Goal: Task Accomplishment & Management: Complete application form

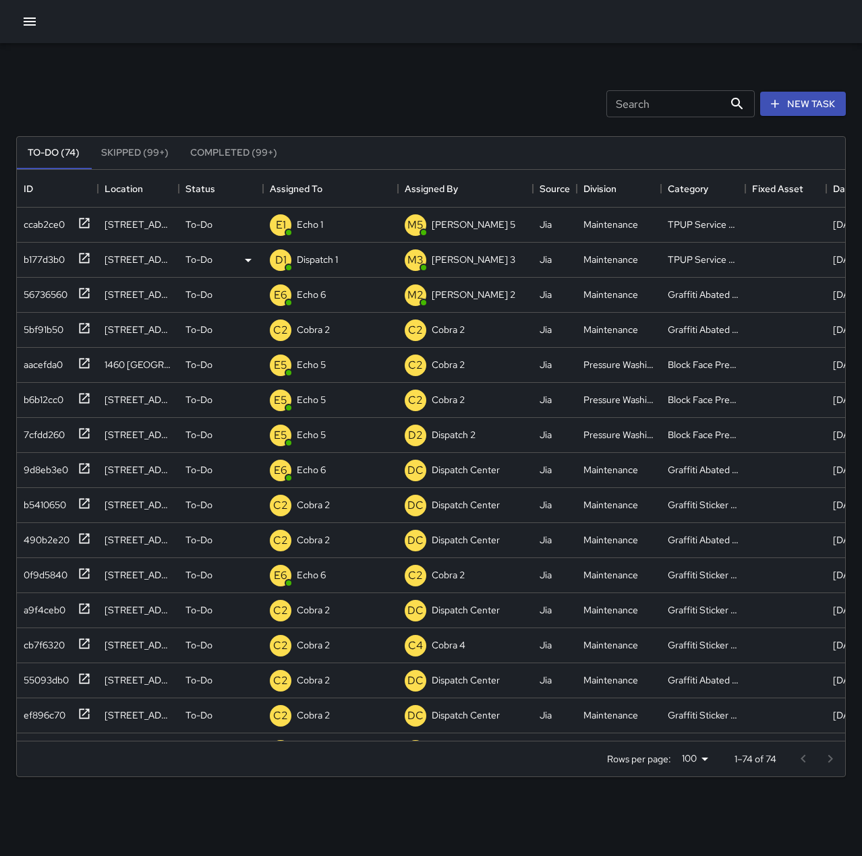
scroll to position [561, 818]
click at [320, 259] on p "Dispatch 1" at bounding box center [317, 259] width 41 height 13
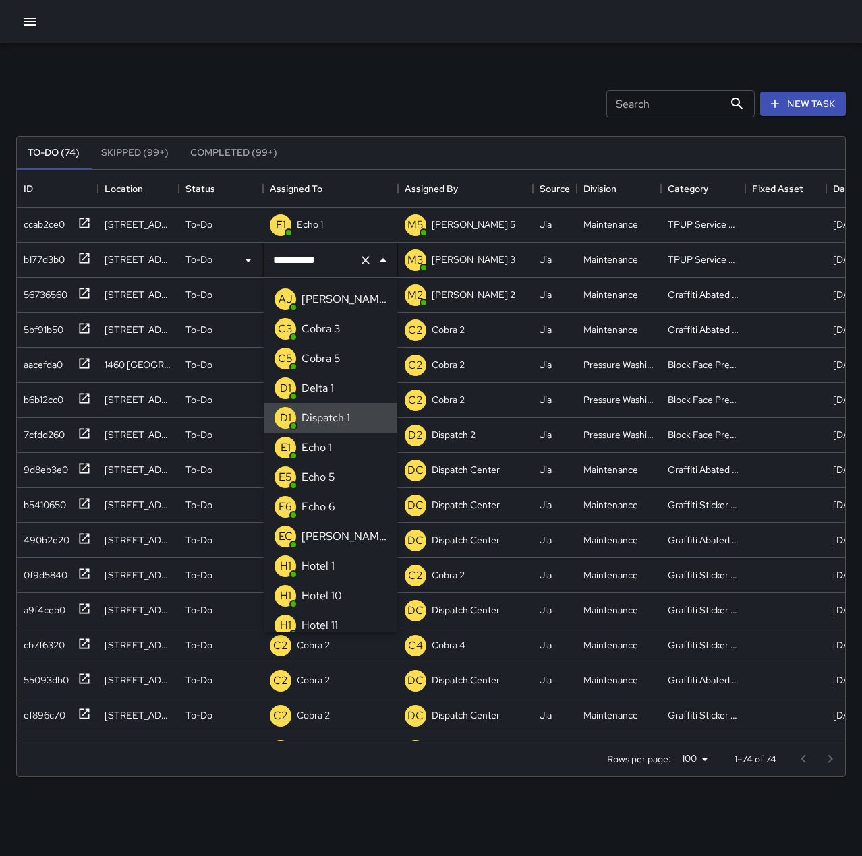
click at [359, 261] on icon "Clear" at bounding box center [365, 260] width 13 height 13
click at [335, 448] on li "E1 Echo 1" at bounding box center [331, 448] width 134 height 30
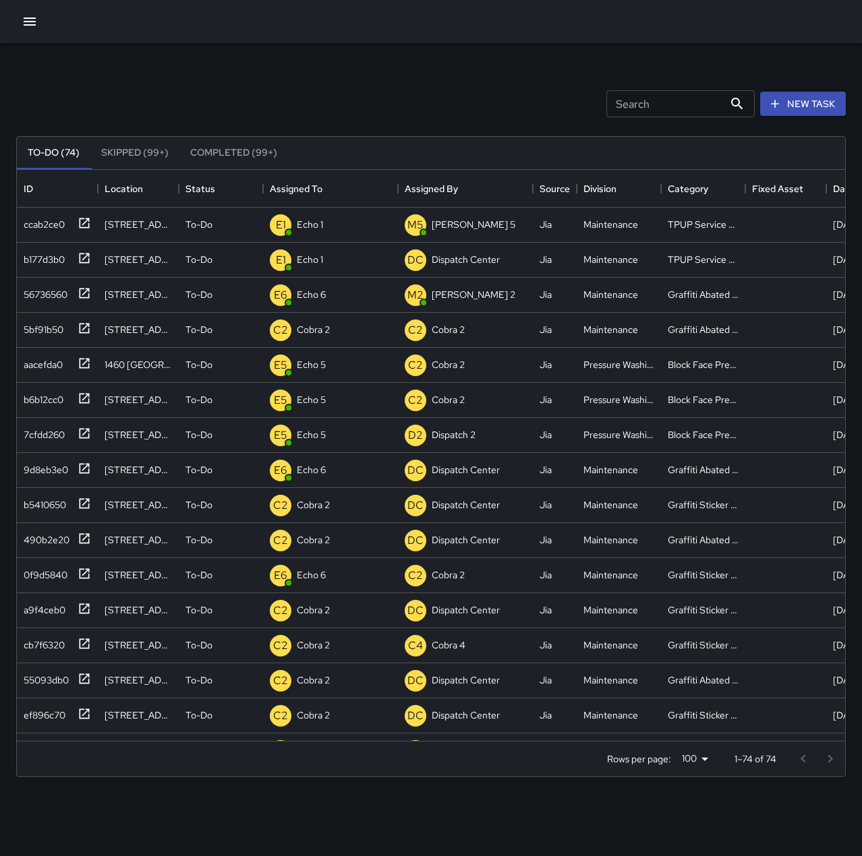
click at [362, 100] on div "Search Search New Task" at bounding box center [430, 104] width 835 height 70
drag, startPoint x: 39, startPoint y: 25, endPoint x: 32, endPoint y: 27, distance: 7.0
click at [38, 24] on button "button" at bounding box center [29, 21] width 27 height 27
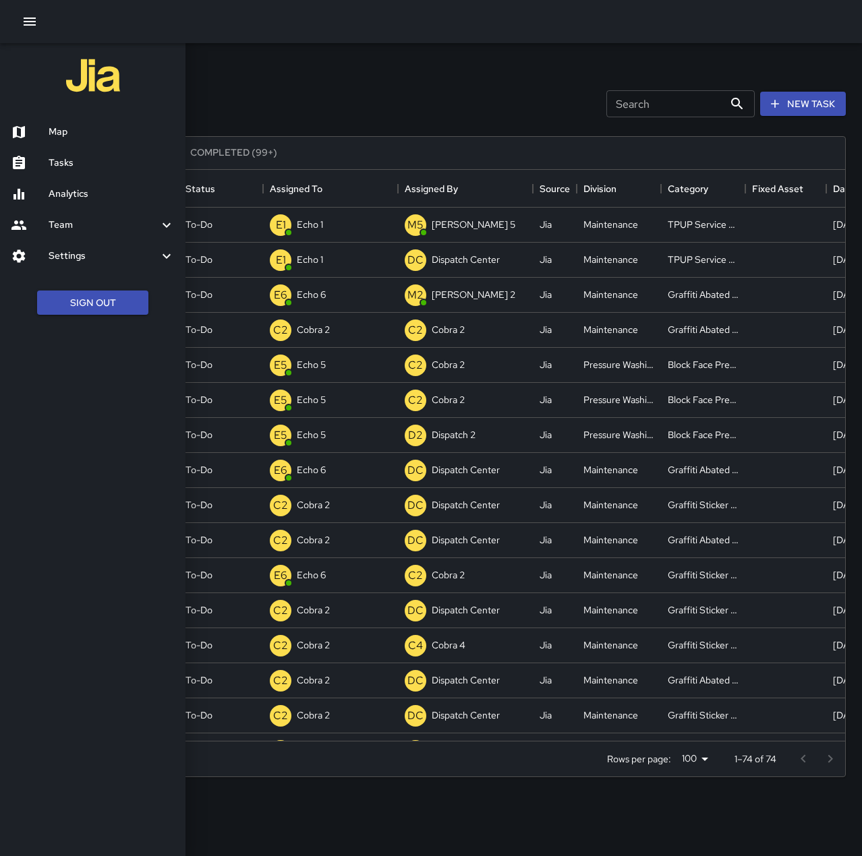
click at [69, 129] on h6 "Map" at bounding box center [112, 132] width 126 height 15
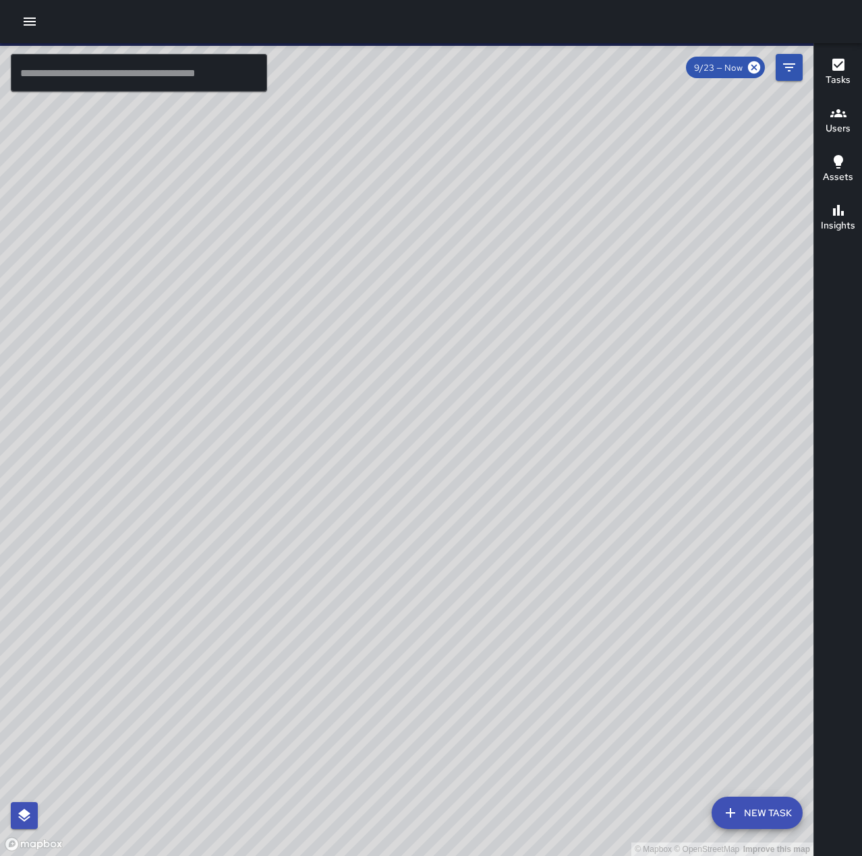
drag, startPoint x: 659, startPoint y: 722, endPoint x: 761, endPoint y: 555, distance: 195.2
click at [761, 555] on div "© Mapbox © OpenStreetMap Improve this map" at bounding box center [406, 449] width 813 height 813
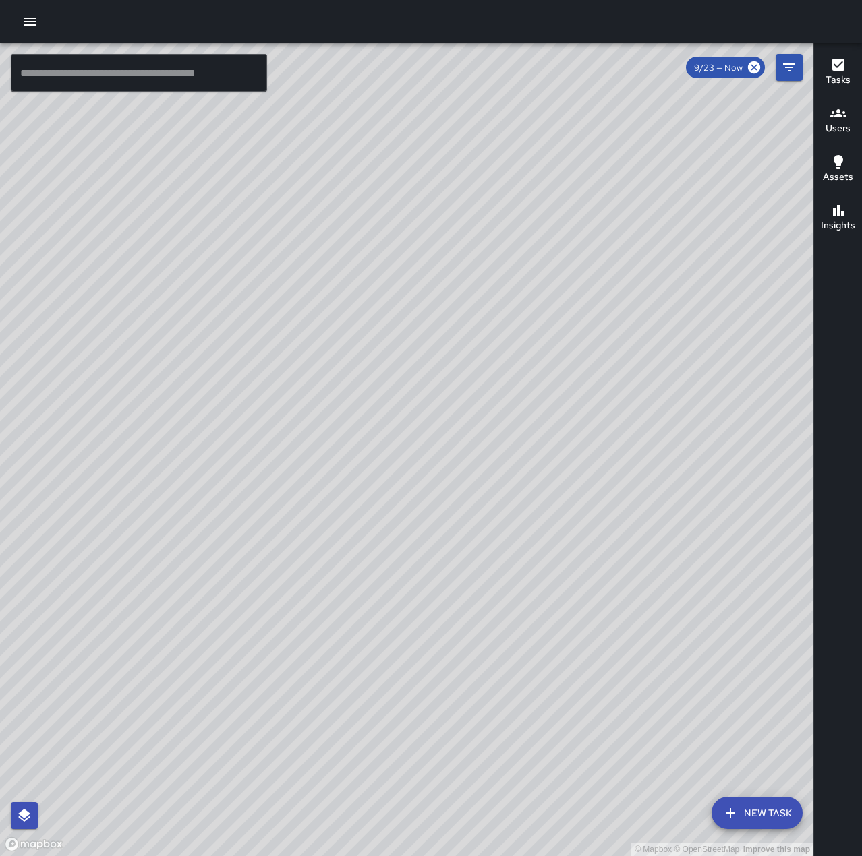
drag, startPoint x: 525, startPoint y: 416, endPoint x: 351, endPoint y: 570, distance: 232.2
click at [347, 573] on div "© Mapbox © OpenStreetMap Improve this map" at bounding box center [406, 449] width 813 height 813
drag, startPoint x: 575, startPoint y: 609, endPoint x: 605, endPoint y: 566, distance: 52.8
click at [604, 568] on div "© Mapbox © OpenStreetMap Improve this map" at bounding box center [406, 449] width 813 height 813
drag, startPoint x: 594, startPoint y: 432, endPoint x: 625, endPoint y: 275, distance: 159.5
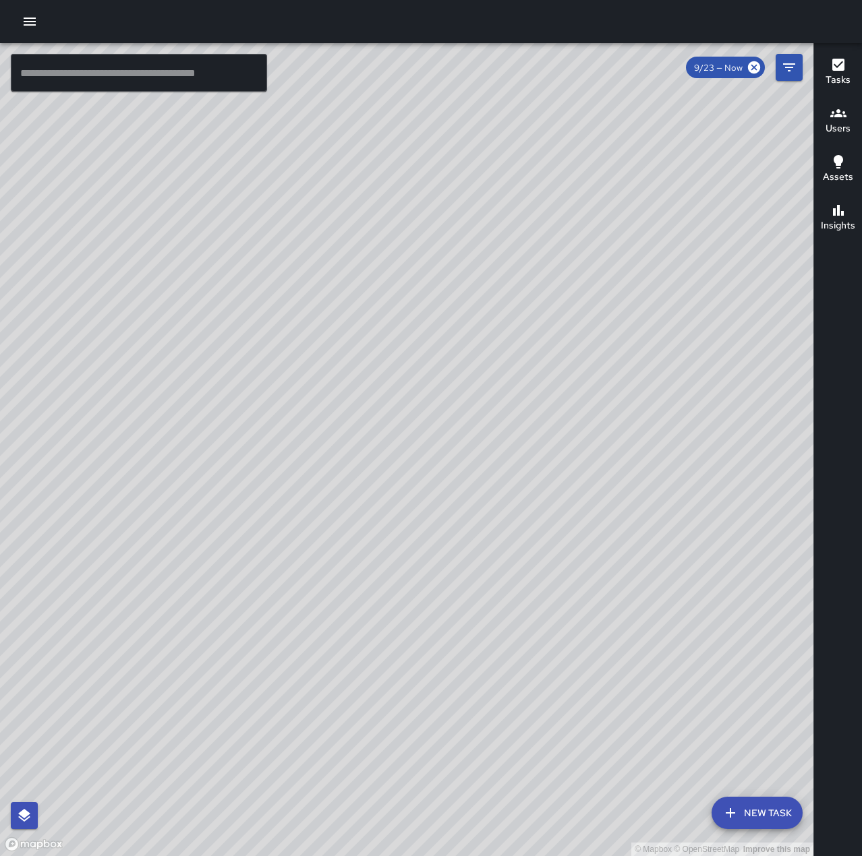
click at [625, 275] on div "© Mapbox © OpenStreetMap Improve this map" at bounding box center [406, 449] width 813 height 813
drag, startPoint x: 432, startPoint y: 568, endPoint x: 466, endPoint y: 584, distance: 38.0
click at [442, 597] on div "© Mapbox © OpenStreetMap Improve this map" at bounding box center [406, 449] width 813 height 813
drag, startPoint x: 567, startPoint y: 443, endPoint x: 434, endPoint y: 423, distance: 134.4
click at [434, 423] on div "© Mapbox © OpenStreetMap Improve this map" at bounding box center [406, 449] width 813 height 813
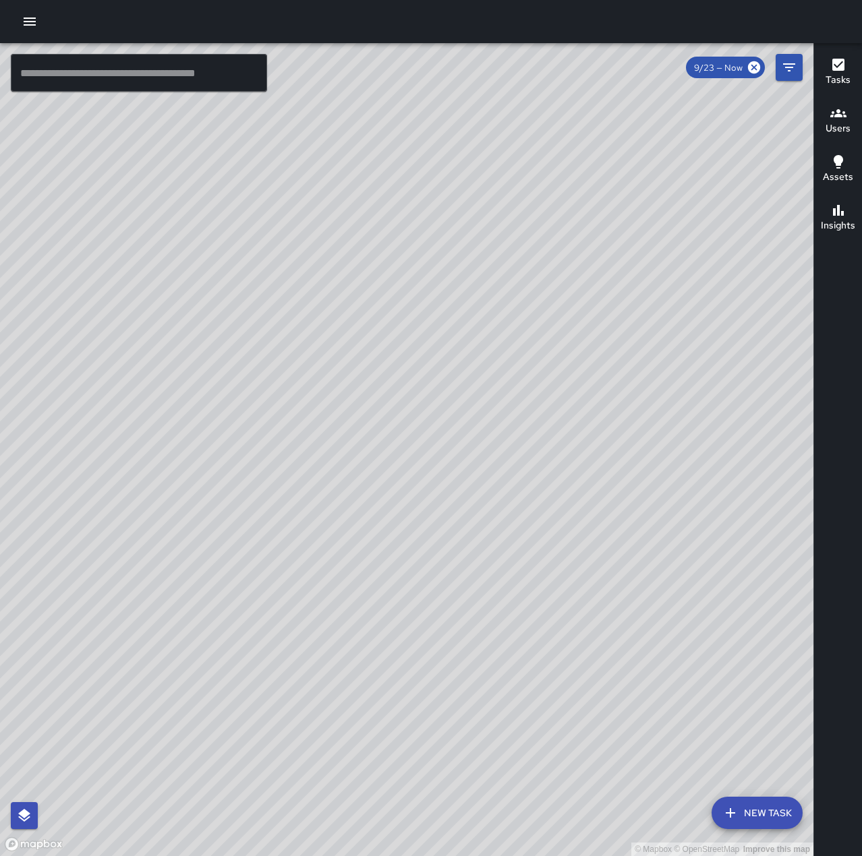
click at [32, 19] on icon "button" at bounding box center [30, 22] width 12 height 8
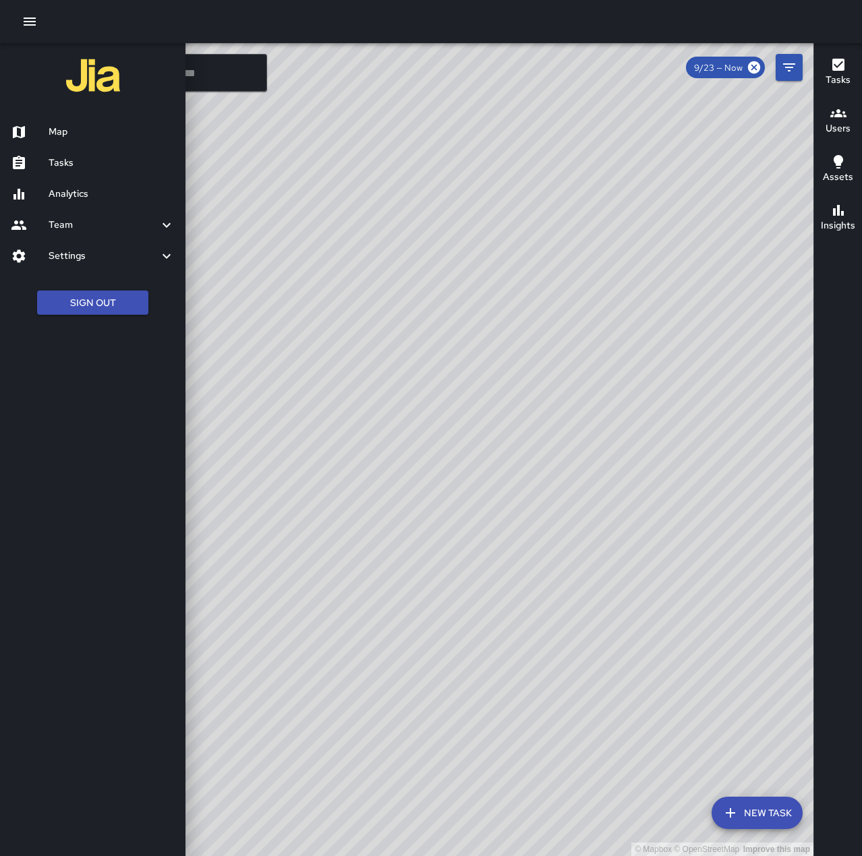
click at [367, 176] on div at bounding box center [431, 428] width 862 height 856
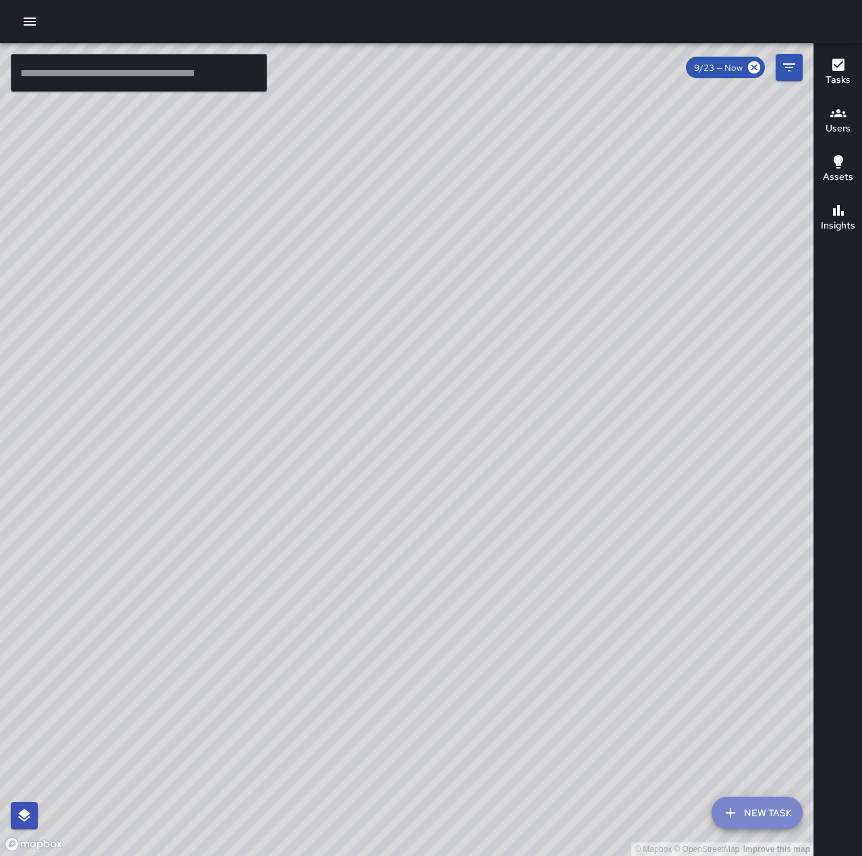
click at [759, 820] on button "New Task" at bounding box center [756, 813] width 91 height 32
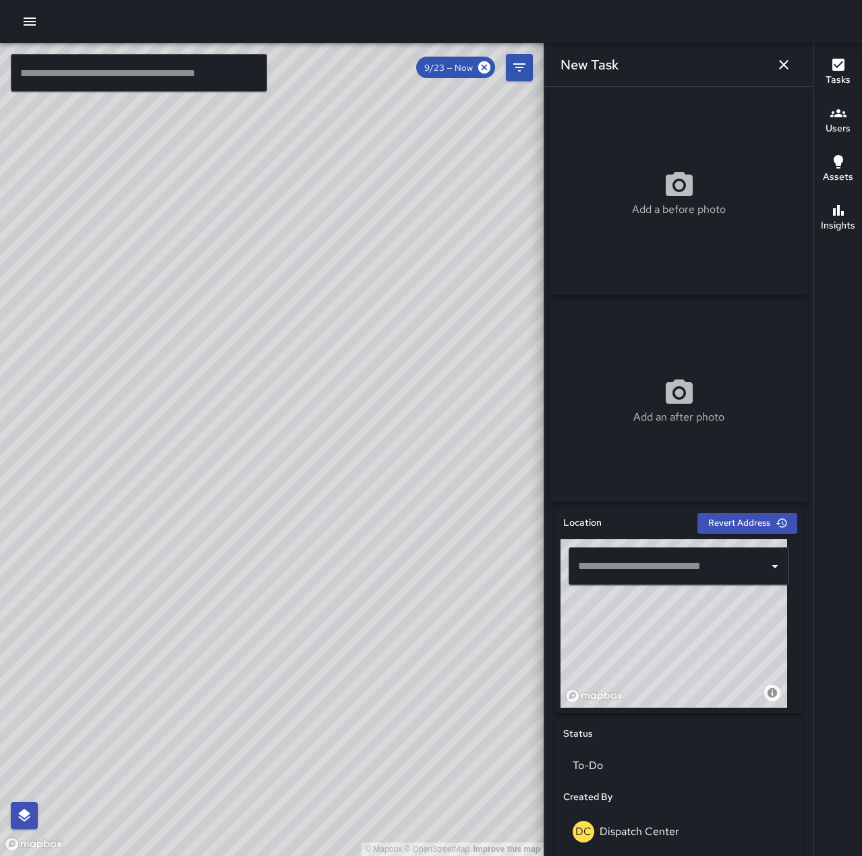
click at [701, 568] on input "text" at bounding box center [669, 567] width 188 height 26
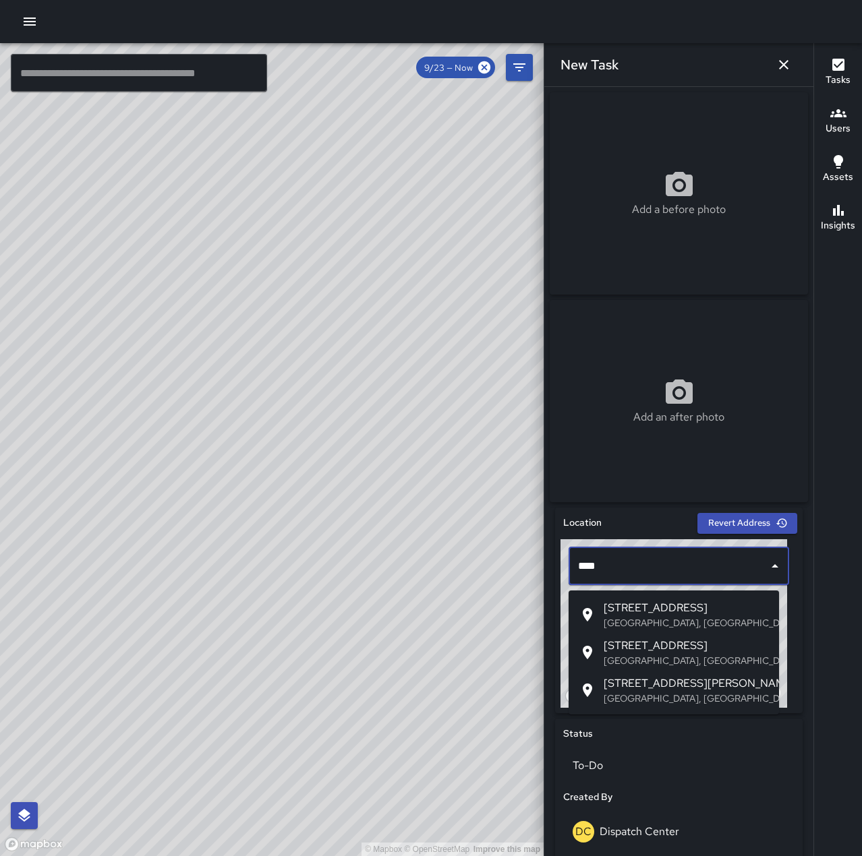
click at [695, 606] on span "[STREET_ADDRESS]" at bounding box center [686, 608] width 165 height 16
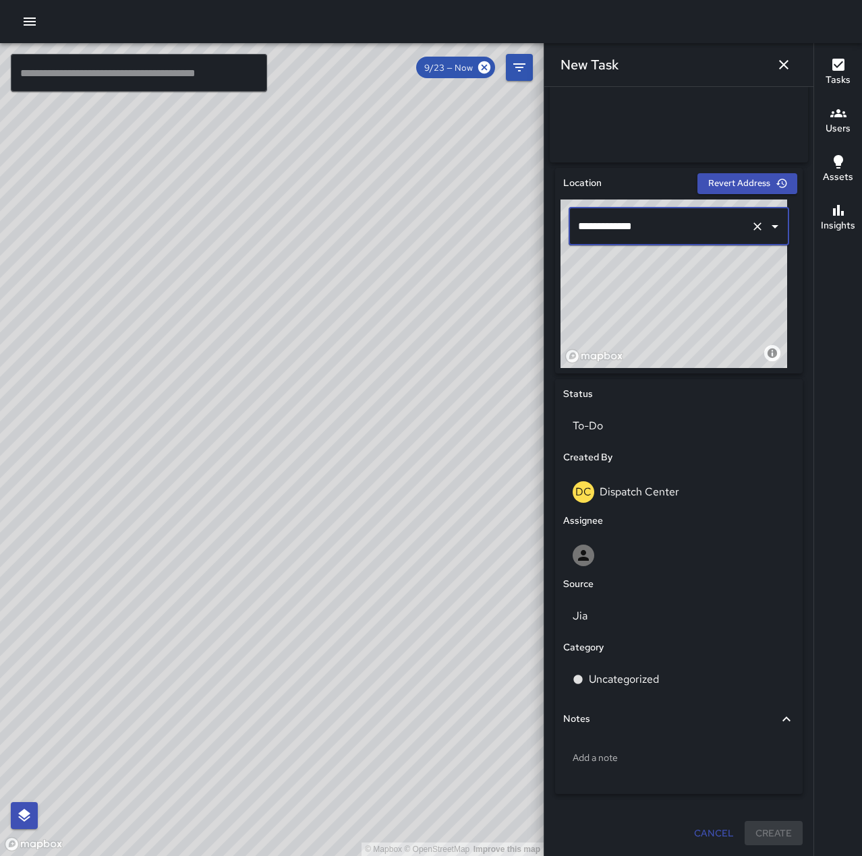
scroll to position [345, 0]
type input "**********"
click at [646, 500] on div "DC Dispatch Center" at bounding box center [679, 492] width 212 height 22
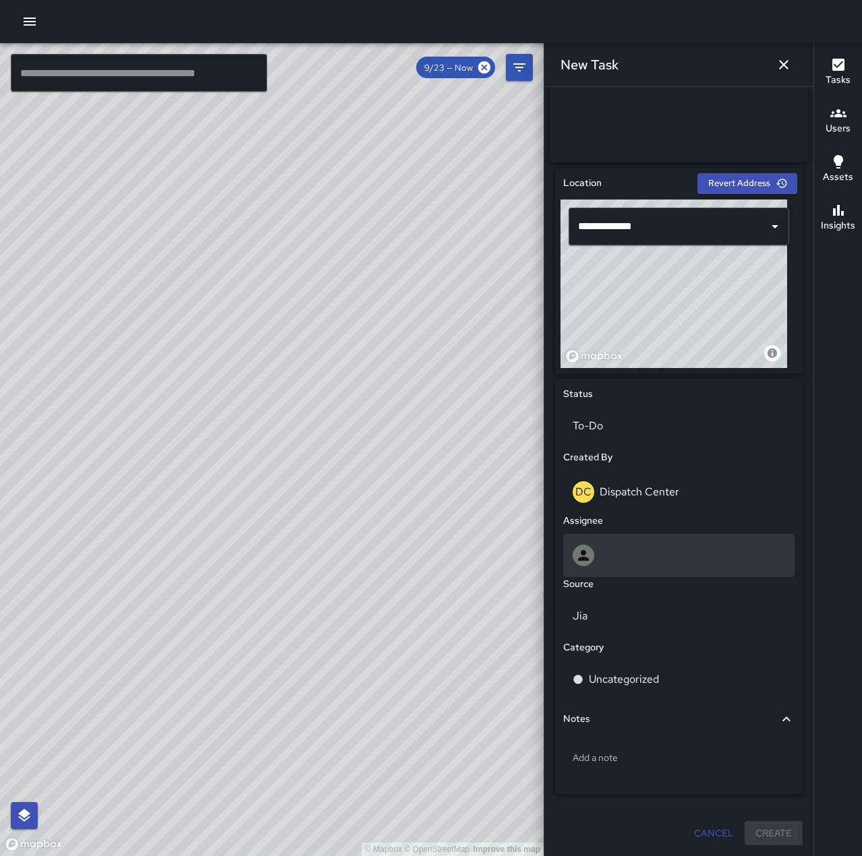
click at [605, 551] on div at bounding box center [679, 556] width 212 height 22
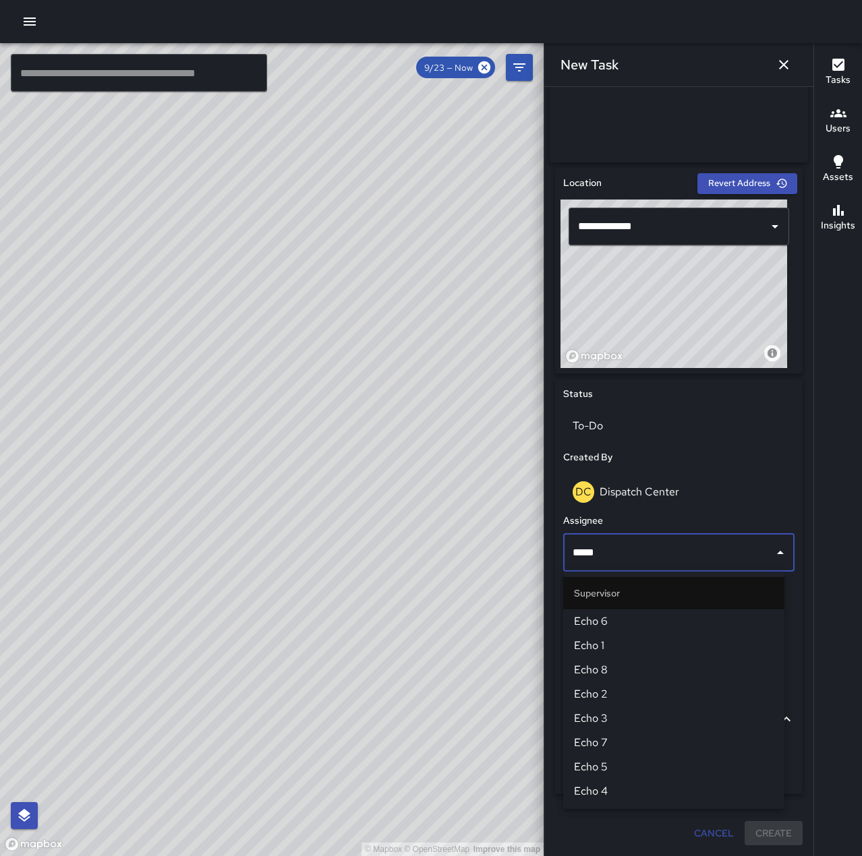
type input "******"
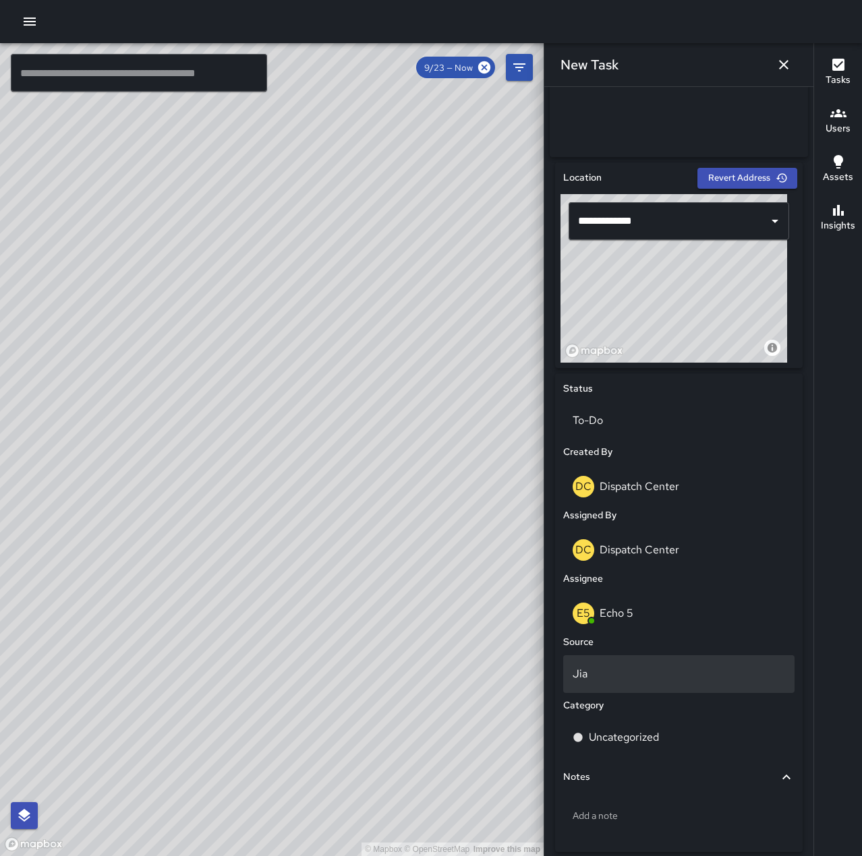
click at [637, 689] on div "Jia" at bounding box center [678, 674] width 231 height 38
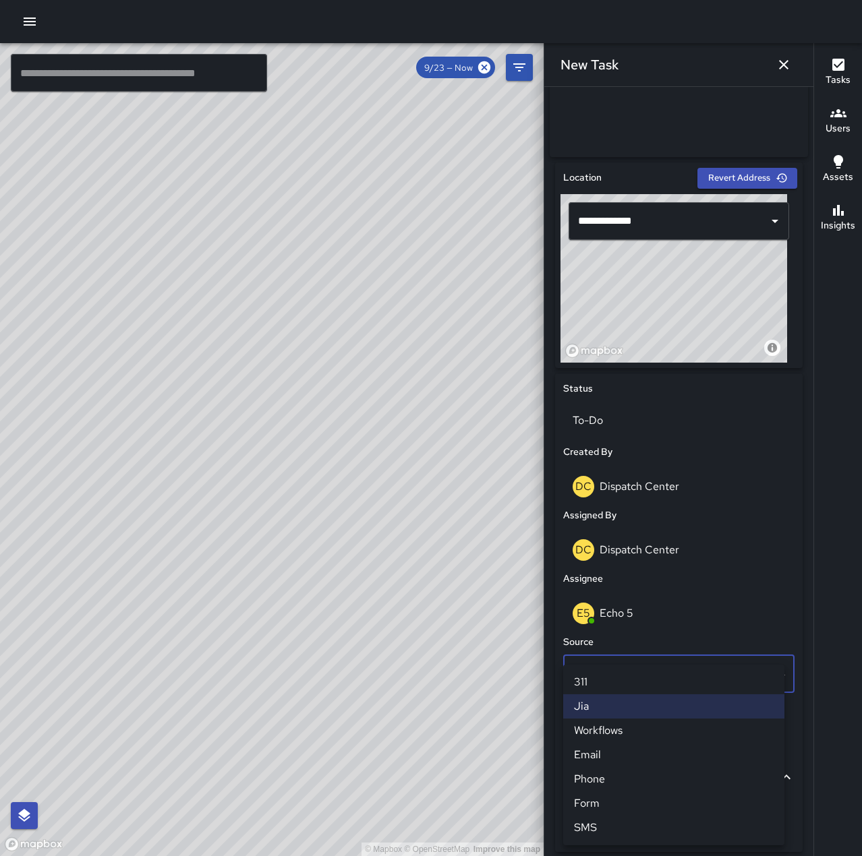
click at [615, 759] on li "Email" at bounding box center [673, 755] width 221 height 24
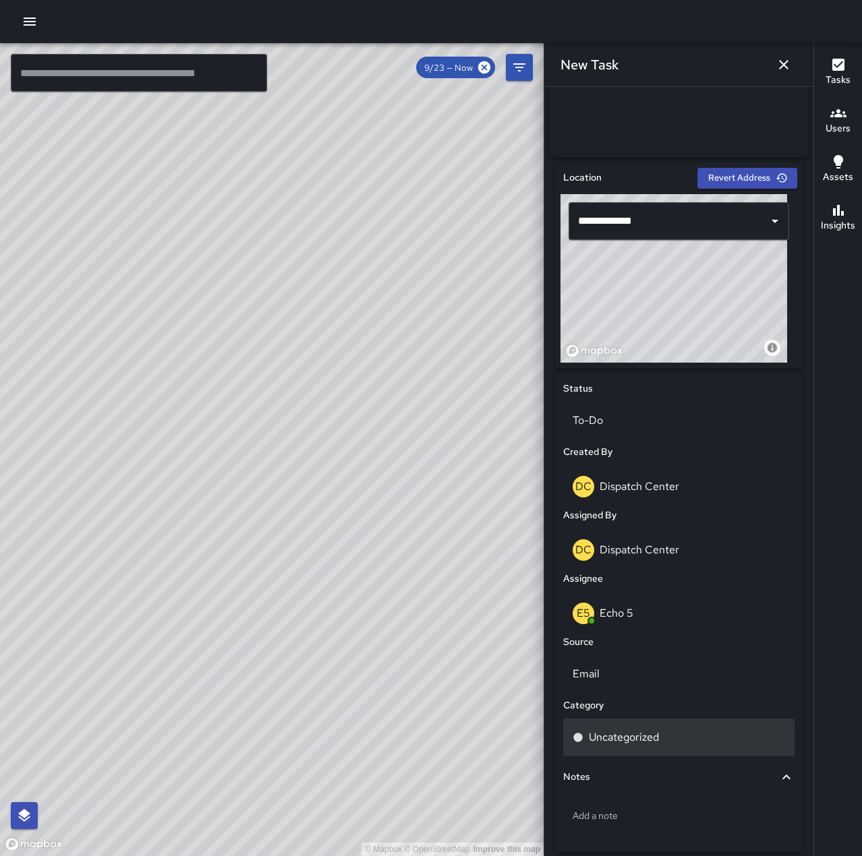
click at [631, 742] on p "Uncategorized" at bounding box center [624, 738] width 70 height 16
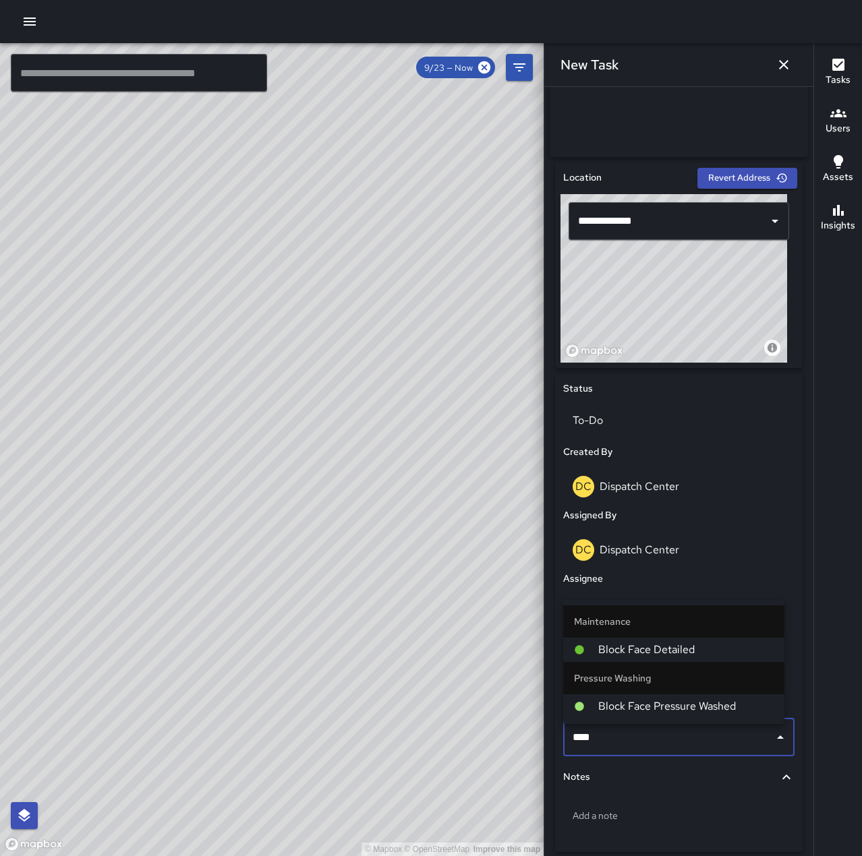
type input "*****"
click at [670, 698] on li "Block Face Pressure Washed" at bounding box center [673, 707] width 221 height 24
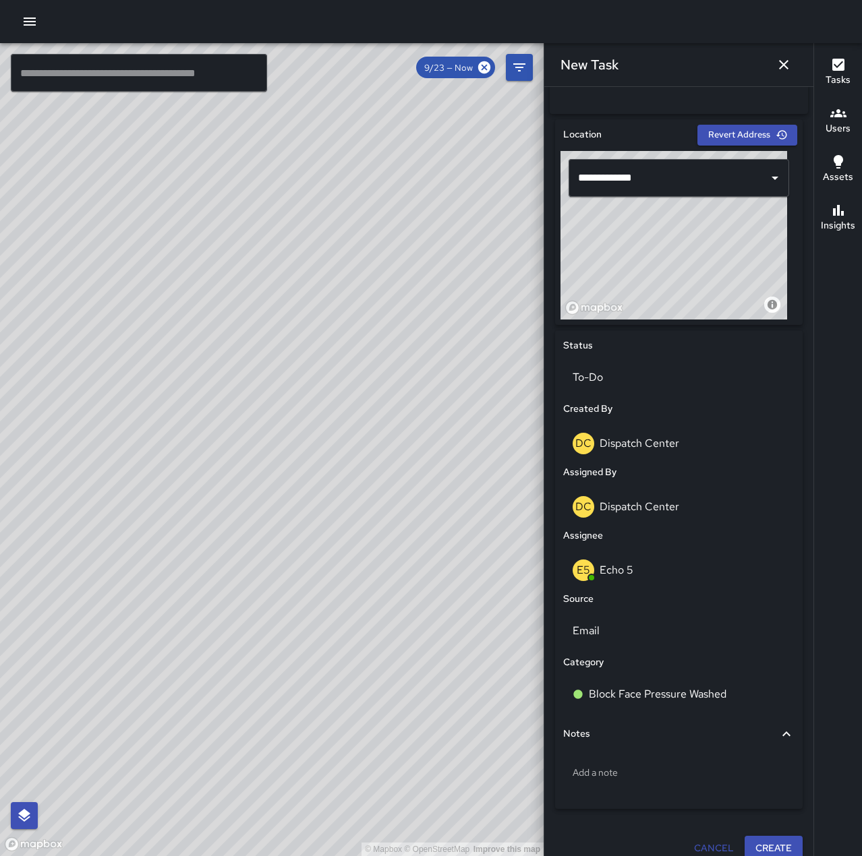
scroll to position [409, 0]
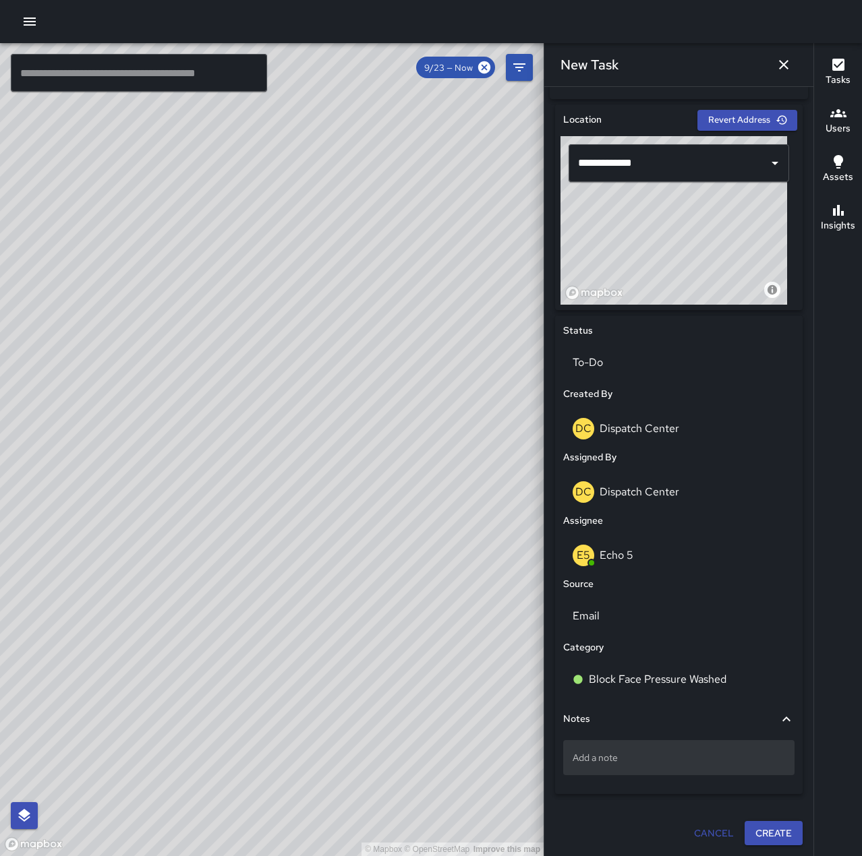
click at [631, 753] on p "Add a note" at bounding box center [679, 757] width 212 height 13
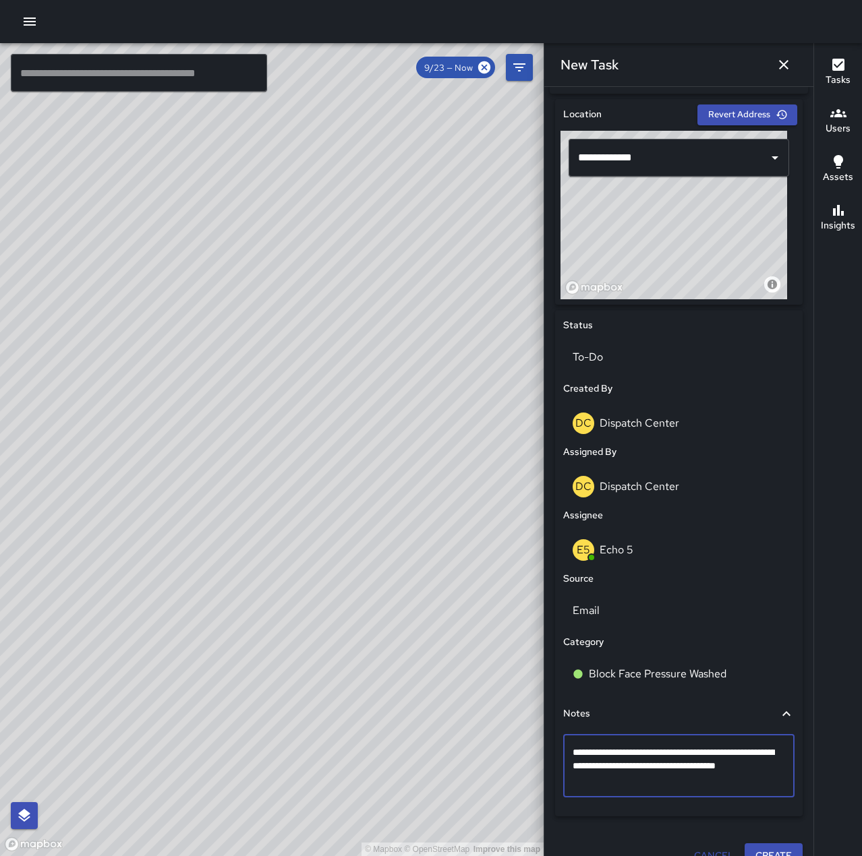
type textarea "**********"
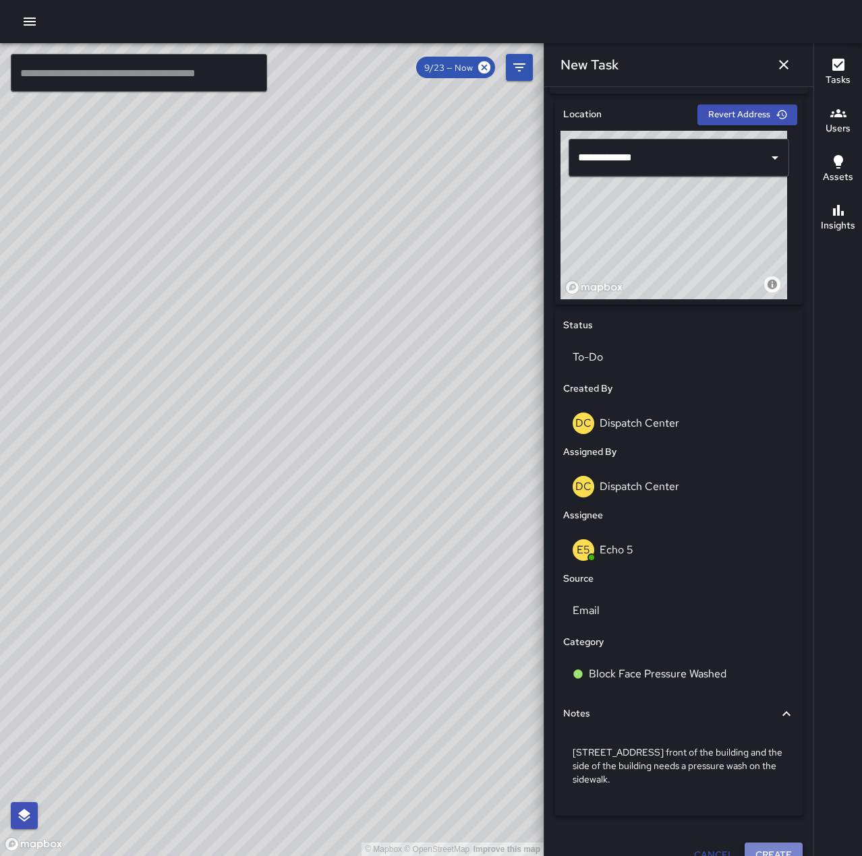
click at [765, 849] on button "Create" at bounding box center [773, 855] width 58 height 25
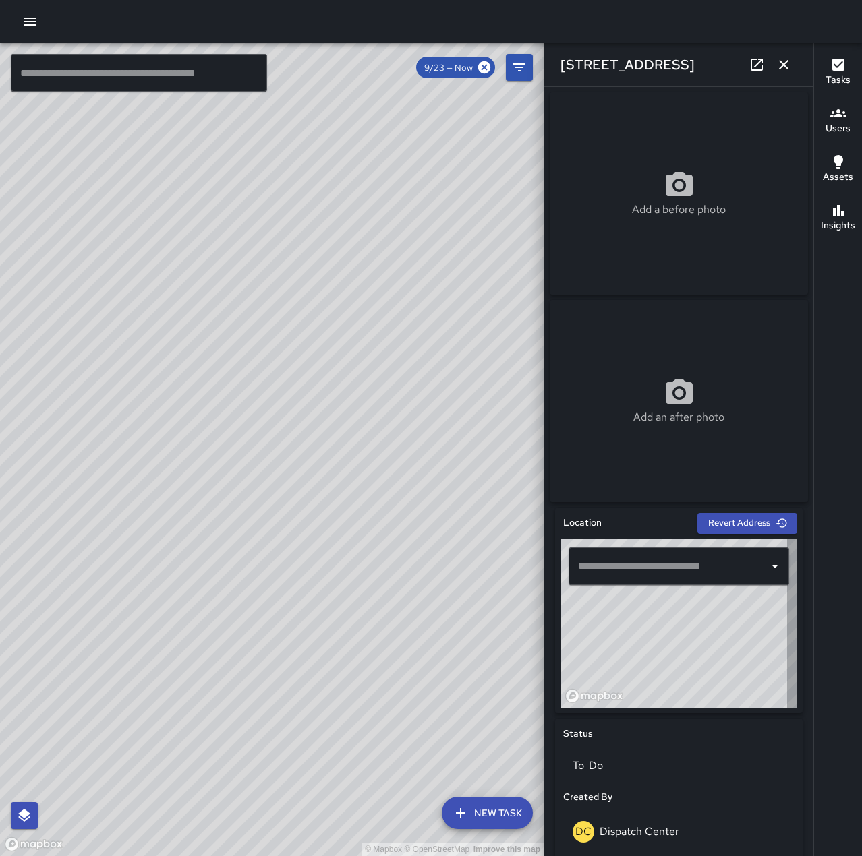
type input "**********"
drag, startPoint x: 785, startPoint y: 70, endPoint x: 790, endPoint y: 63, distance: 8.2
click at [786, 69] on icon "button" at bounding box center [784, 65] width 16 height 16
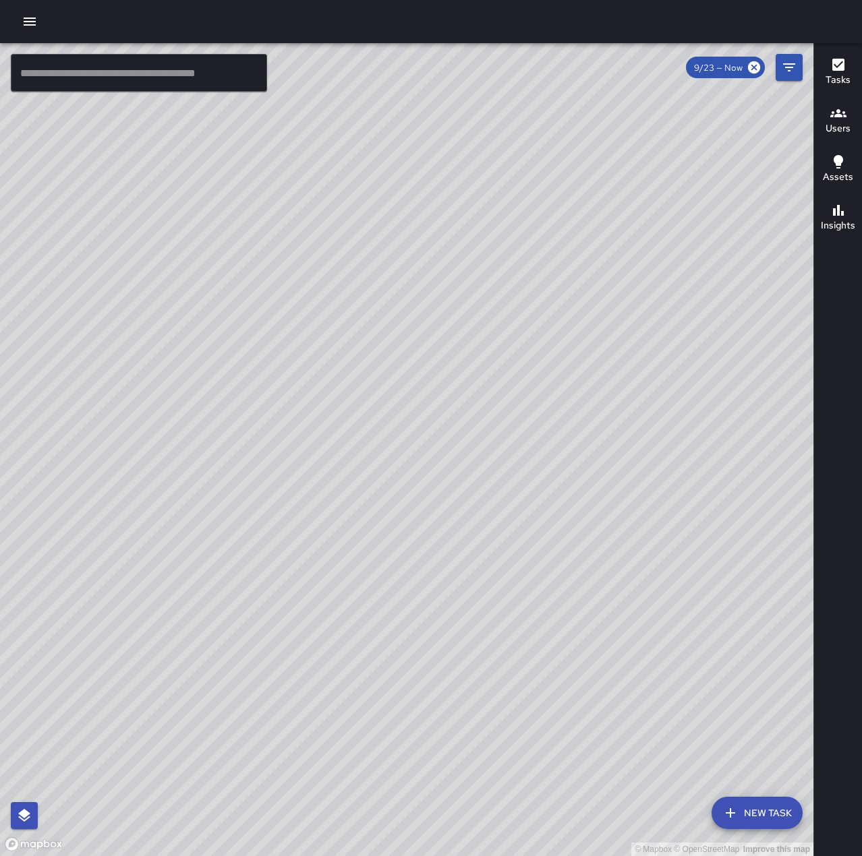
drag, startPoint x: 693, startPoint y: 521, endPoint x: 484, endPoint y: 651, distance: 245.7
click at [484, 651] on div "© Mapbox © OpenStreetMap Improve this map" at bounding box center [406, 449] width 813 height 813
click at [30, 15] on icon "button" at bounding box center [30, 21] width 16 height 16
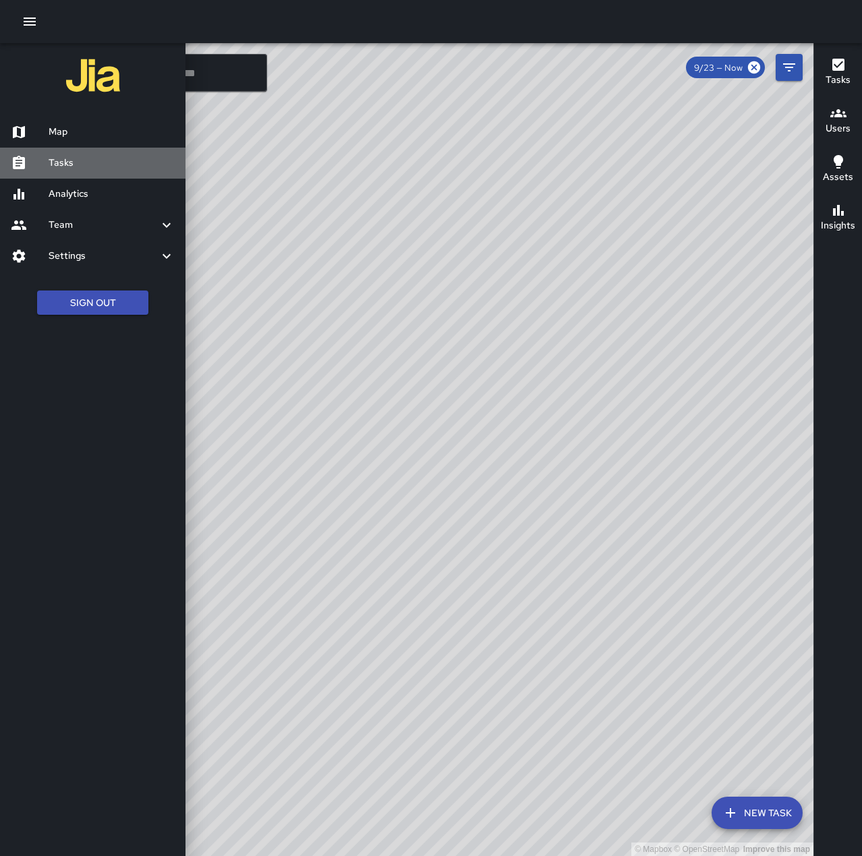
click at [80, 158] on h6 "Tasks" at bounding box center [112, 163] width 126 height 15
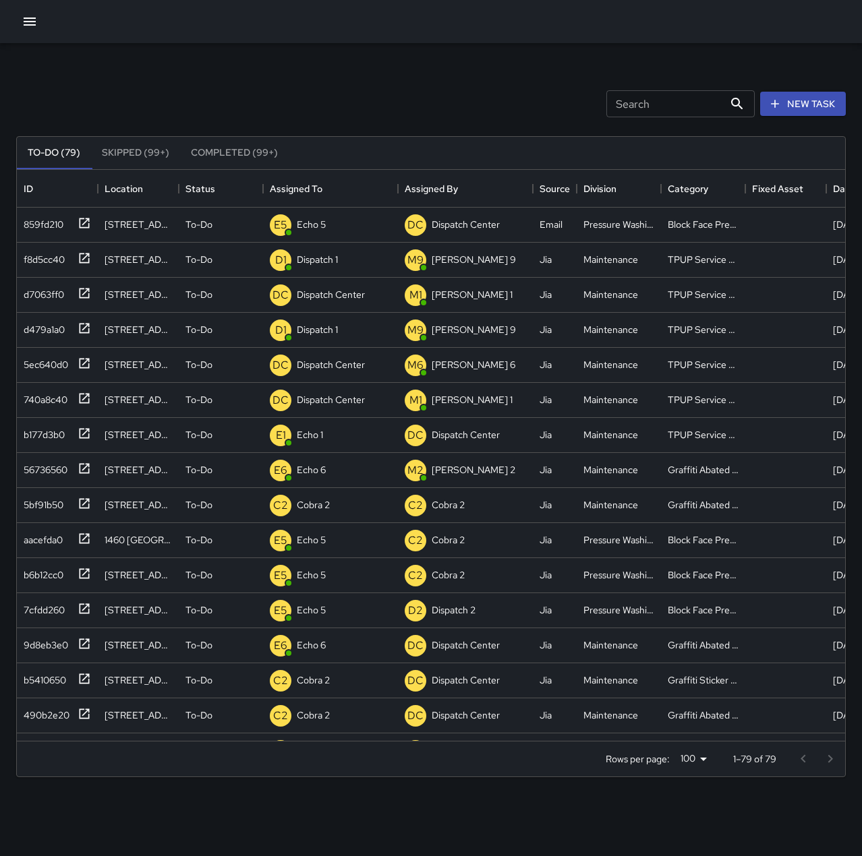
scroll to position [561, 818]
click at [335, 259] on p "Dispatch 1" at bounding box center [317, 259] width 41 height 13
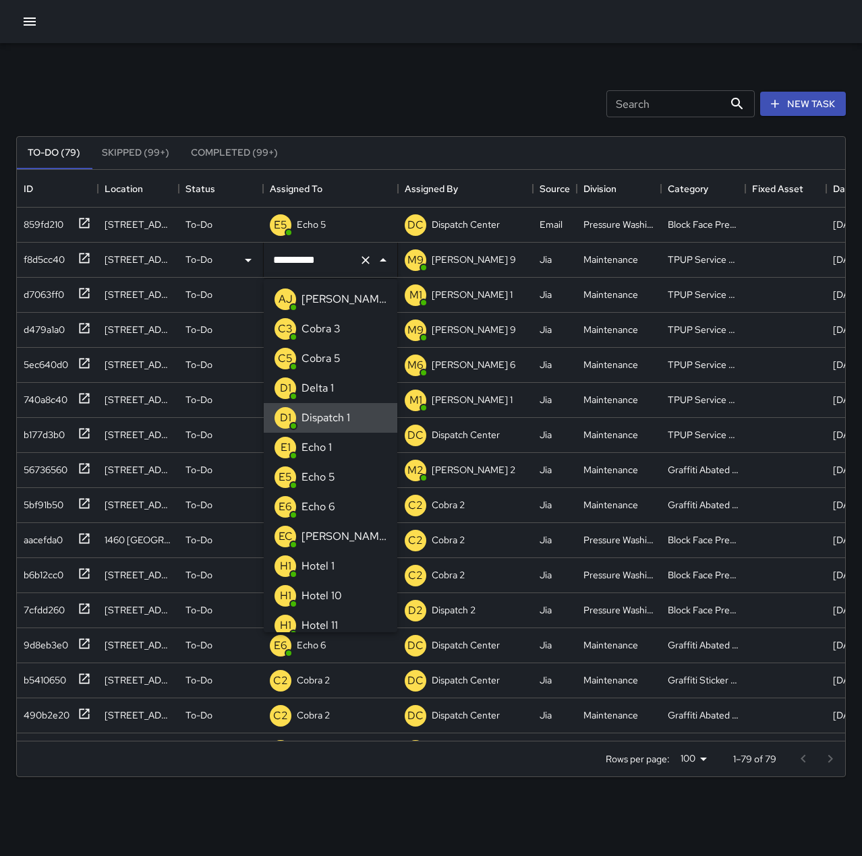
click at [362, 258] on icon "Clear" at bounding box center [365, 260] width 13 height 13
click at [340, 444] on li "E1 Echo 1" at bounding box center [331, 448] width 134 height 30
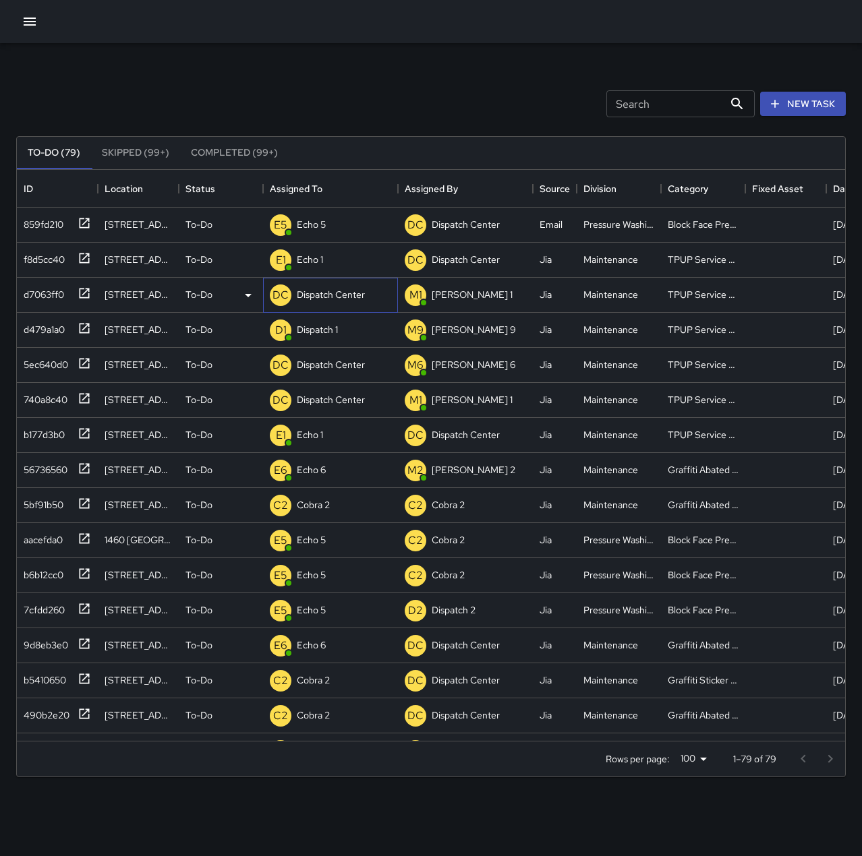
click at [344, 290] on p "Dispatch Center" at bounding box center [331, 294] width 68 height 13
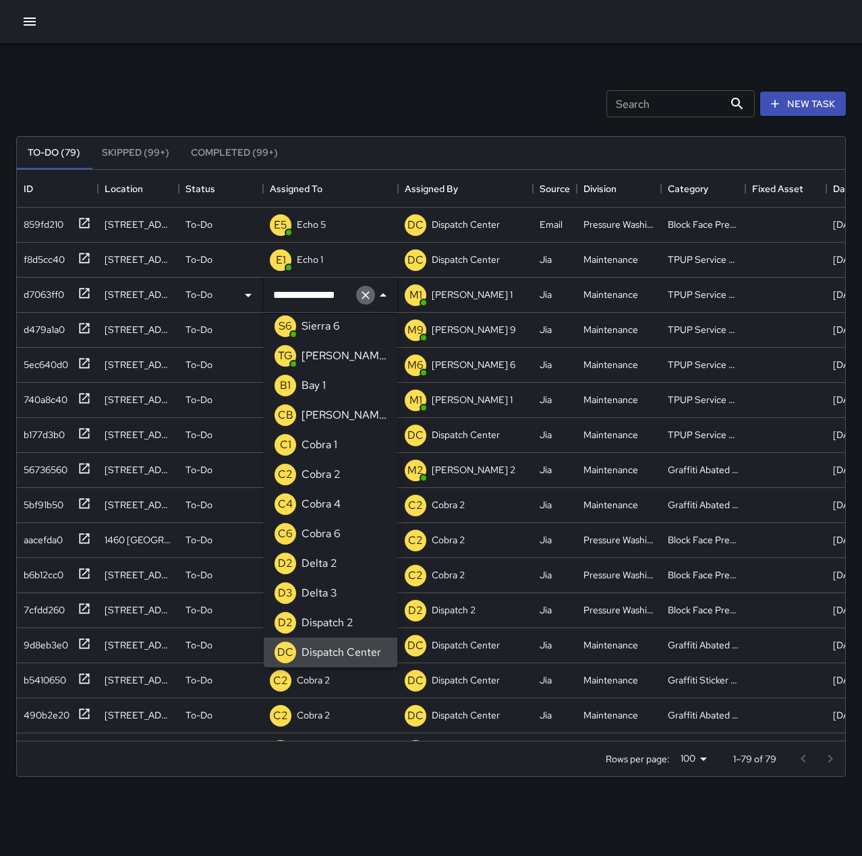
click at [366, 298] on icon "Clear" at bounding box center [365, 295] width 13 height 13
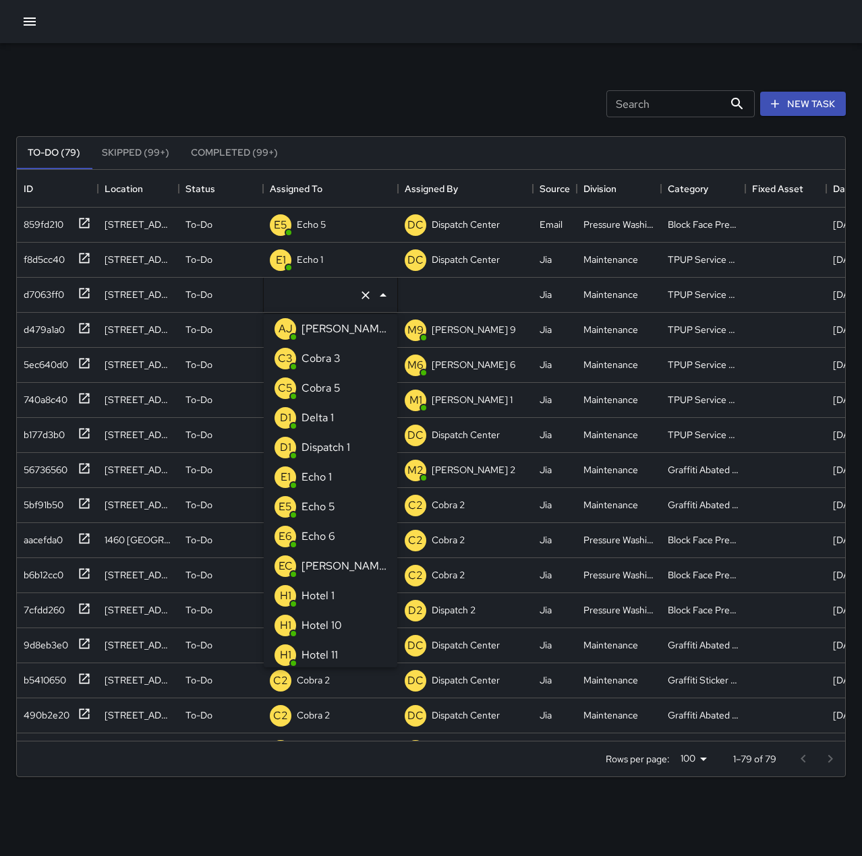
click at [344, 468] on li "E1 Echo 1" at bounding box center [331, 478] width 134 height 30
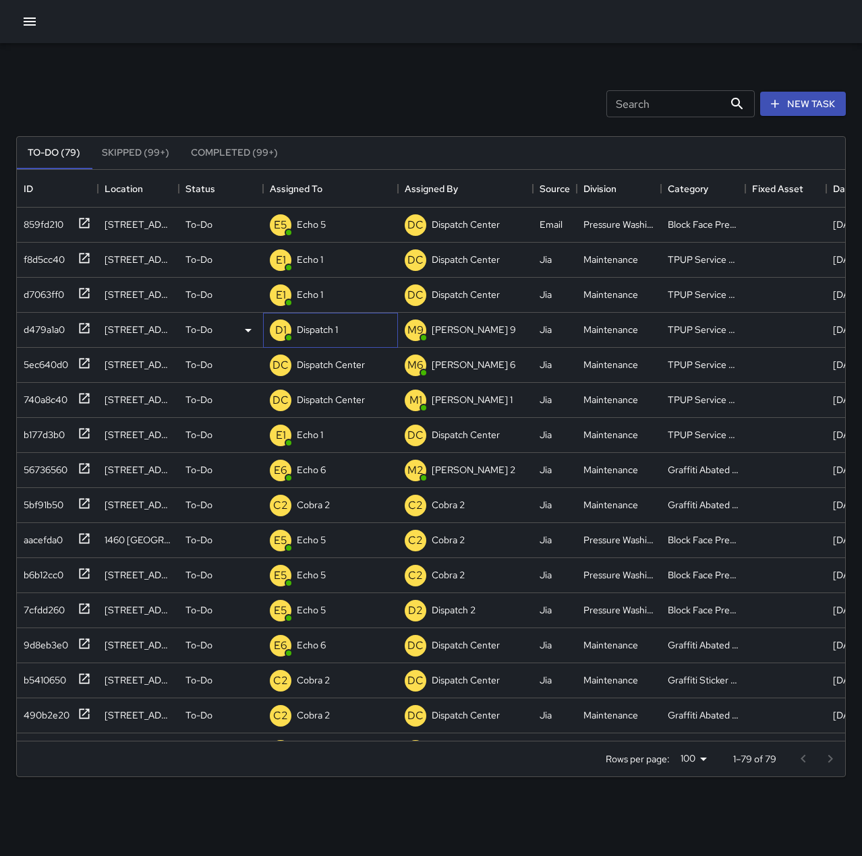
click at [335, 332] on p "Dispatch 1" at bounding box center [317, 329] width 41 height 13
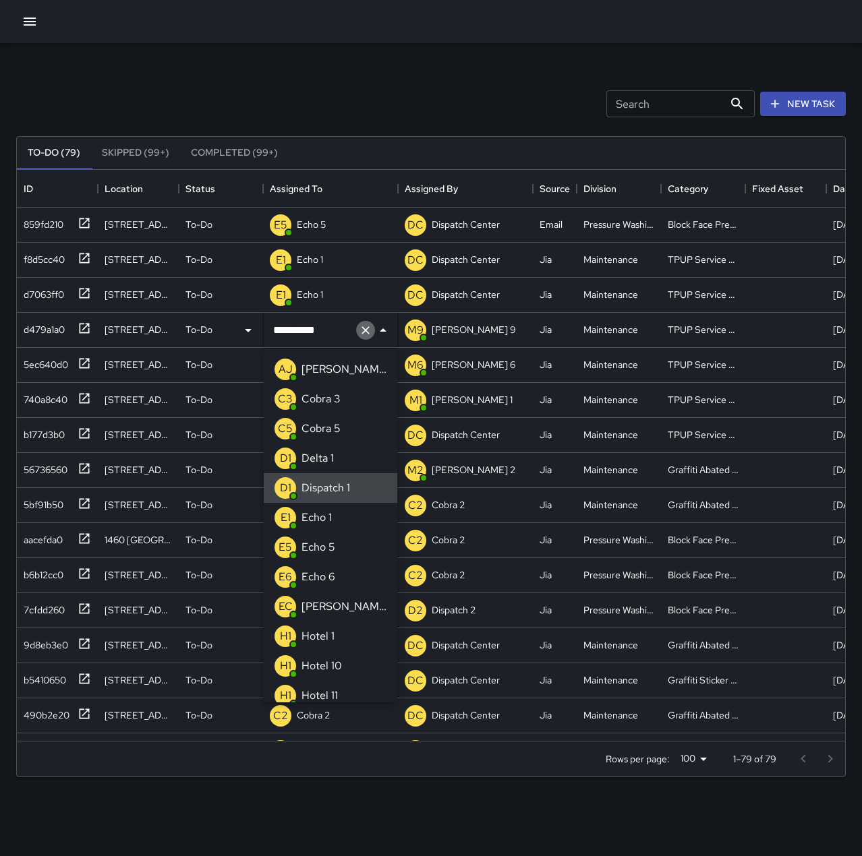
click at [359, 331] on icon "Clear" at bounding box center [365, 330] width 13 height 13
click at [328, 514] on p "Echo 1" at bounding box center [316, 518] width 30 height 16
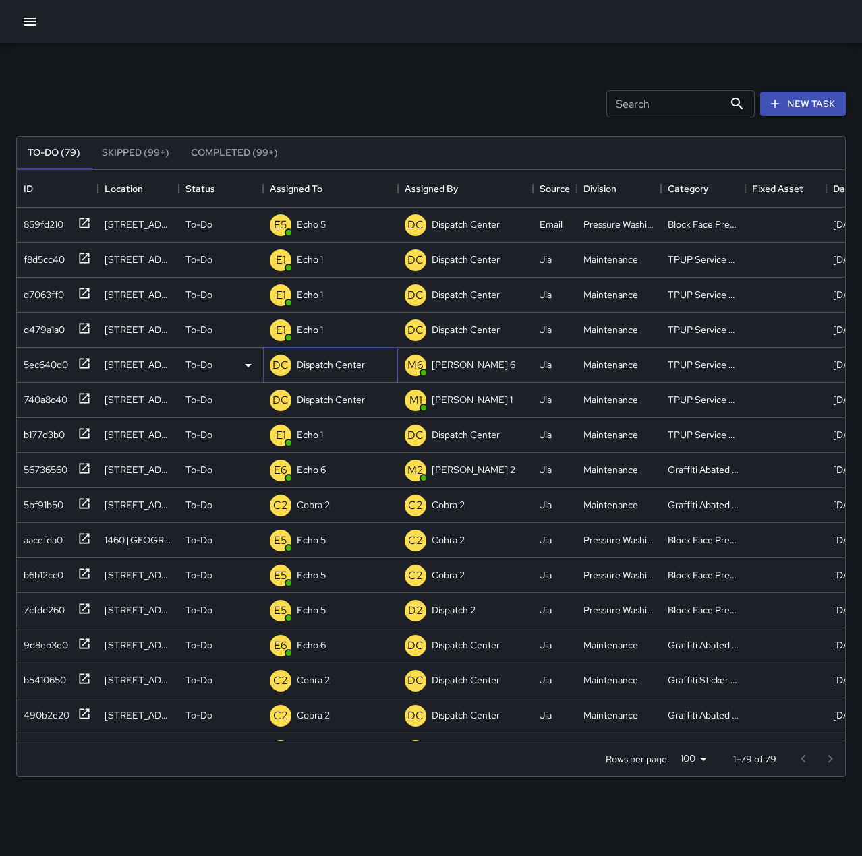
click at [314, 364] on p "Dispatch Center" at bounding box center [331, 364] width 68 height 13
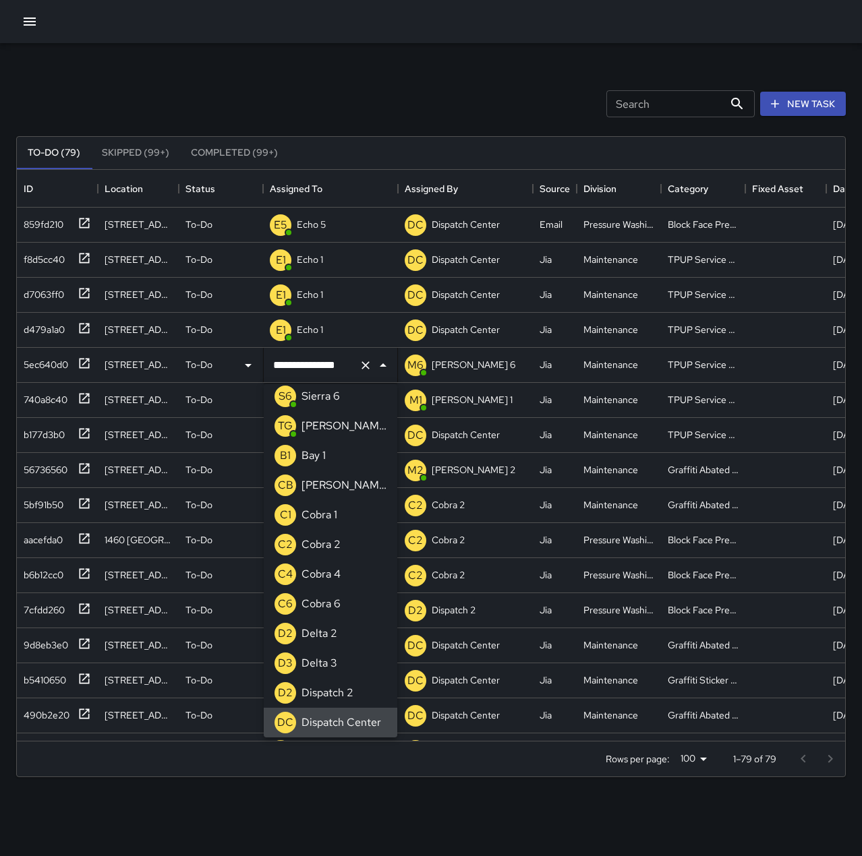
click at [360, 363] on icon "Clear" at bounding box center [365, 365] width 13 height 13
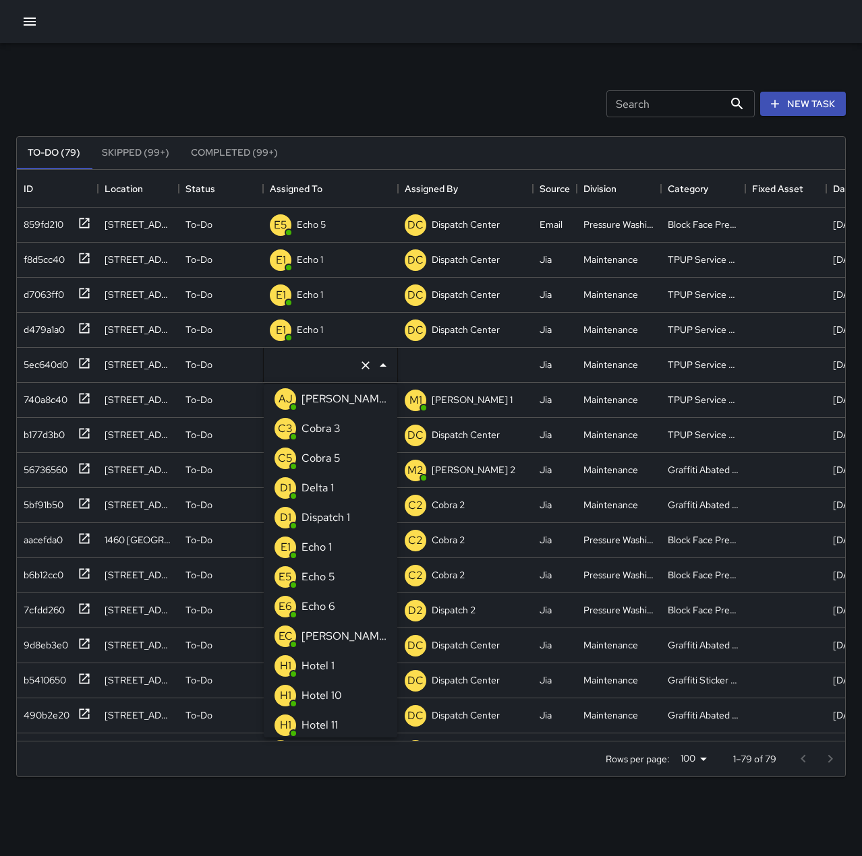
click at [332, 546] on div "Echo 1" at bounding box center [317, 548] width 36 height 22
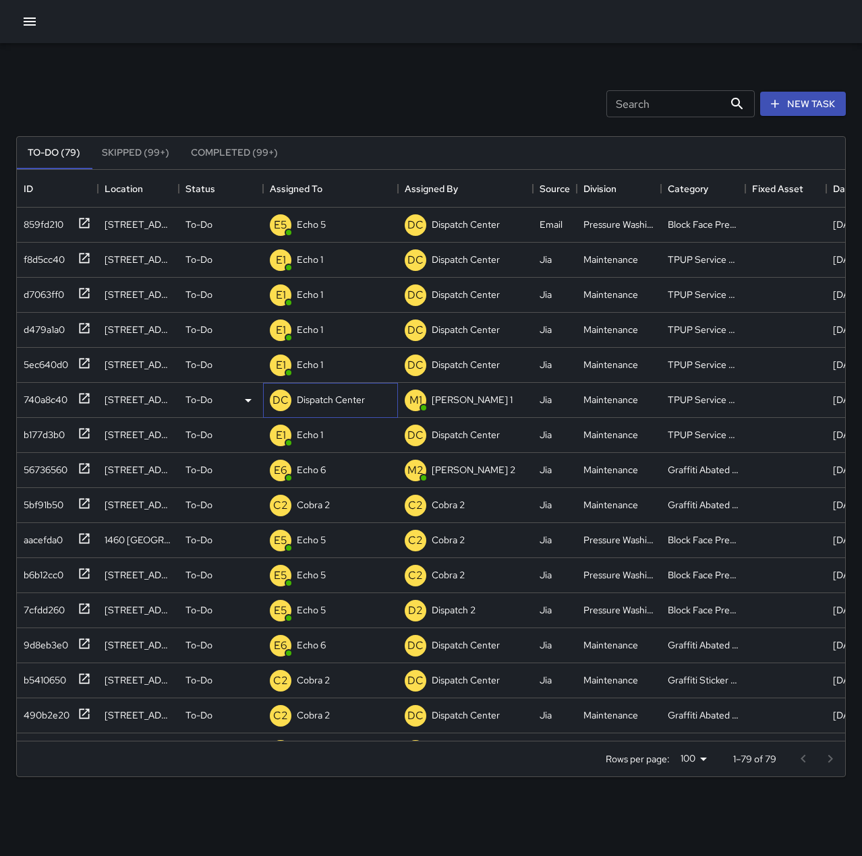
click at [333, 394] on p "Dispatch Center" at bounding box center [331, 399] width 68 height 13
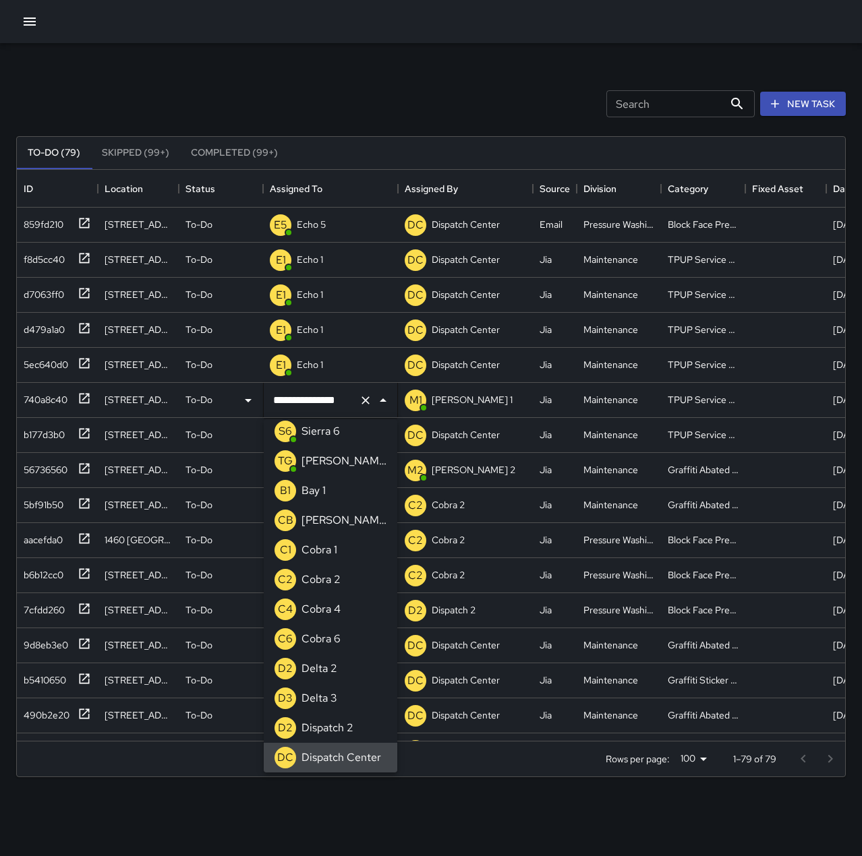
click at [368, 401] on icon "Clear" at bounding box center [365, 400] width 13 height 13
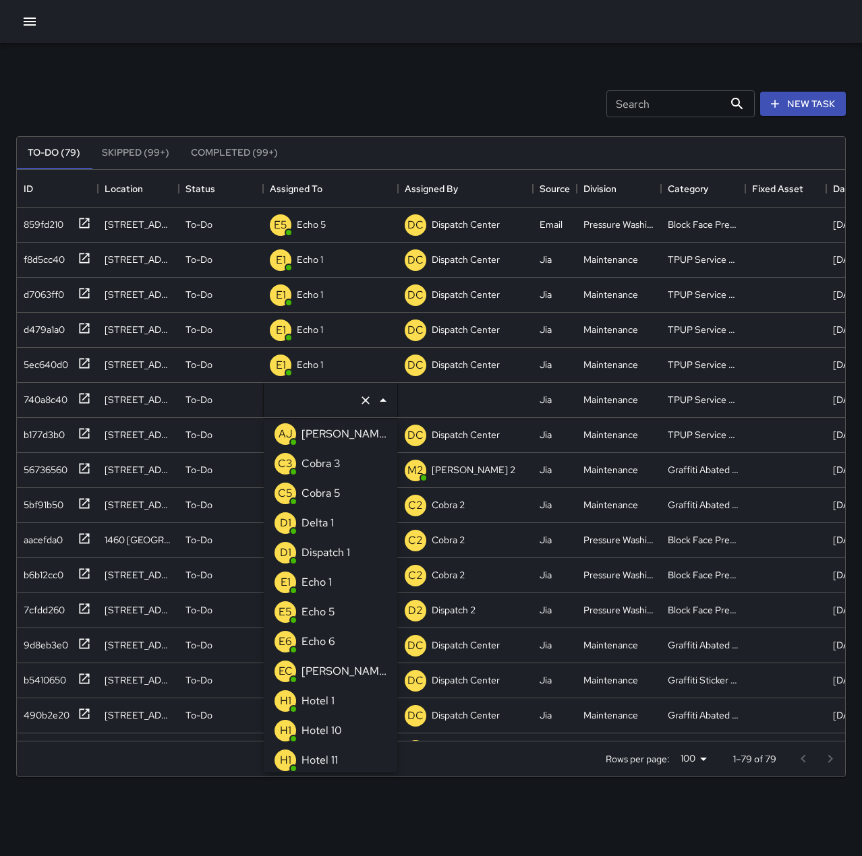
click at [337, 586] on li "E1 Echo 1" at bounding box center [331, 583] width 134 height 30
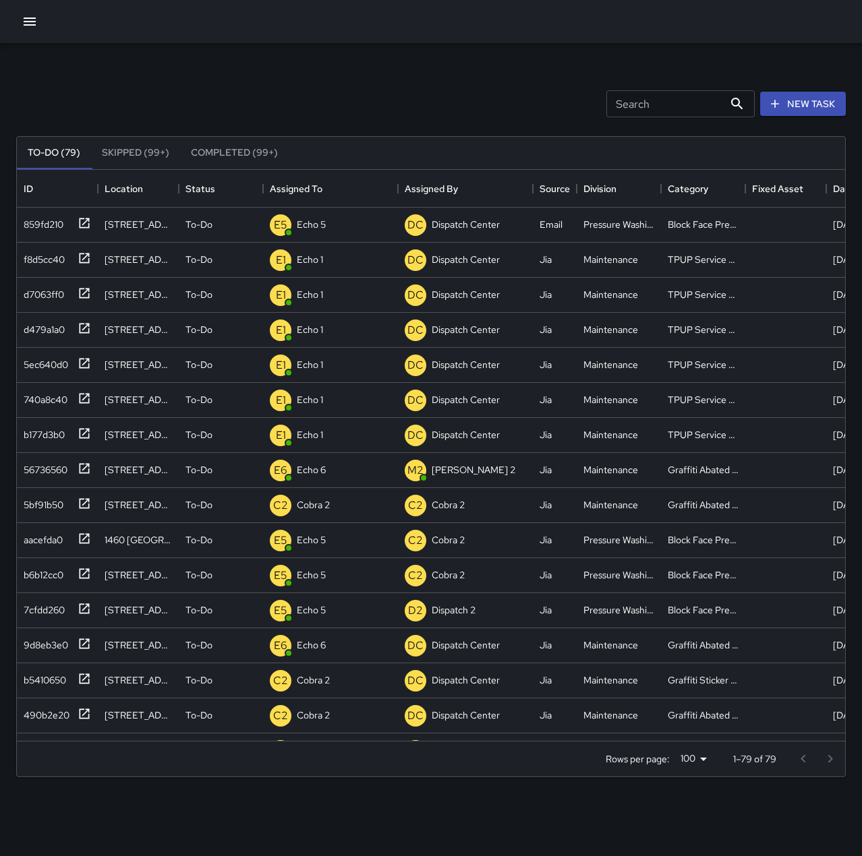
click at [378, 100] on div "Search Search New Task" at bounding box center [430, 104] width 835 height 70
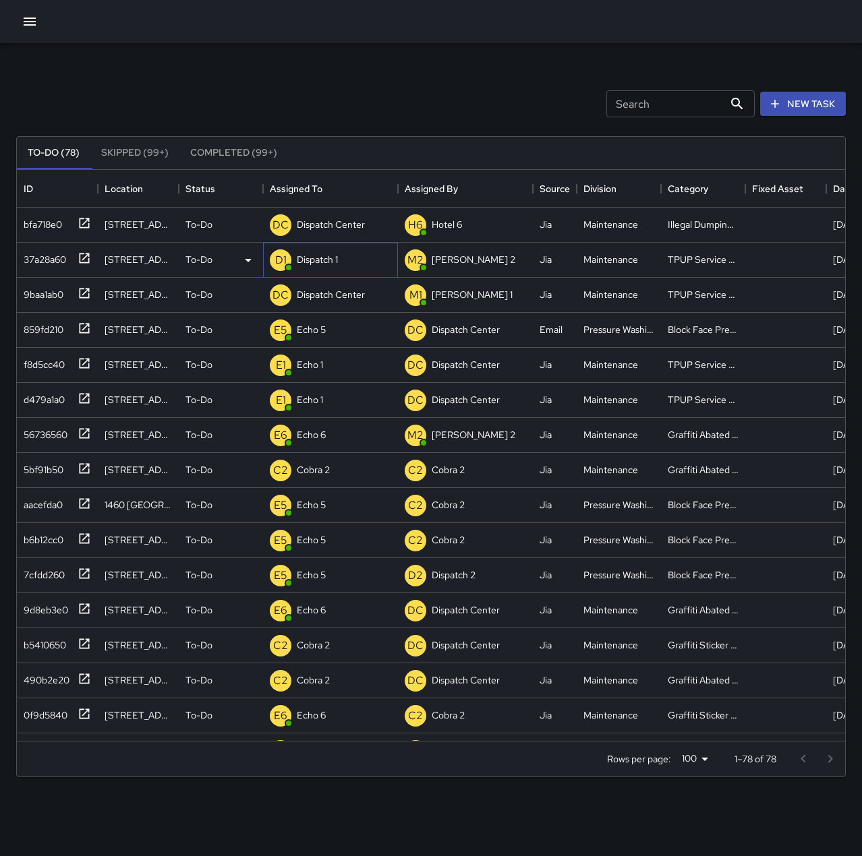
click at [325, 266] on p "Dispatch 1" at bounding box center [317, 259] width 41 height 13
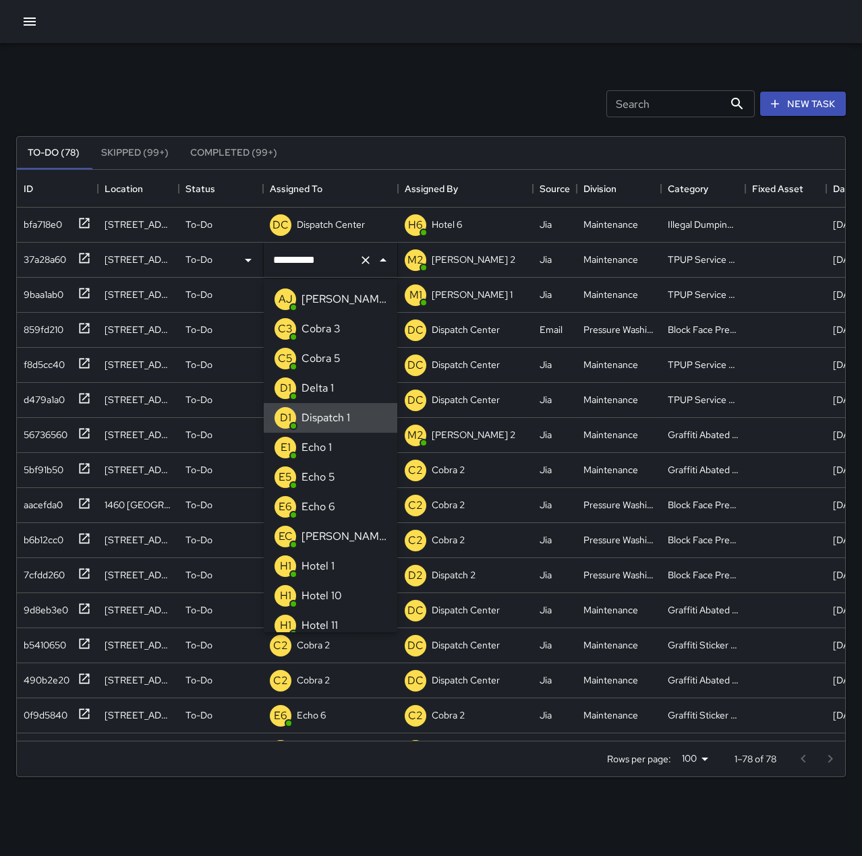
click at [363, 265] on icon "Clear" at bounding box center [365, 260] width 13 height 13
click at [334, 442] on div "Echo 1" at bounding box center [317, 448] width 36 height 22
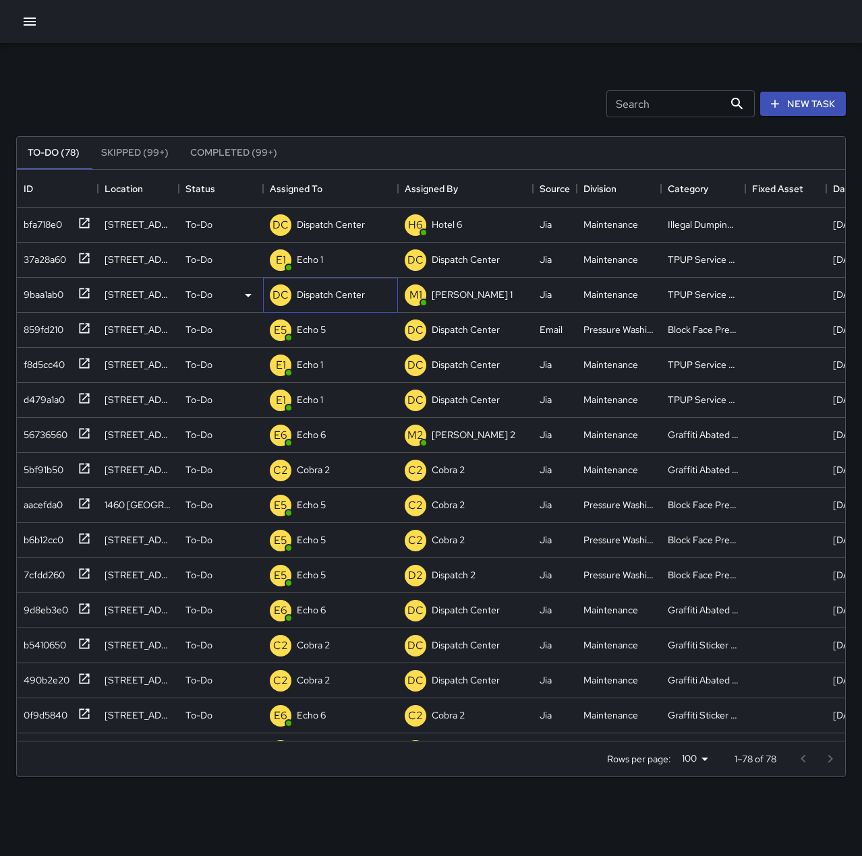
click at [338, 289] on p "Dispatch Center" at bounding box center [331, 294] width 68 height 13
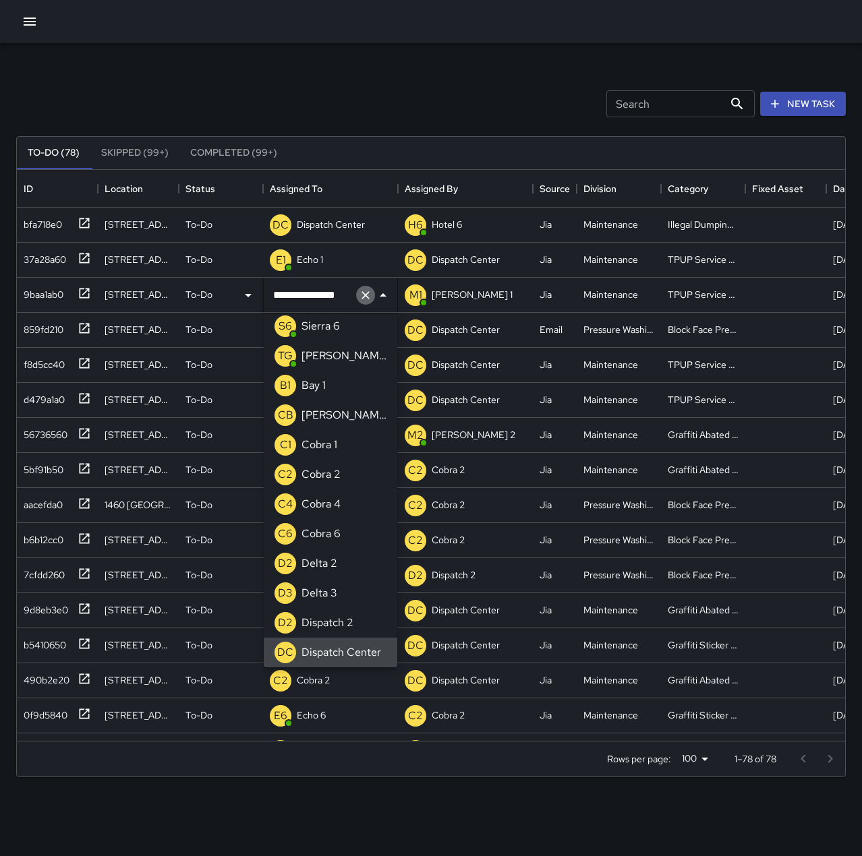
click at [365, 292] on icon "Clear" at bounding box center [365, 295] width 13 height 13
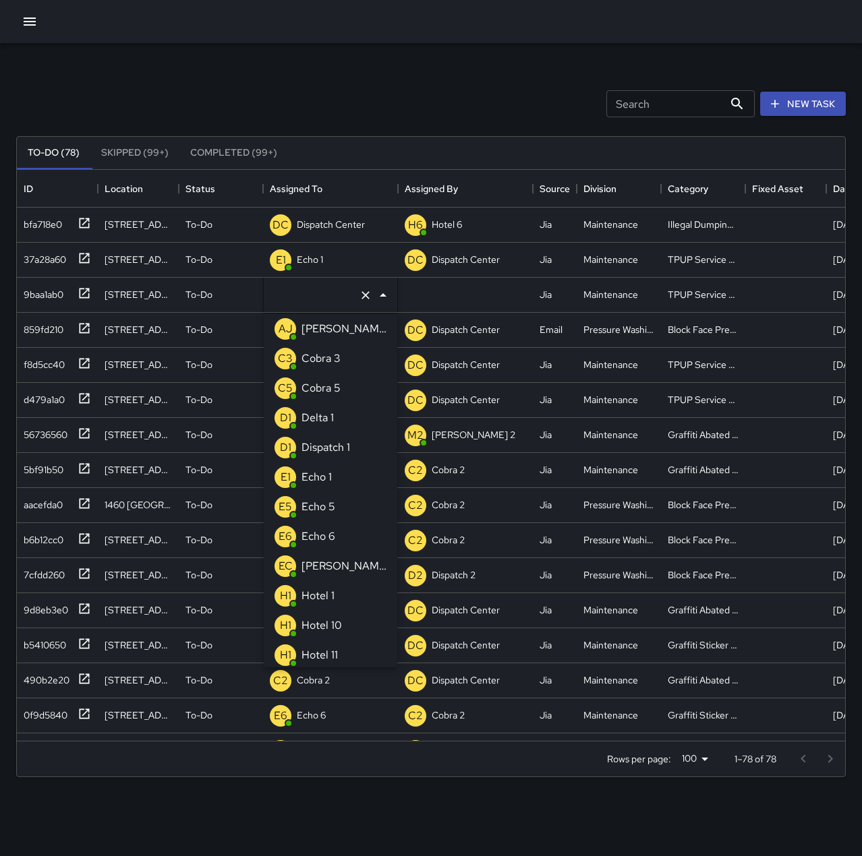
click at [330, 478] on p "Echo 1" at bounding box center [316, 477] width 30 height 16
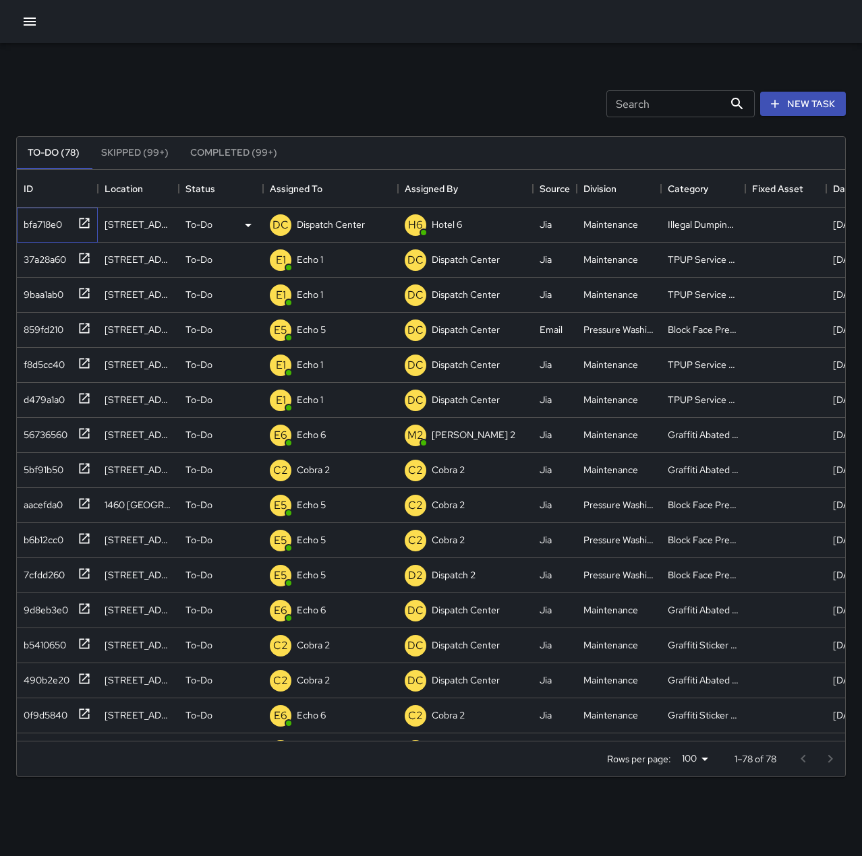
click at [86, 226] on icon at bounding box center [84, 222] width 13 height 13
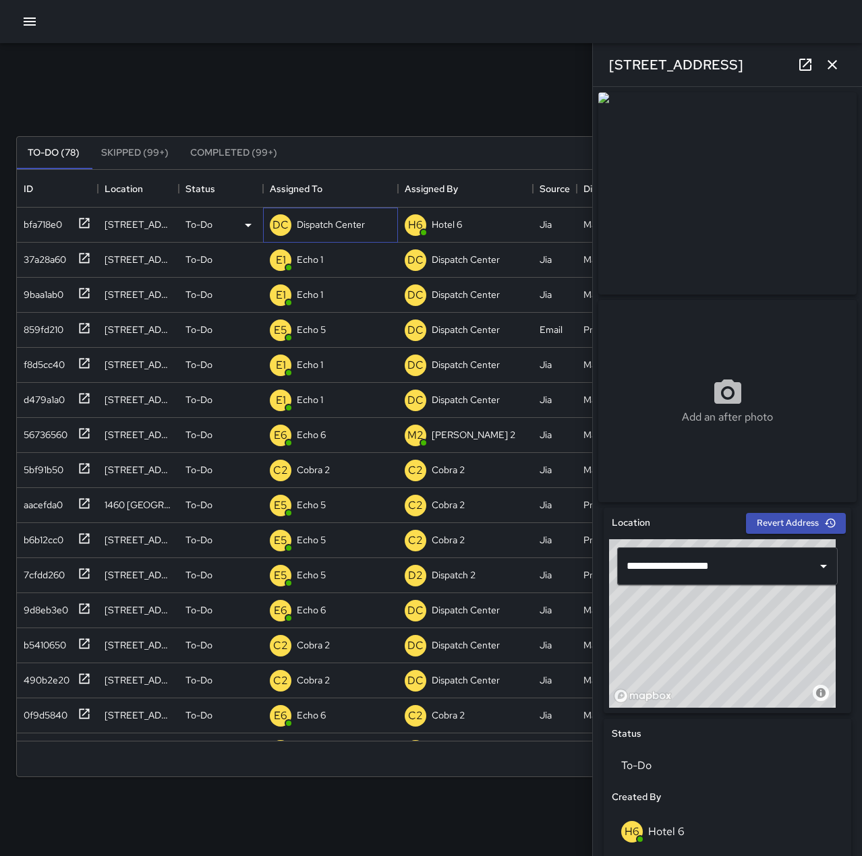
click at [320, 223] on p "Dispatch Center" at bounding box center [331, 224] width 68 height 13
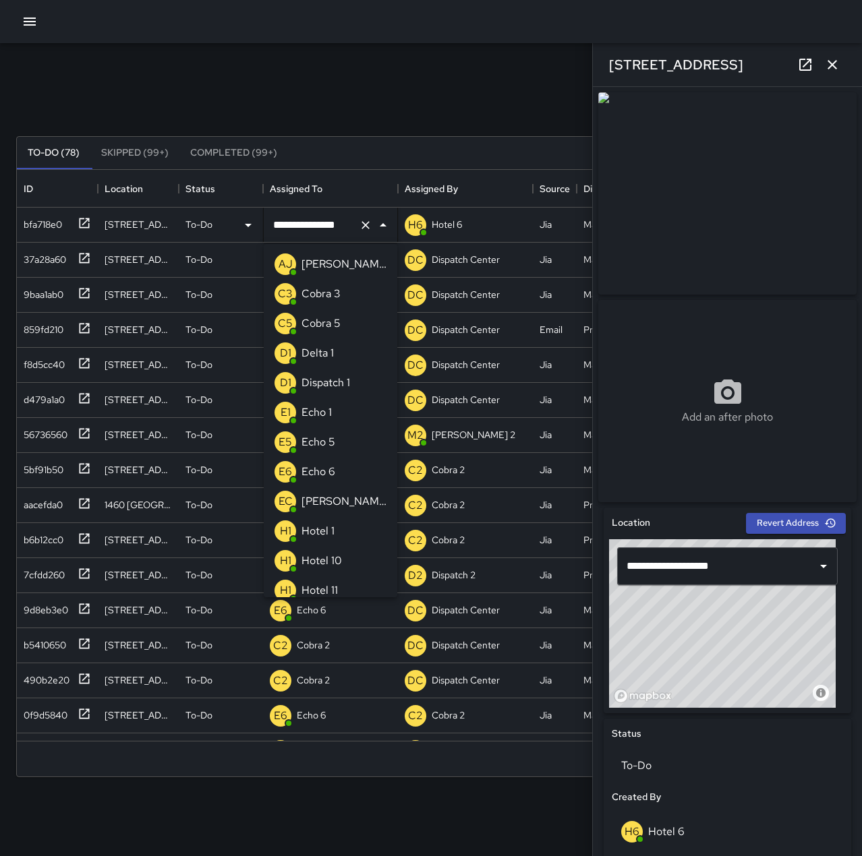
scroll to position [1017, 0]
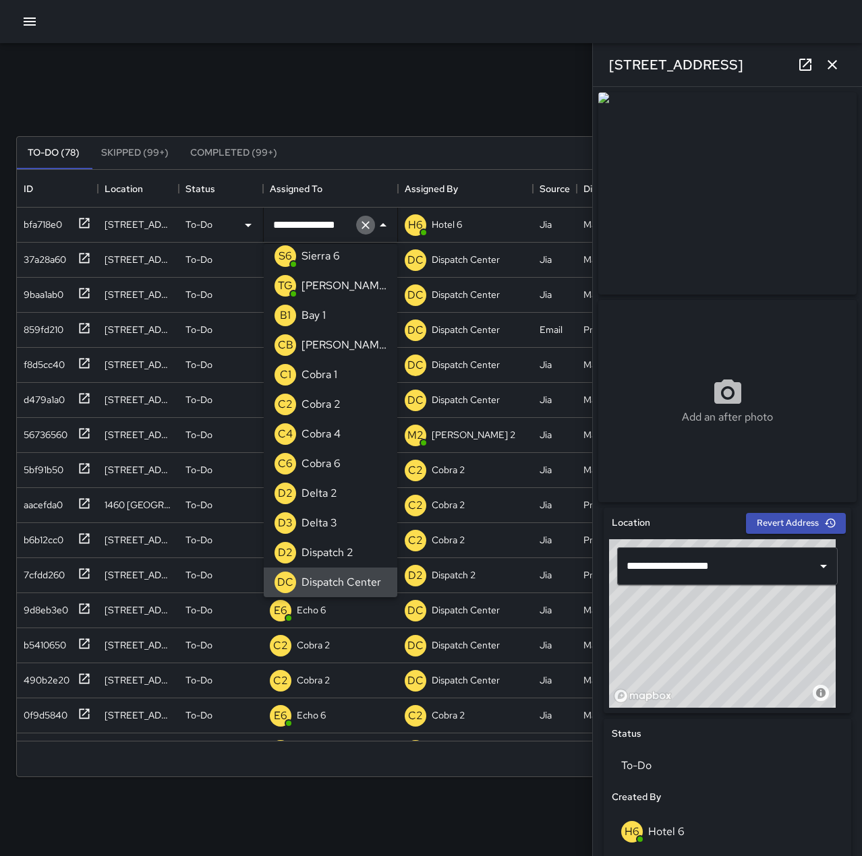
click at [363, 225] on icon "Clear" at bounding box center [365, 224] width 13 height 13
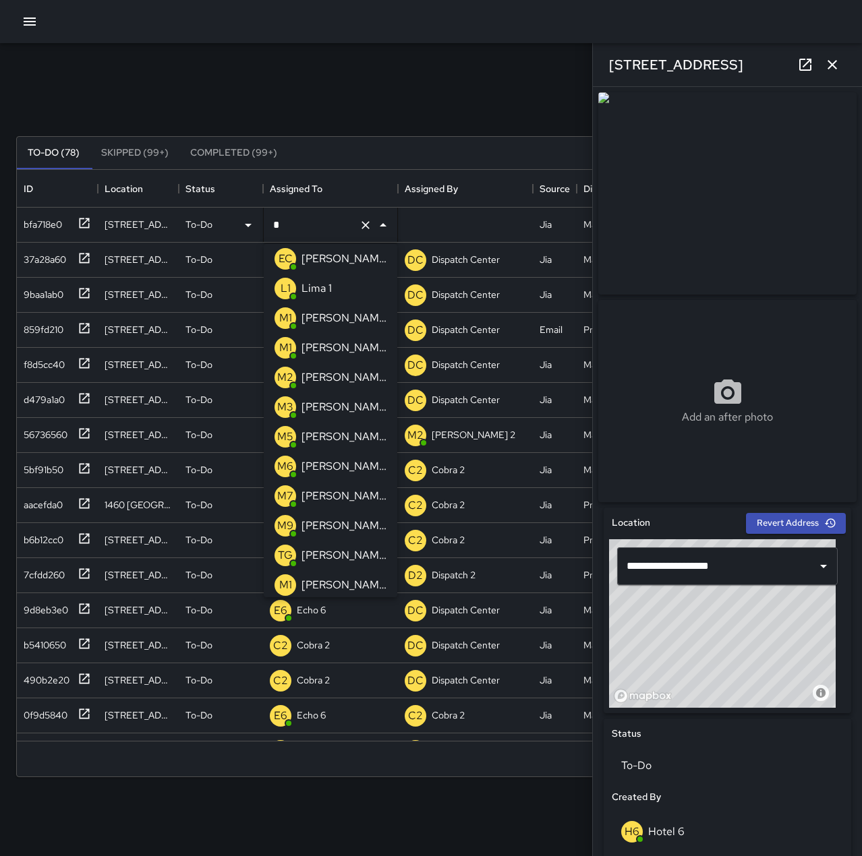
scroll to position [0, 0]
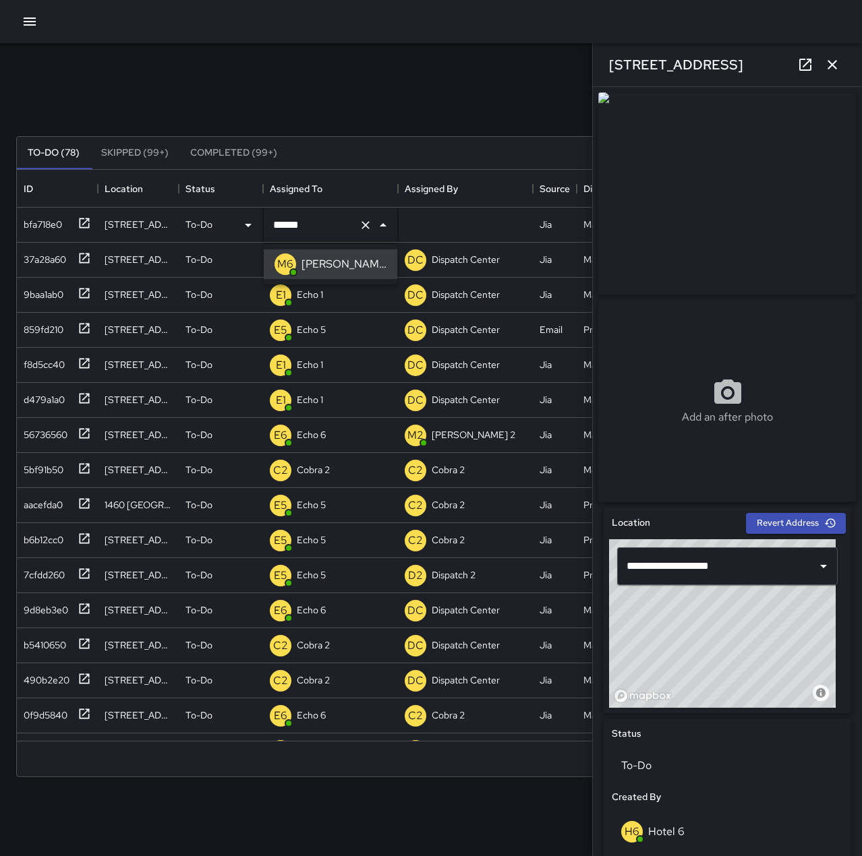
type input "******"
click at [835, 61] on icon "button" at bounding box center [831, 64] width 9 height 9
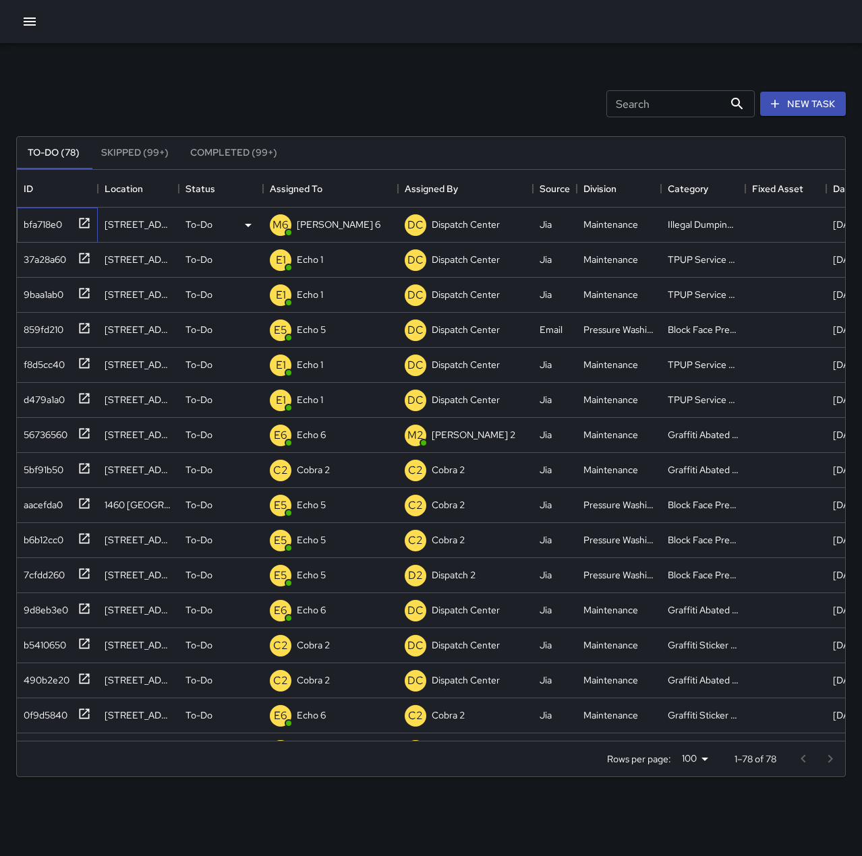
click at [51, 220] on div "bfa718e0" at bounding box center [40, 221] width 44 height 19
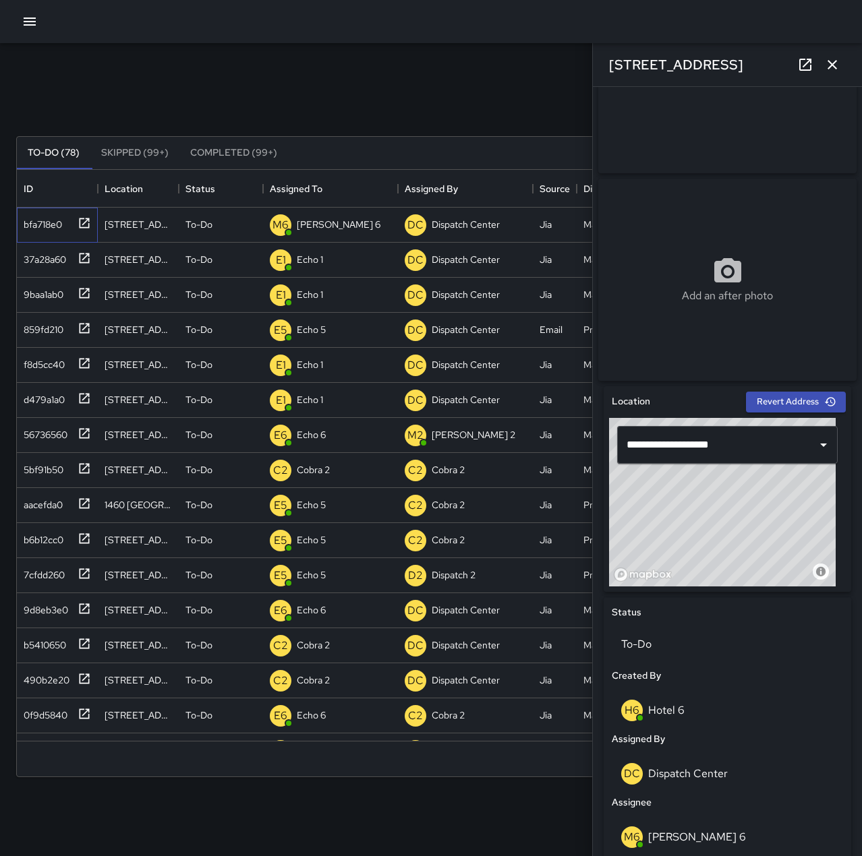
scroll to position [456, 0]
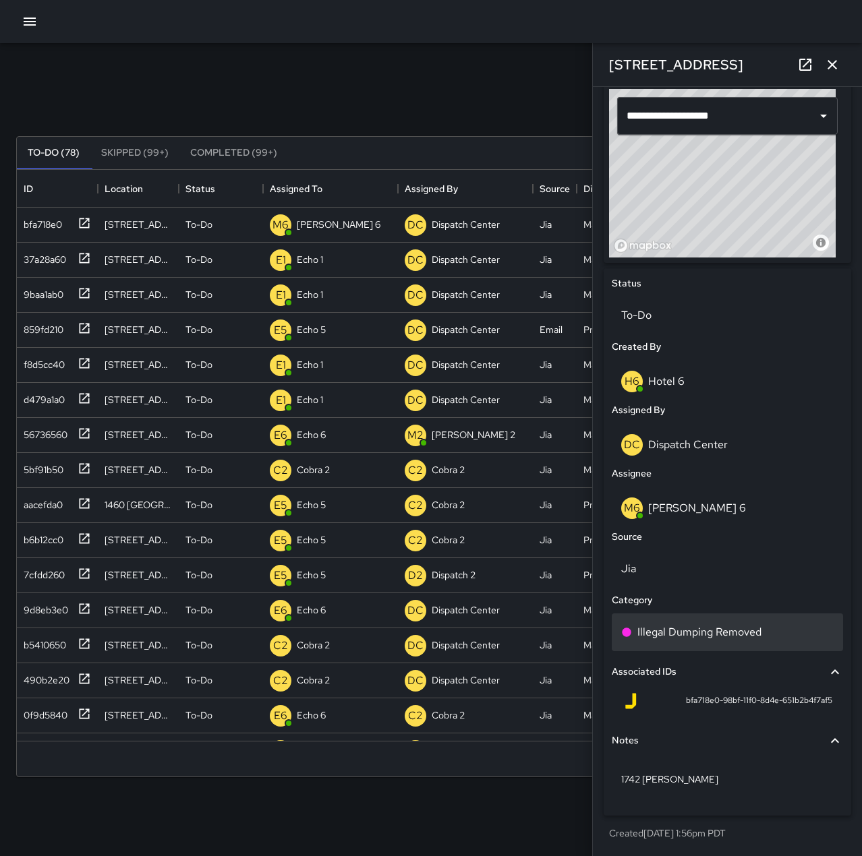
click at [728, 628] on p "Illegal Dumping Removed" at bounding box center [699, 632] width 124 height 16
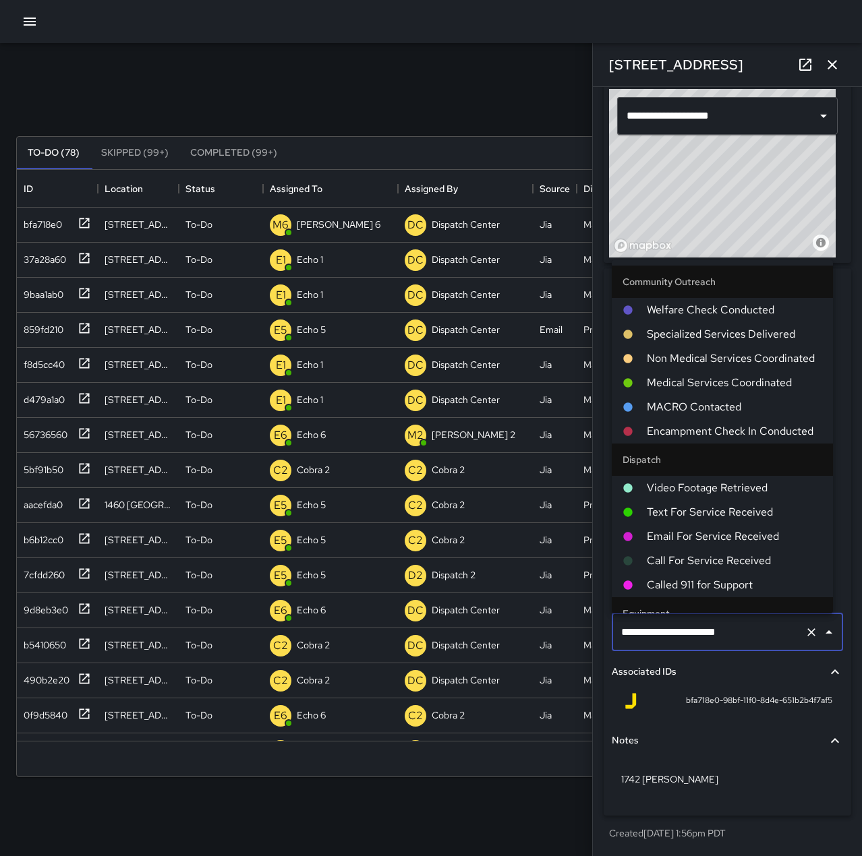
scroll to position [720, 0]
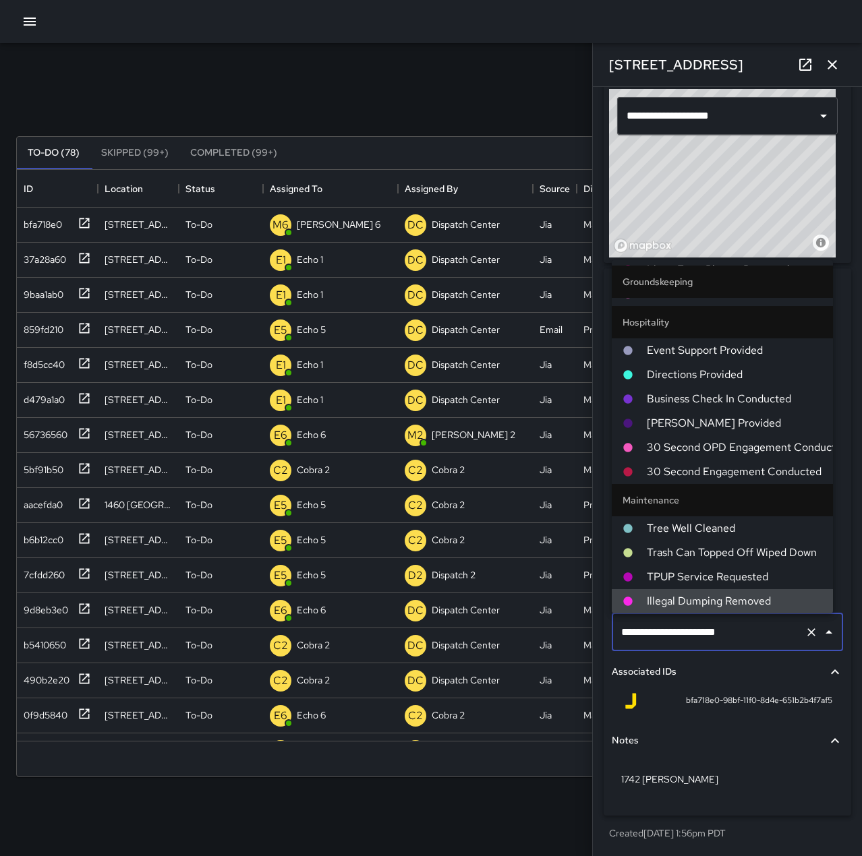
click at [807, 633] on icon "Clear" at bounding box center [811, 632] width 8 height 8
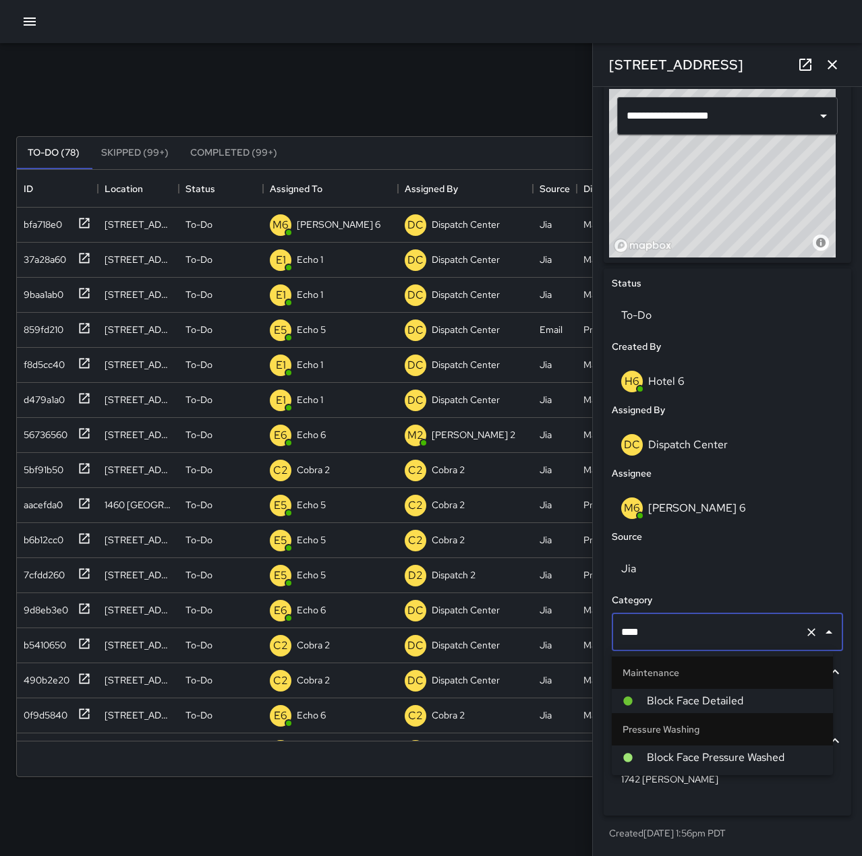
type input "*****"
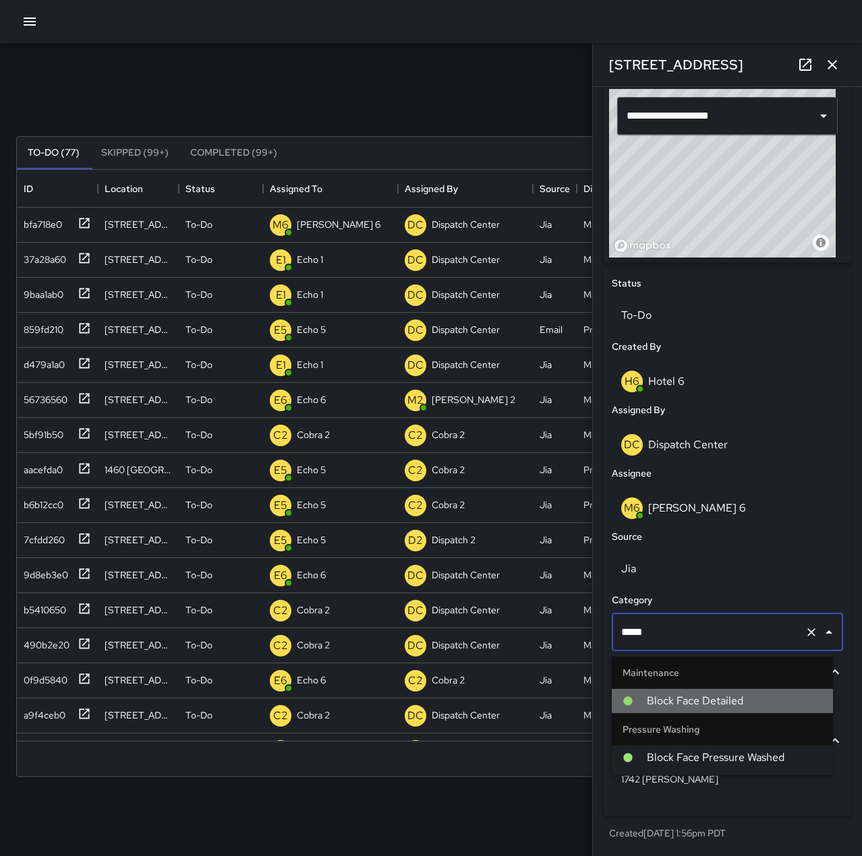
click at [743, 701] on span "Block Face Detailed" at bounding box center [734, 701] width 175 height 16
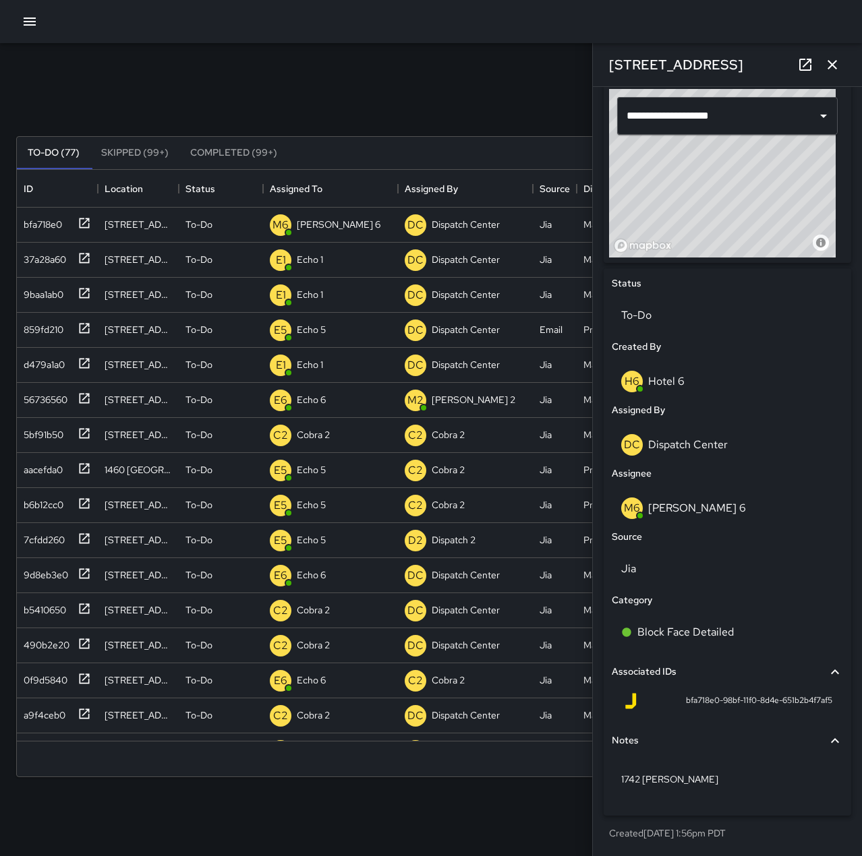
click at [832, 74] on button "button" at bounding box center [832, 64] width 27 height 27
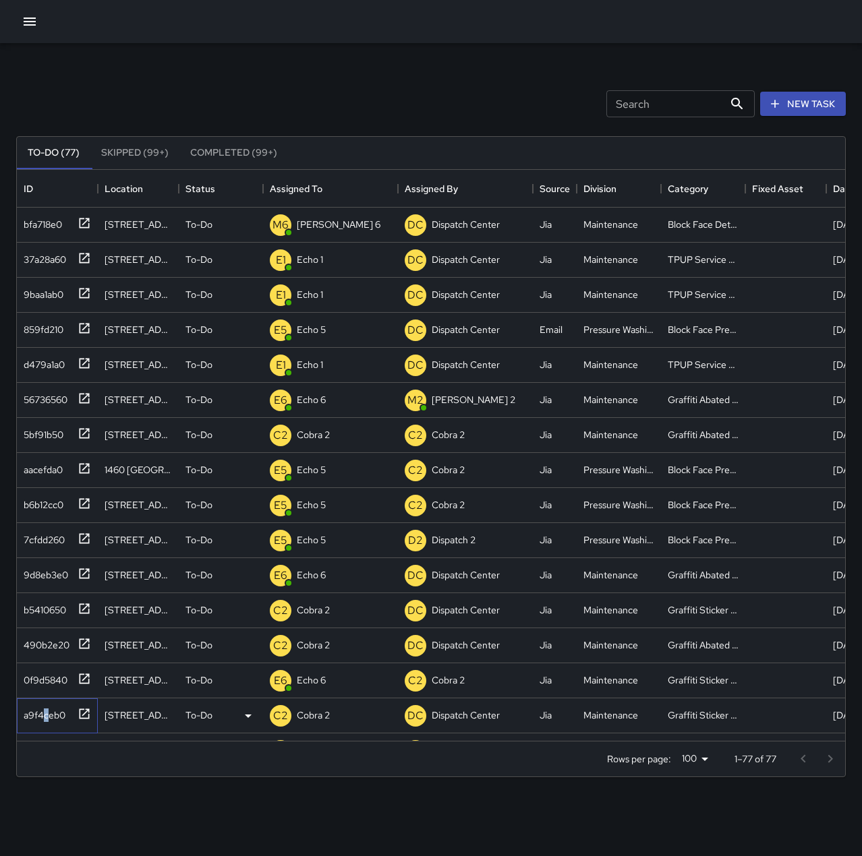
click at [47, 715] on div "a9f4ceb0" at bounding box center [41, 712] width 47 height 19
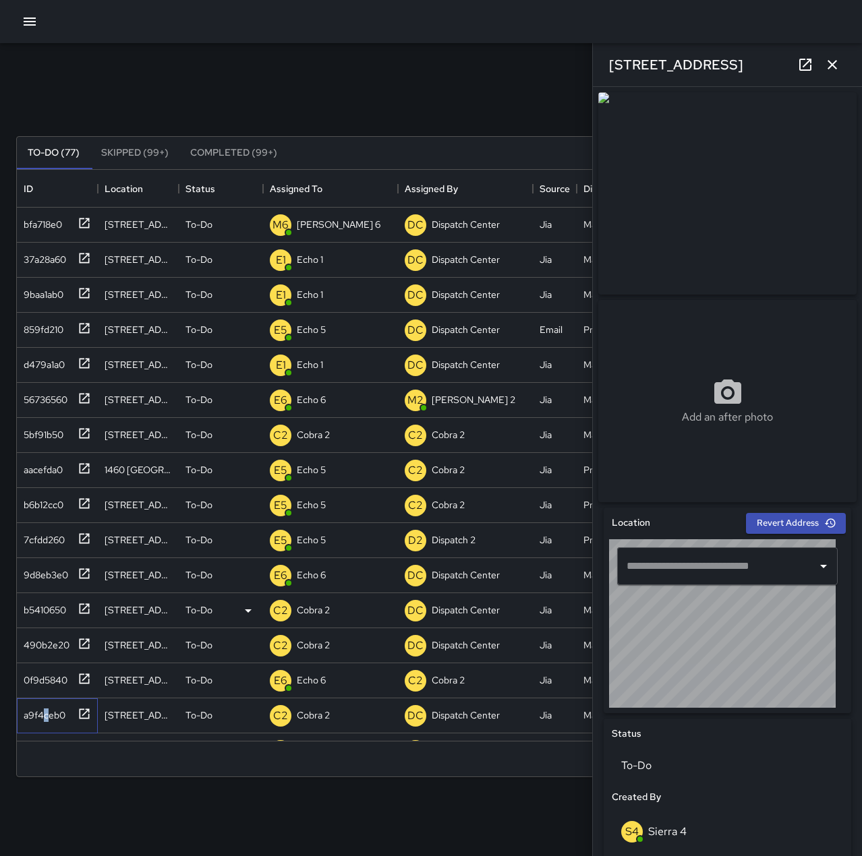
type input "**********"
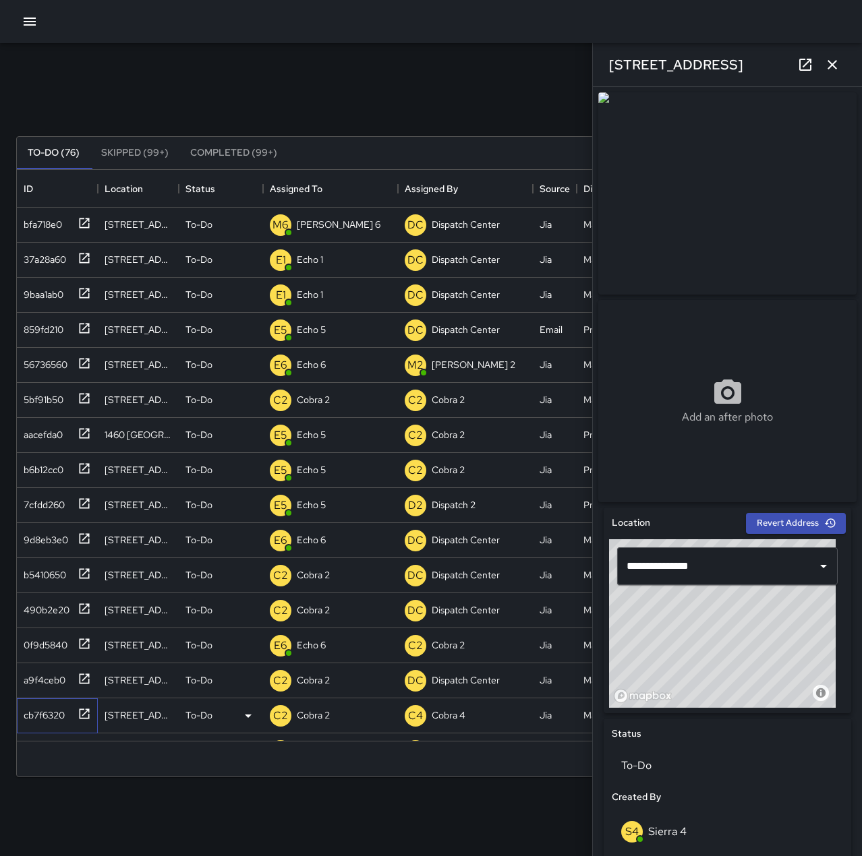
drag, startPoint x: 51, startPoint y: 712, endPoint x: 74, endPoint y: 703, distance: 24.5
click at [51, 712] on div "cb7f6320" at bounding box center [41, 712] width 47 height 19
click at [47, 716] on div "cb7f6320" at bounding box center [41, 712] width 47 height 19
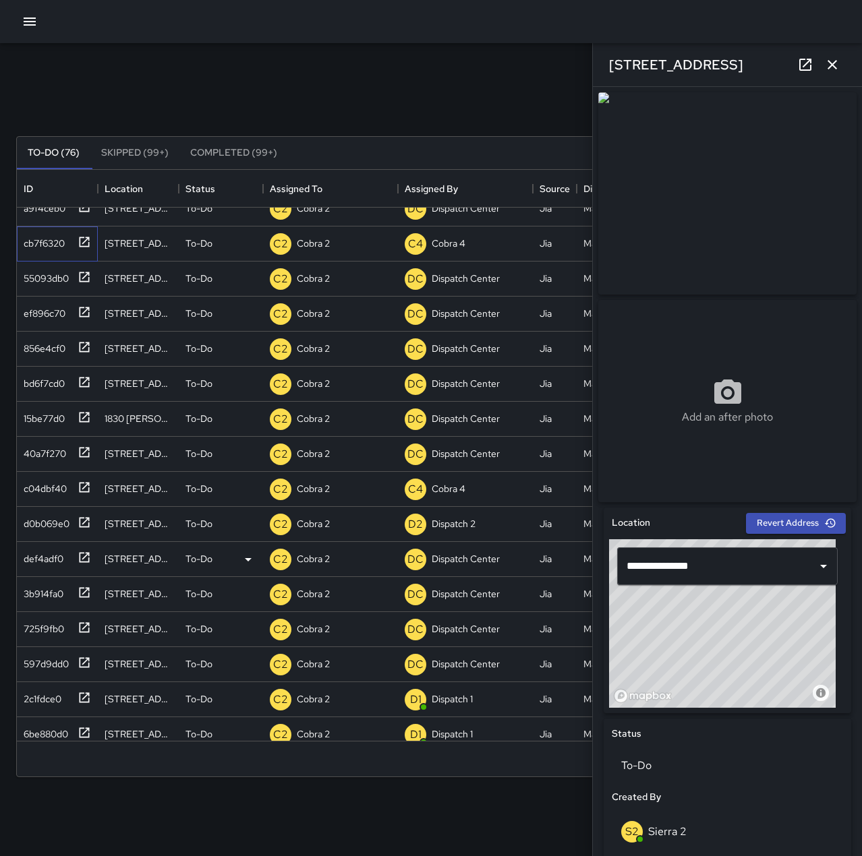
scroll to position [539, 0]
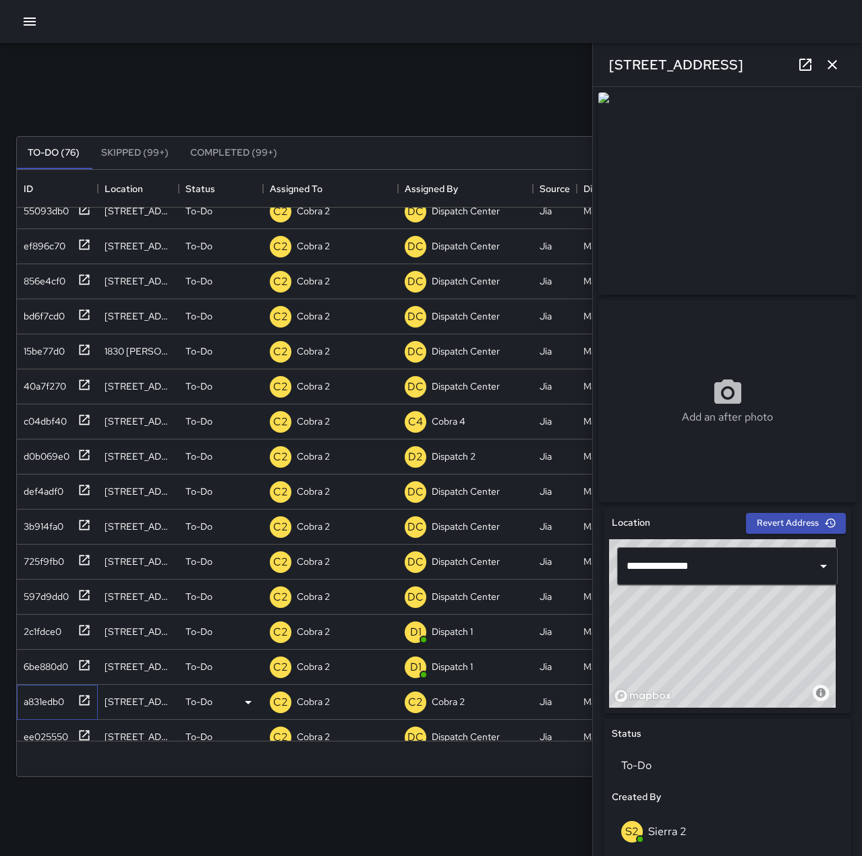
click at [47, 703] on div "a831edb0" at bounding box center [41, 699] width 46 height 19
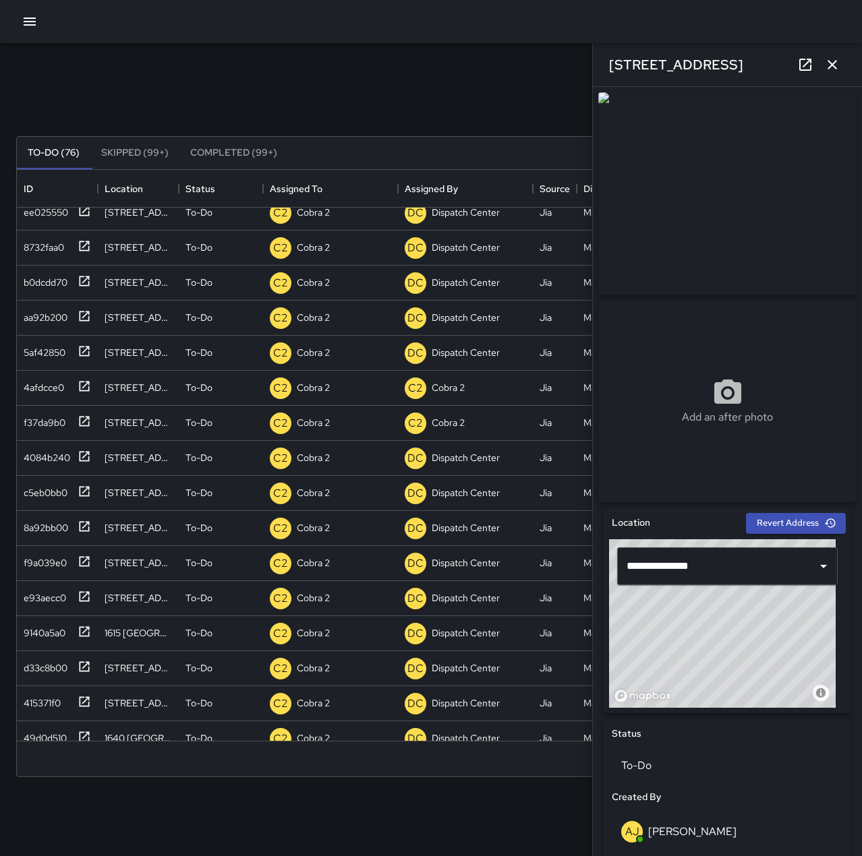
scroll to position [1044, 0]
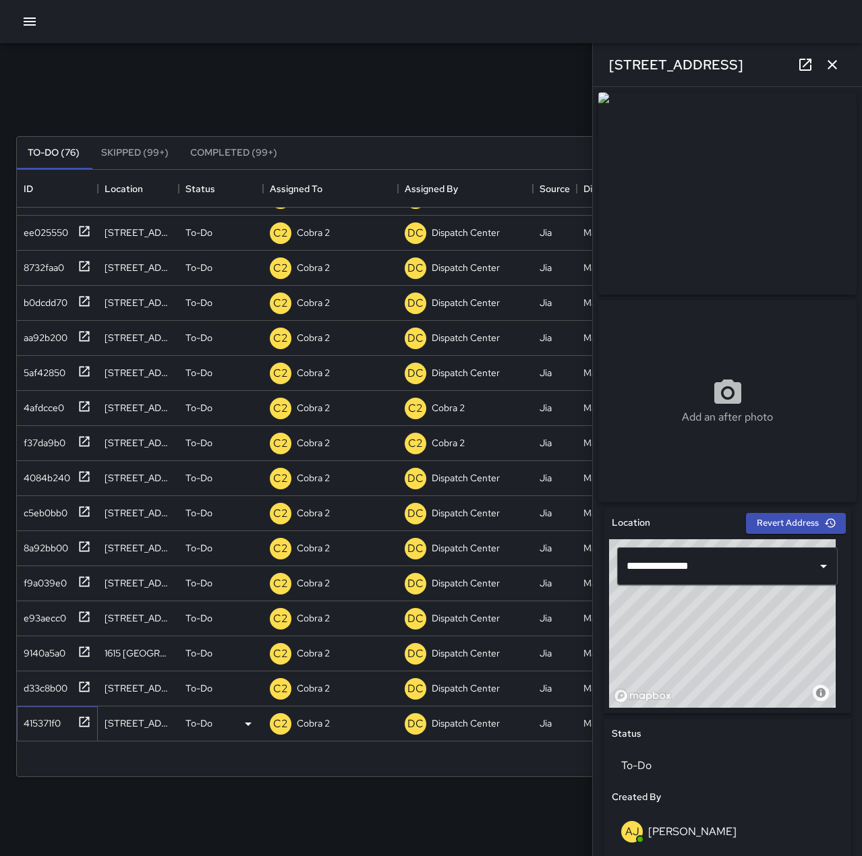
click at [54, 713] on div "415371f0" at bounding box center [39, 720] width 42 height 19
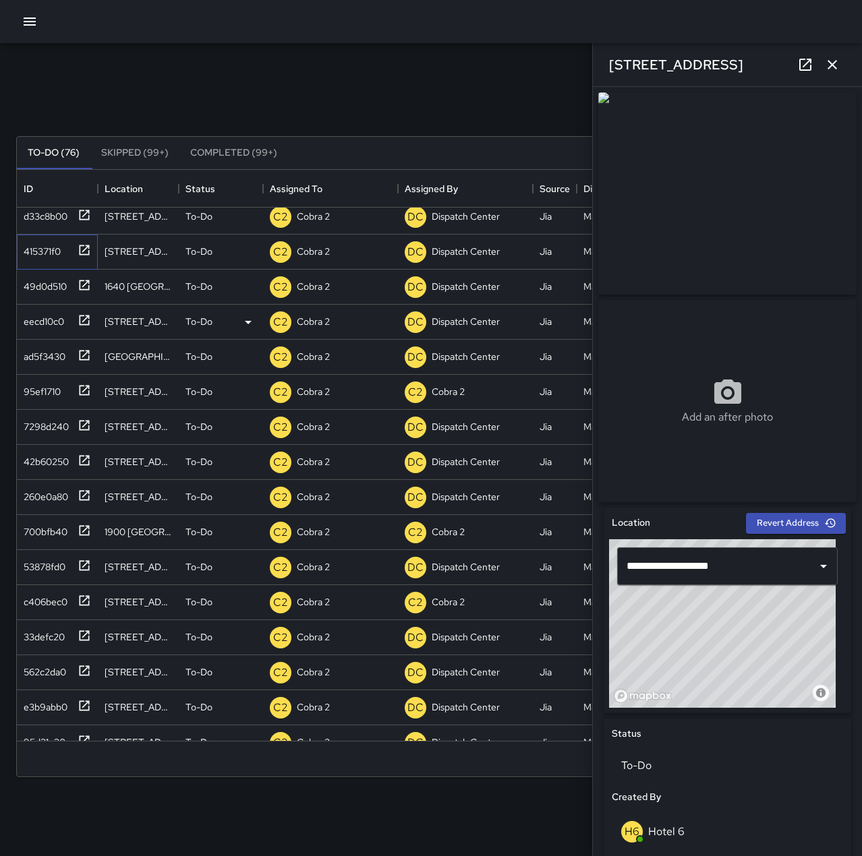
scroll to position [1583, 0]
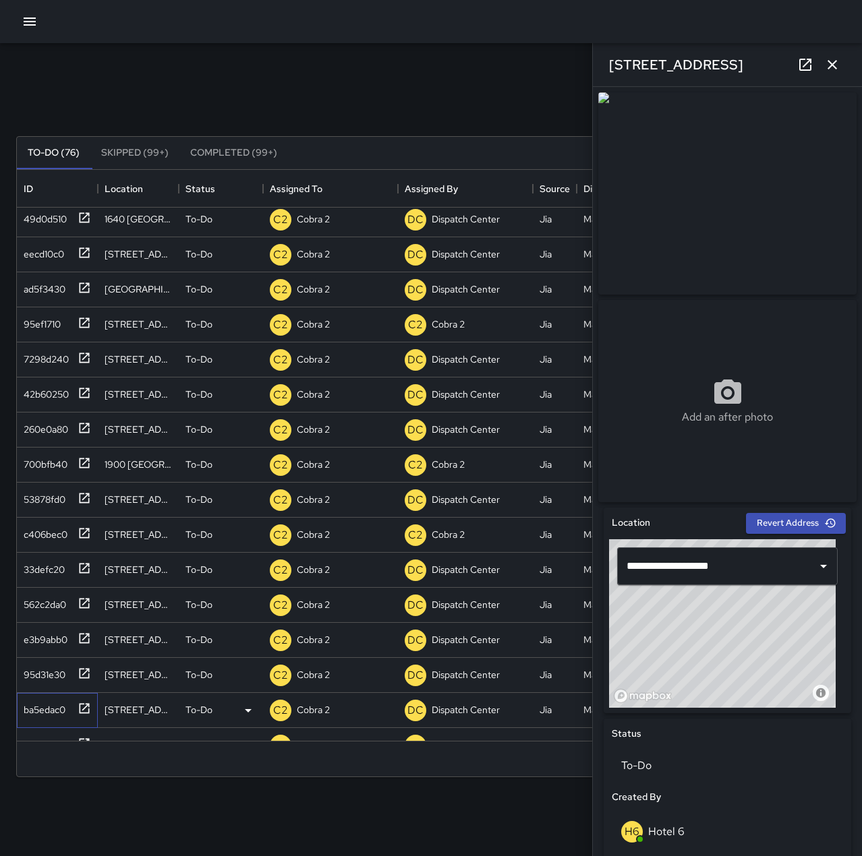
click at [56, 701] on div "ba5edac0" at bounding box center [41, 707] width 47 height 19
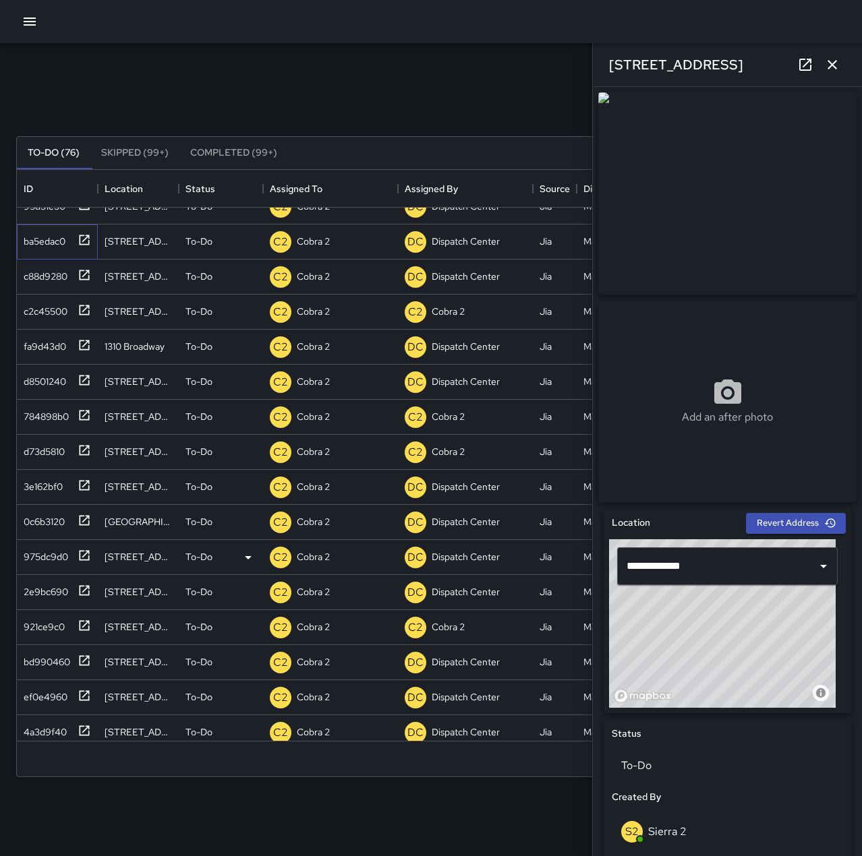
scroll to position [2055, 0]
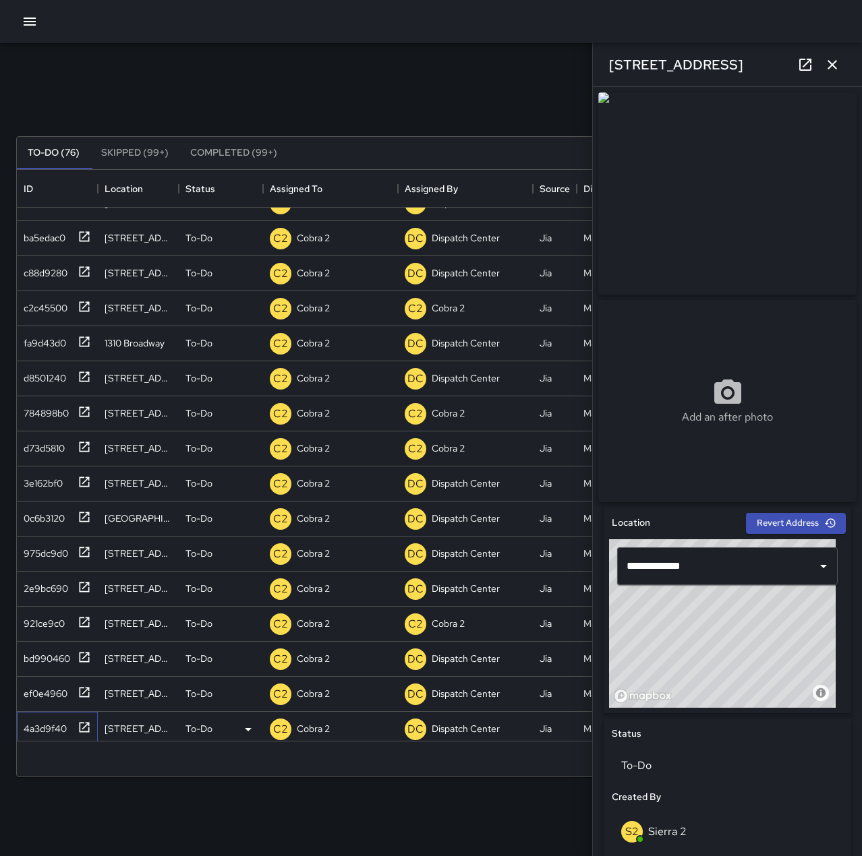
click at [41, 718] on div "4a3d9f40" at bounding box center [42, 726] width 49 height 19
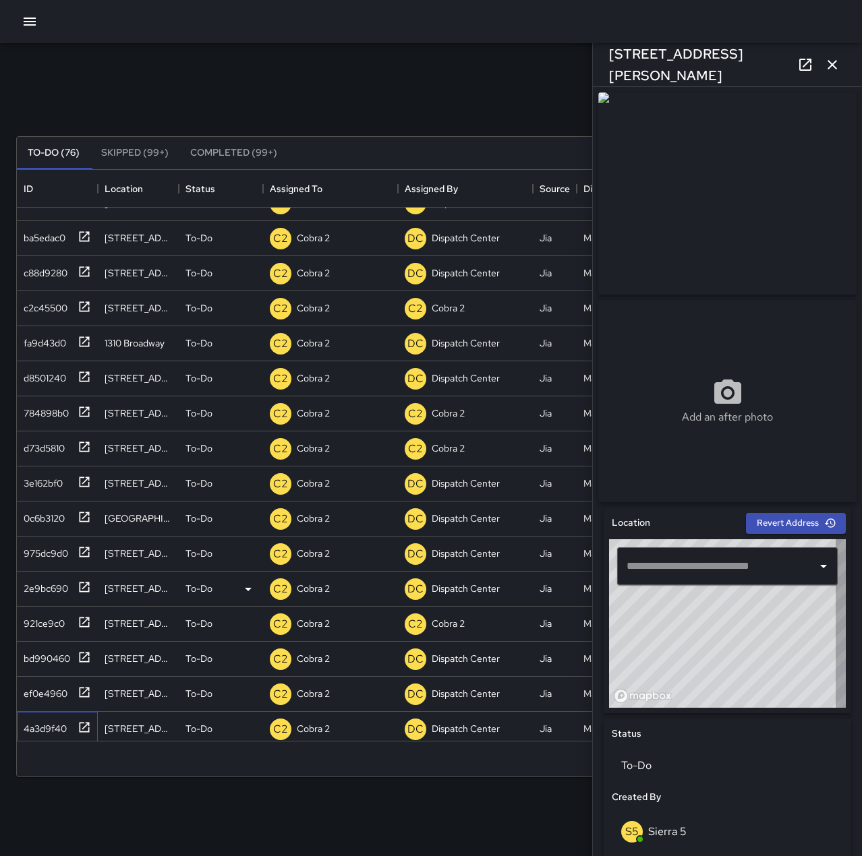
type input "**********"
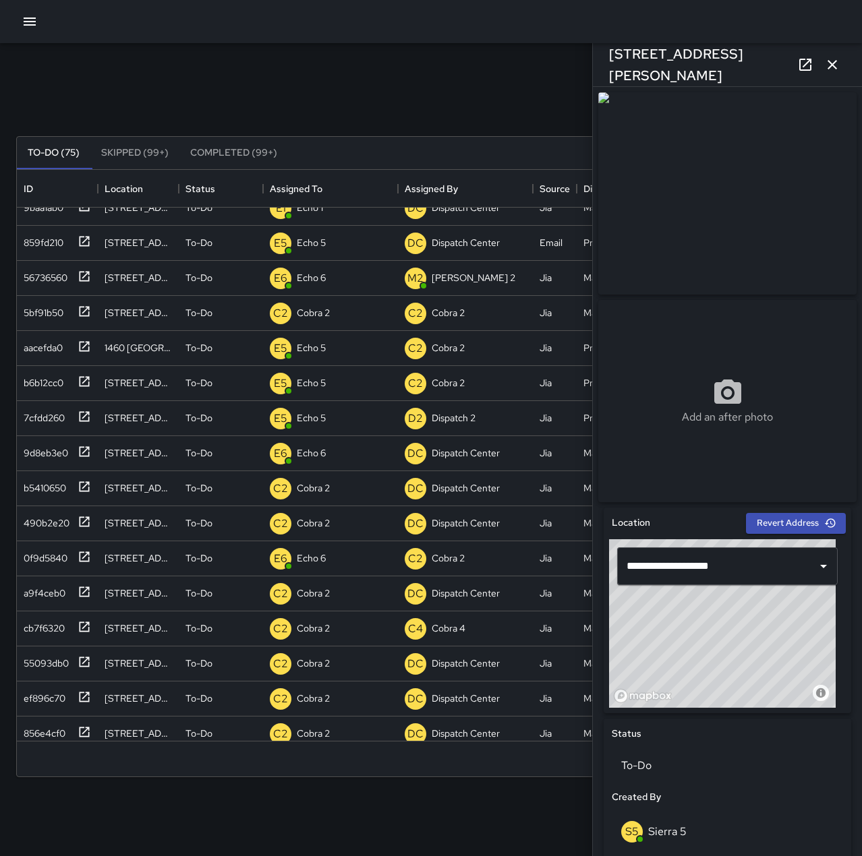
scroll to position [0, 0]
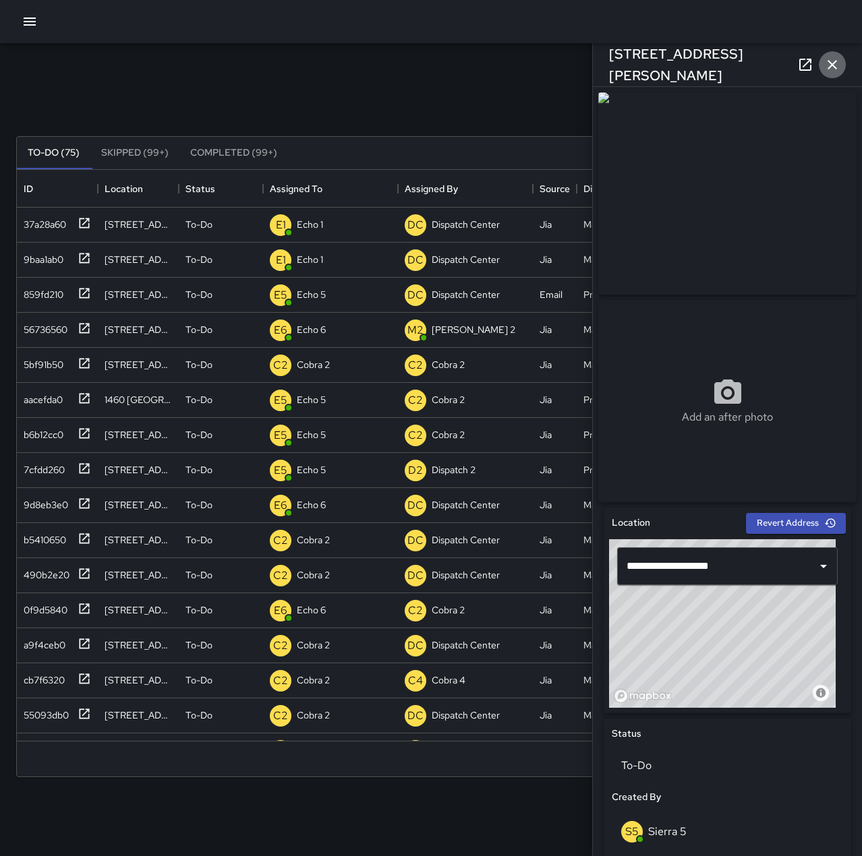
click at [839, 65] on icon "button" at bounding box center [832, 65] width 16 height 16
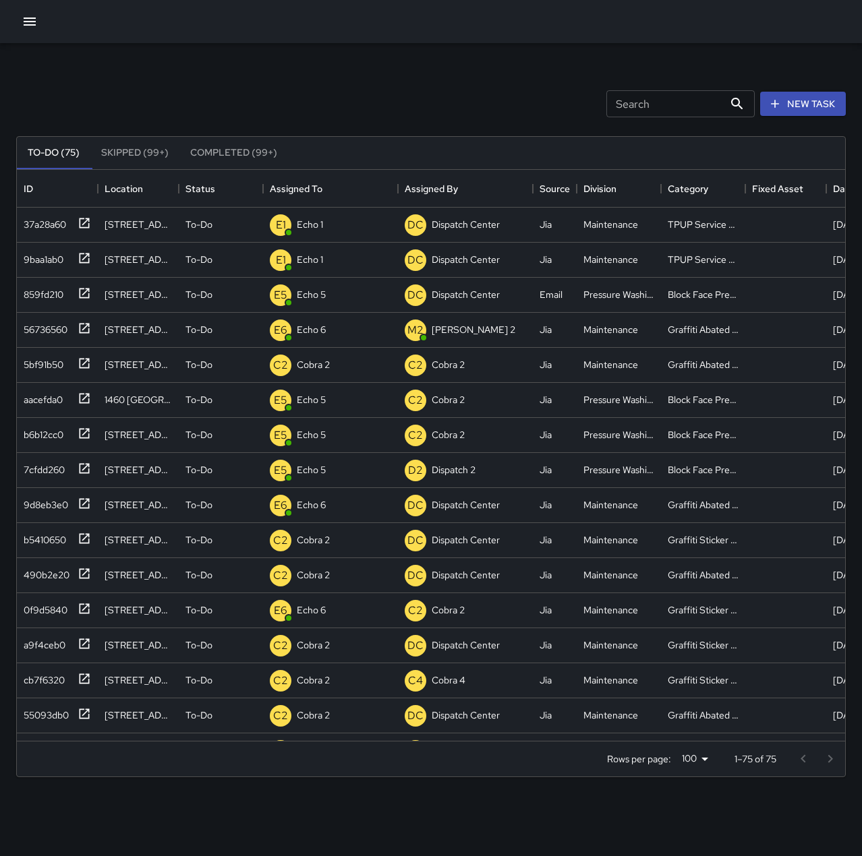
click at [42, 24] on button "button" at bounding box center [29, 21] width 27 height 27
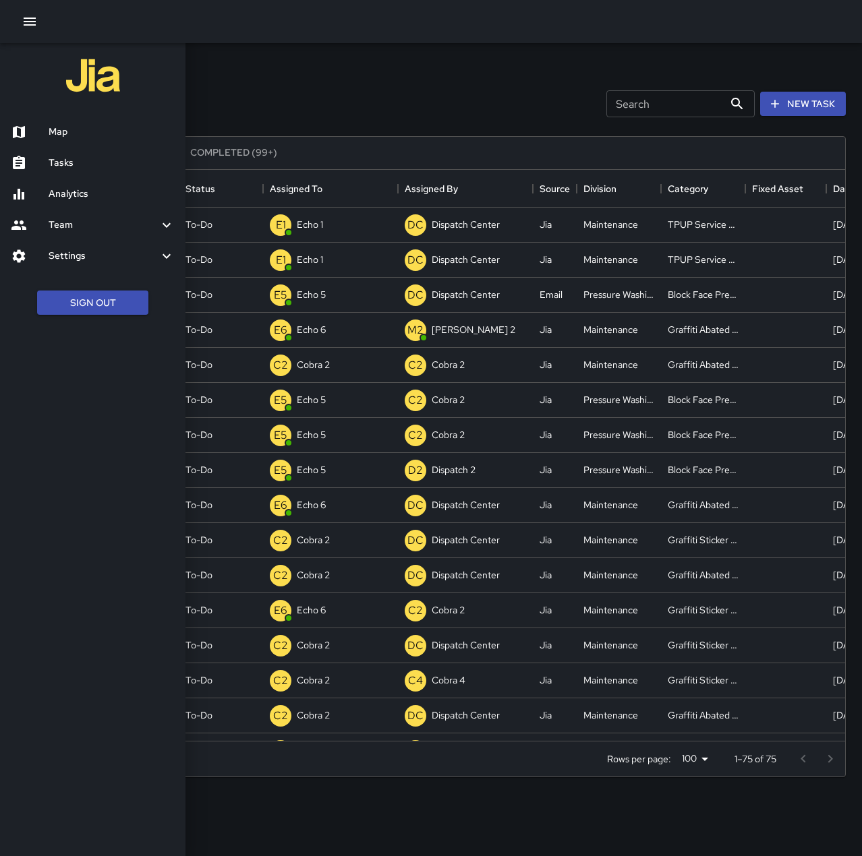
click at [60, 131] on h6 "Map" at bounding box center [112, 132] width 126 height 15
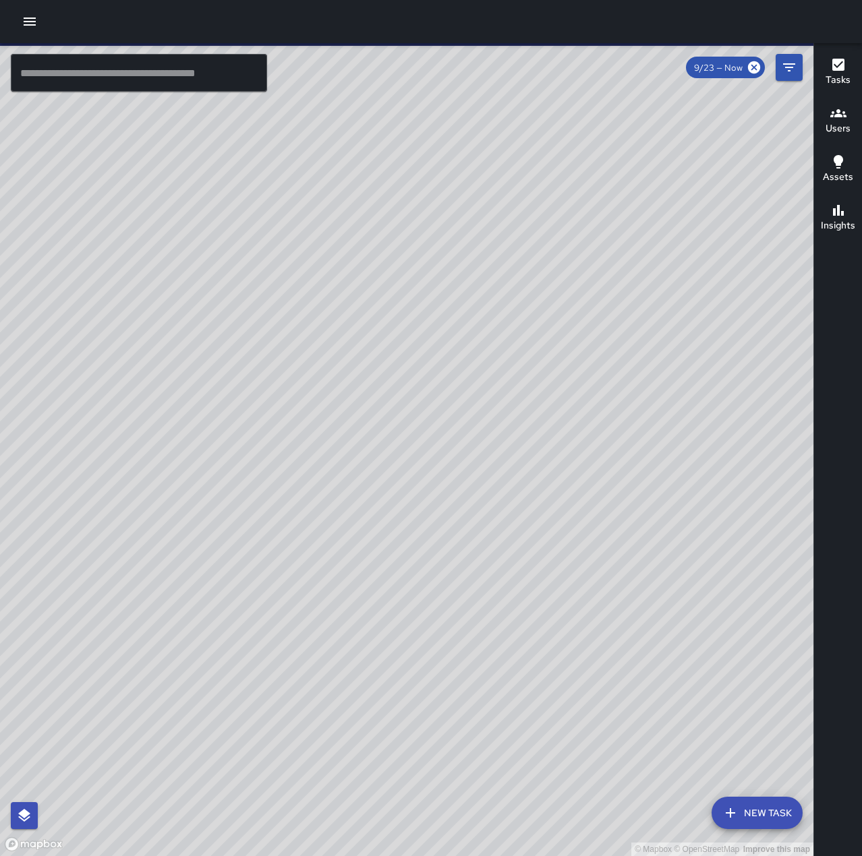
click at [154, 78] on input "text" at bounding box center [139, 73] width 256 height 38
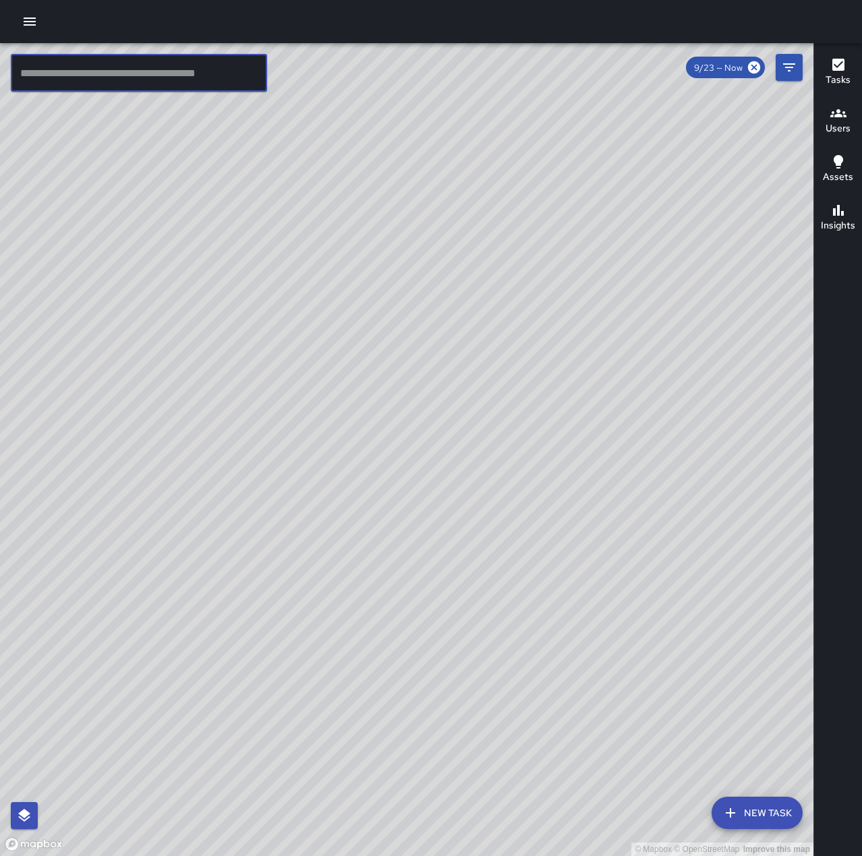
click at [105, 68] on input "text" at bounding box center [139, 73] width 256 height 38
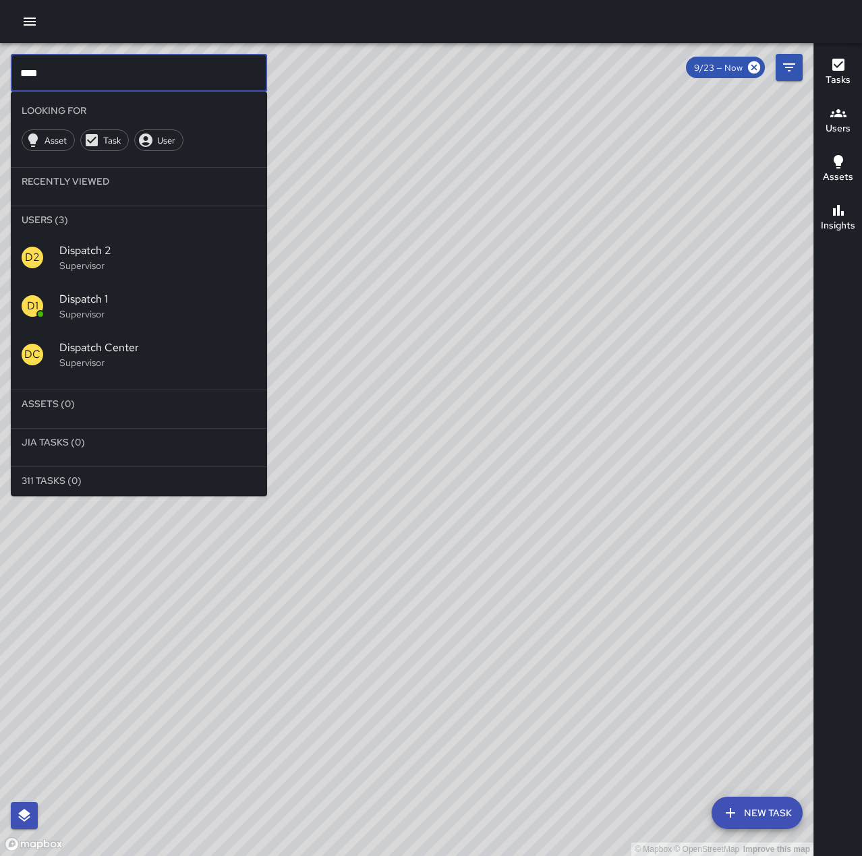
type input "****"
click at [118, 294] on span "Dispatch 1" at bounding box center [157, 299] width 197 height 16
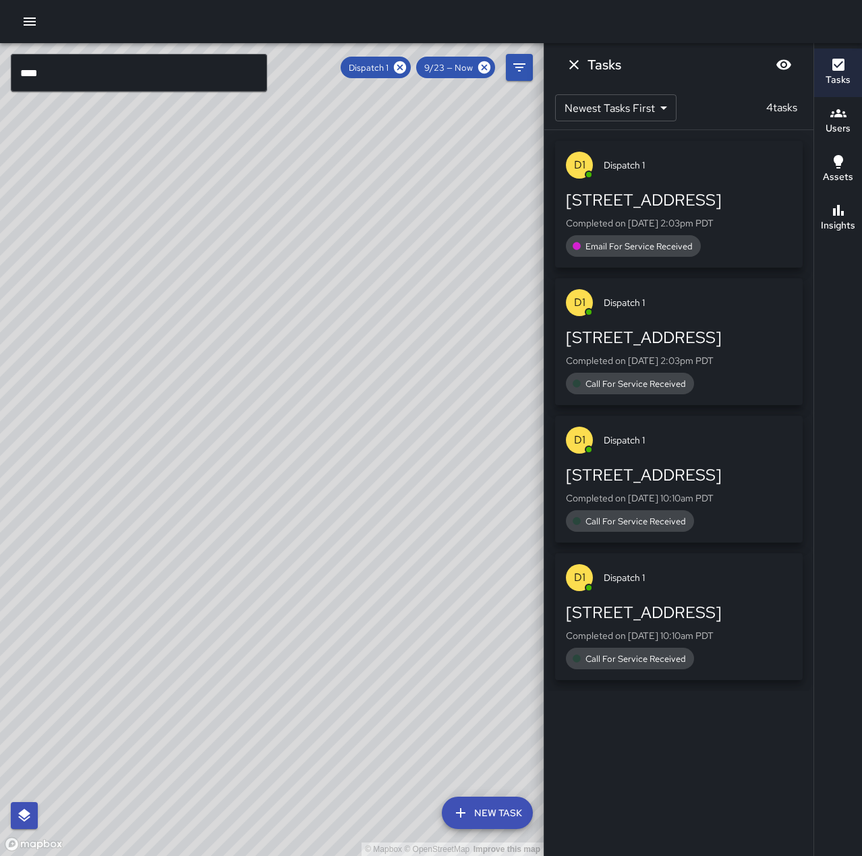
click at [755, 196] on div "[STREET_ADDRESS]" at bounding box center [679, 200] width 226 height 22
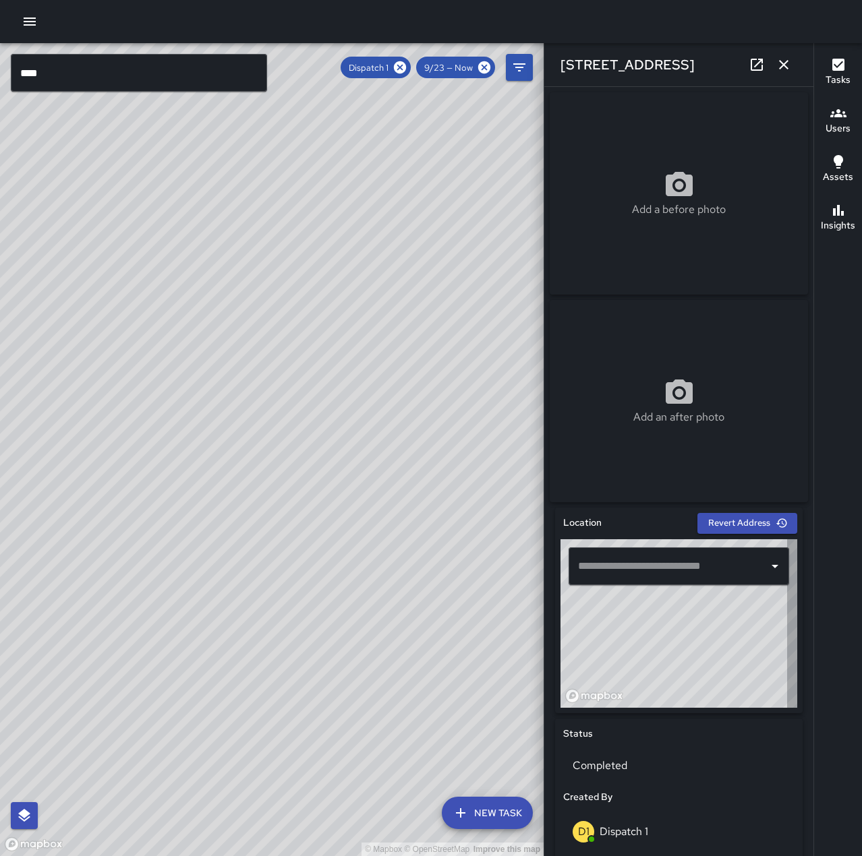
type input "**********"
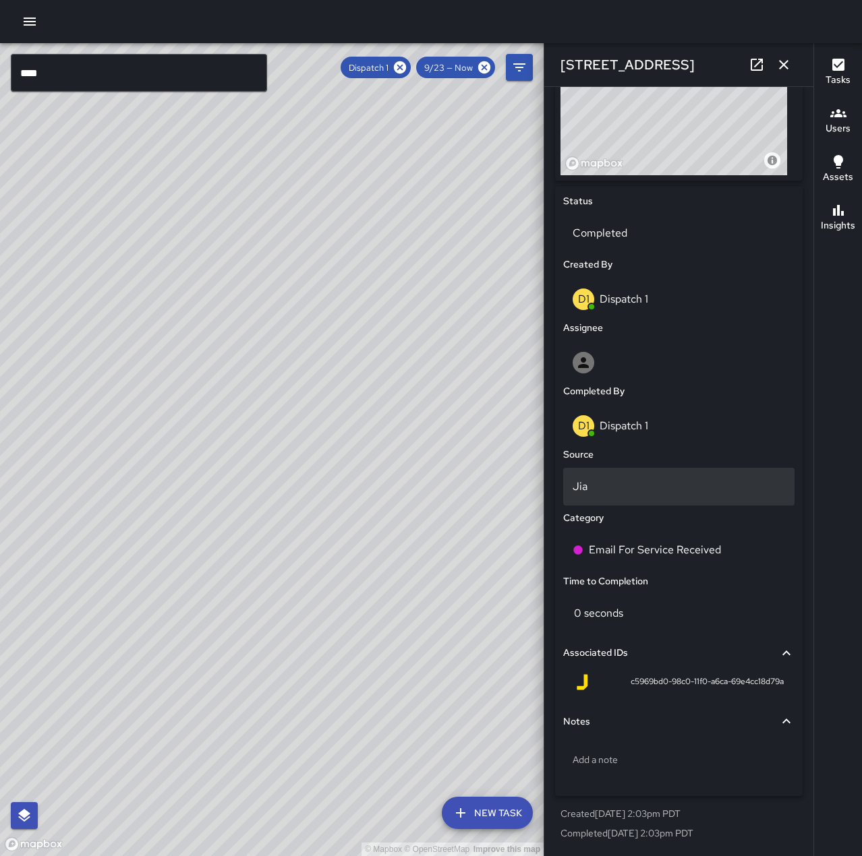
click at [602, 488] on p "Jia" at bounding box center [679, 487] width 212 height 16
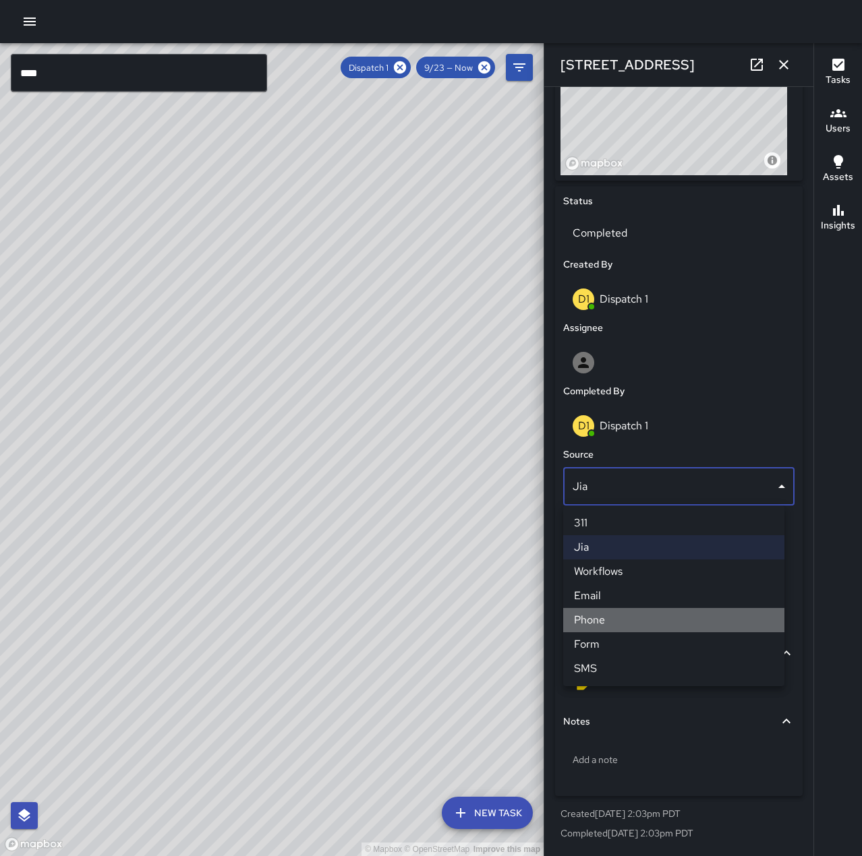
click at [625, 620] on li "Phone" at bounding box center [673, 620] width 221 height 24
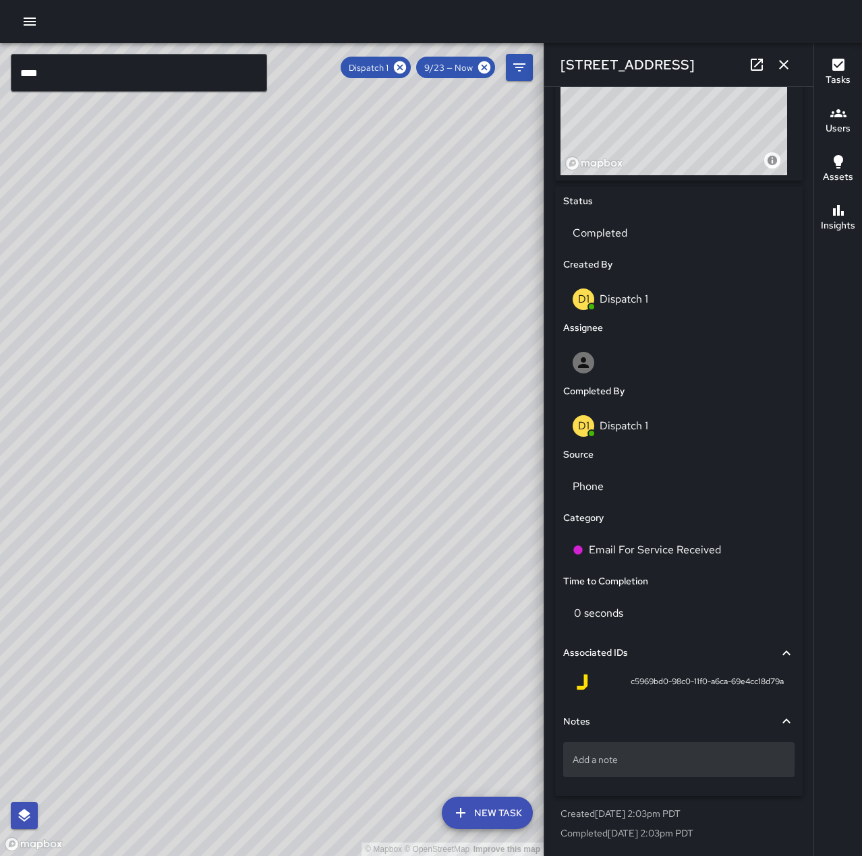
click at [664, 758] on p "Add a note" at bounding box center [679, 759] width 212 height 13
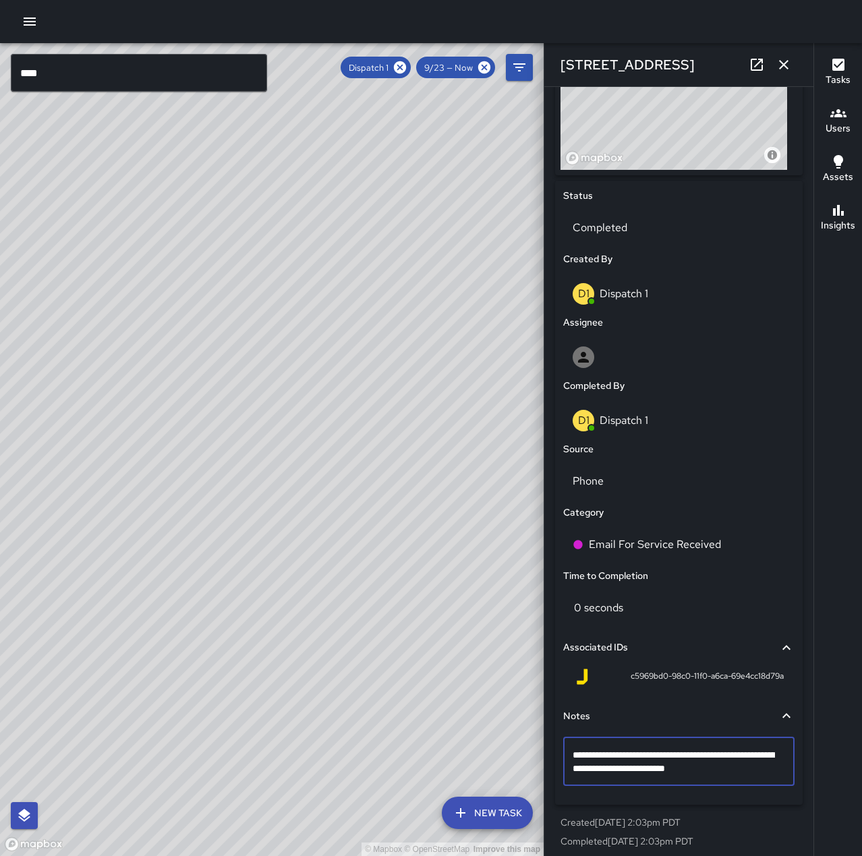
type textarea "**********"
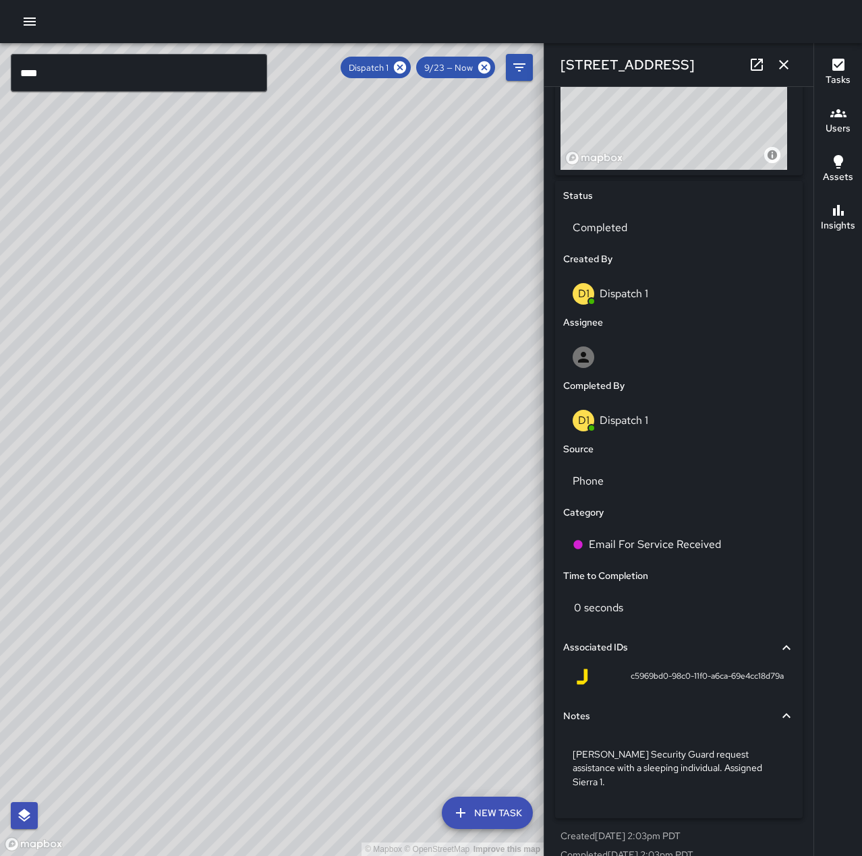
click at [781, 65] on icon "button" at bounding box center [784, 65] width 16 height 16
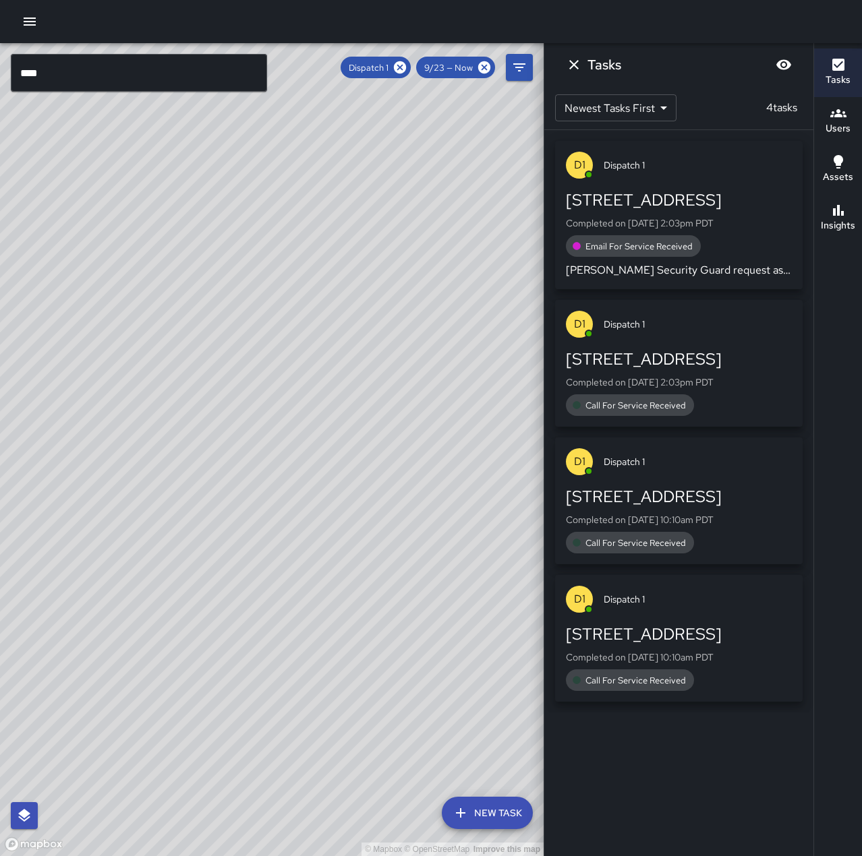
click at [703, 409] on div "Call For Service Received" at bounding box center [679, 405] width 226 height 22
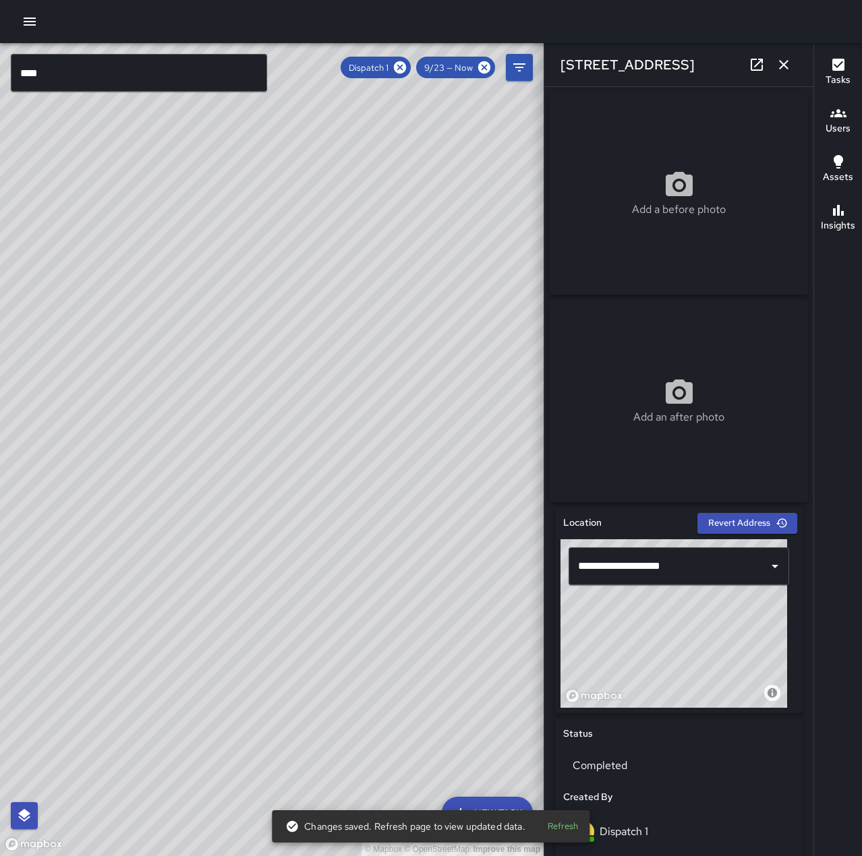
click at [792, 67] on button "button" at bounding box center [783, 64] width 27 height 27
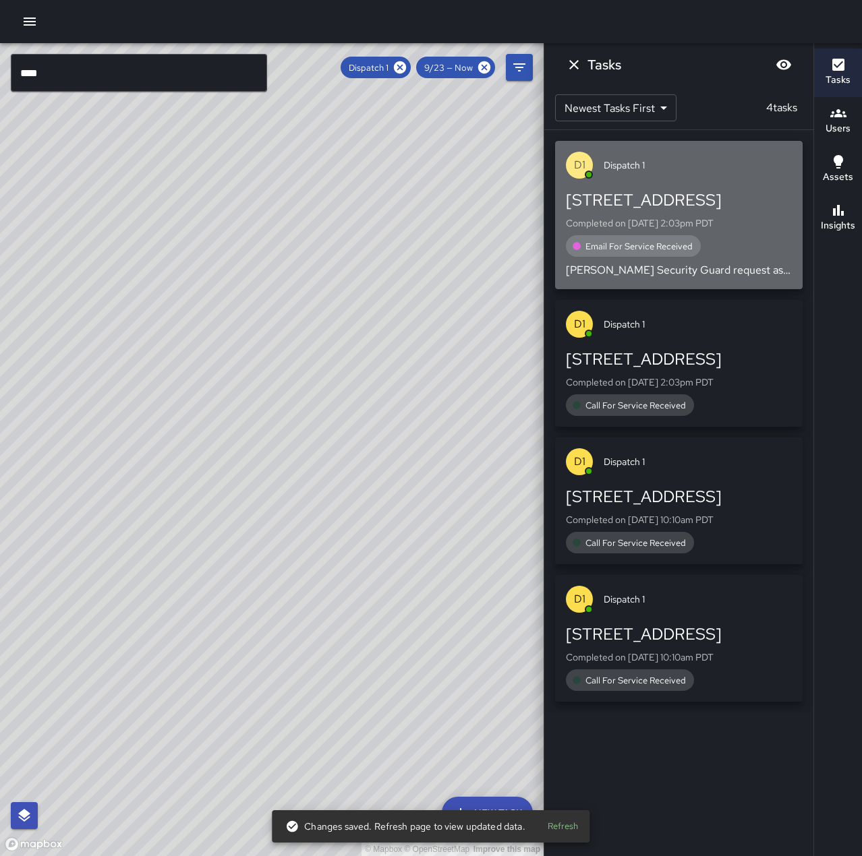
click at [708, 247] on div "Email For Service Received" at bounding box center [679, 246] width 226 height 22
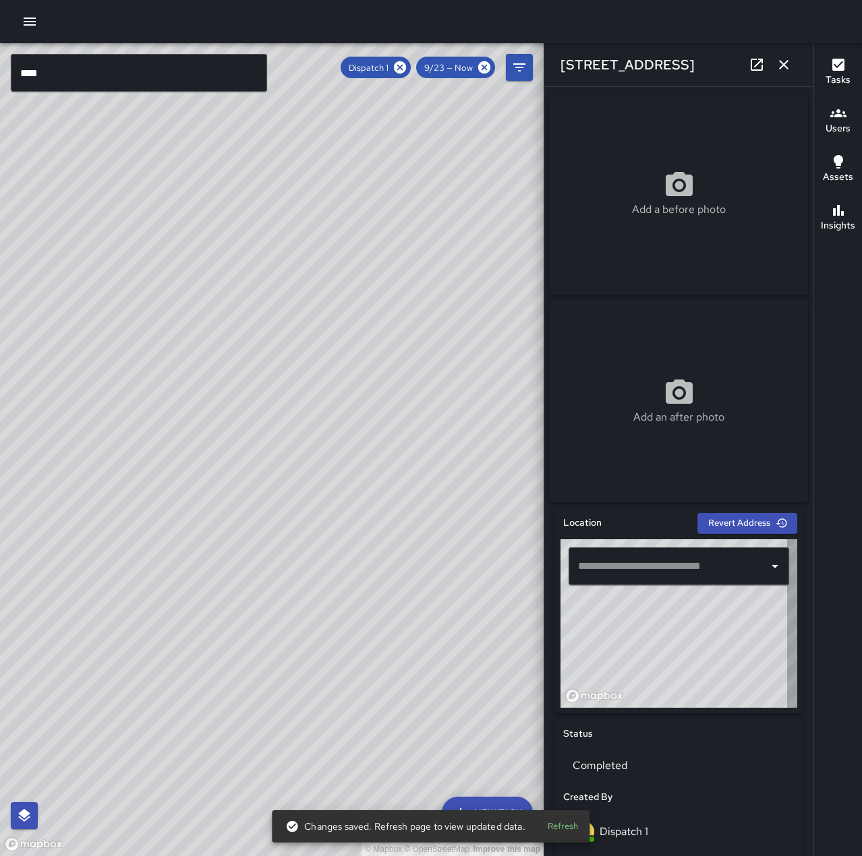
type input "**********"
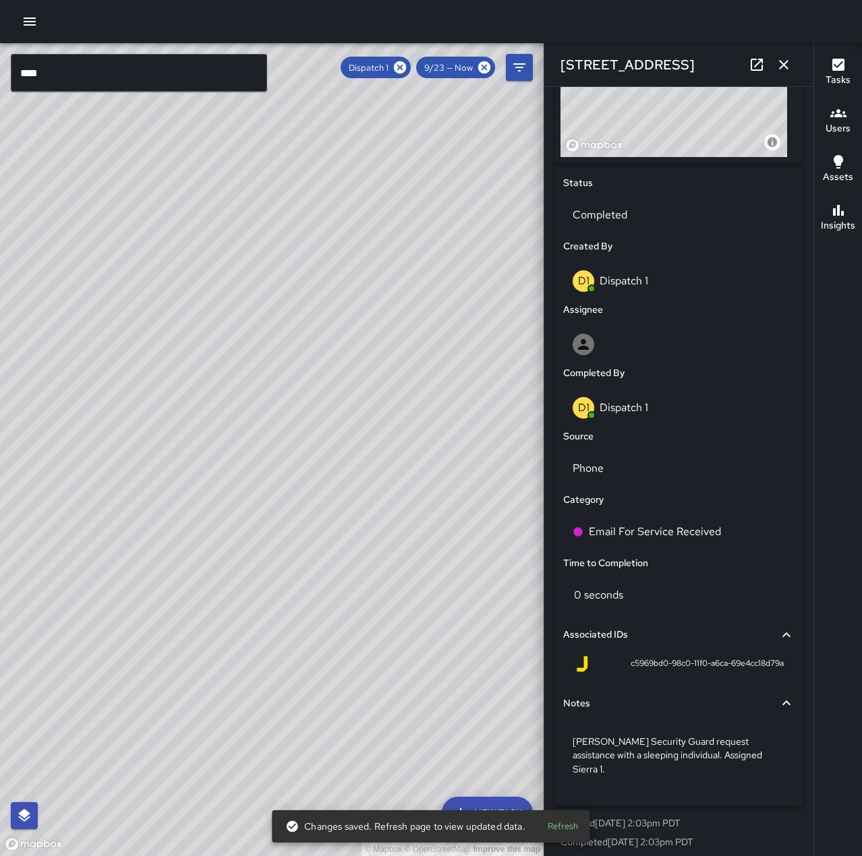
scroll to position [552, 0]
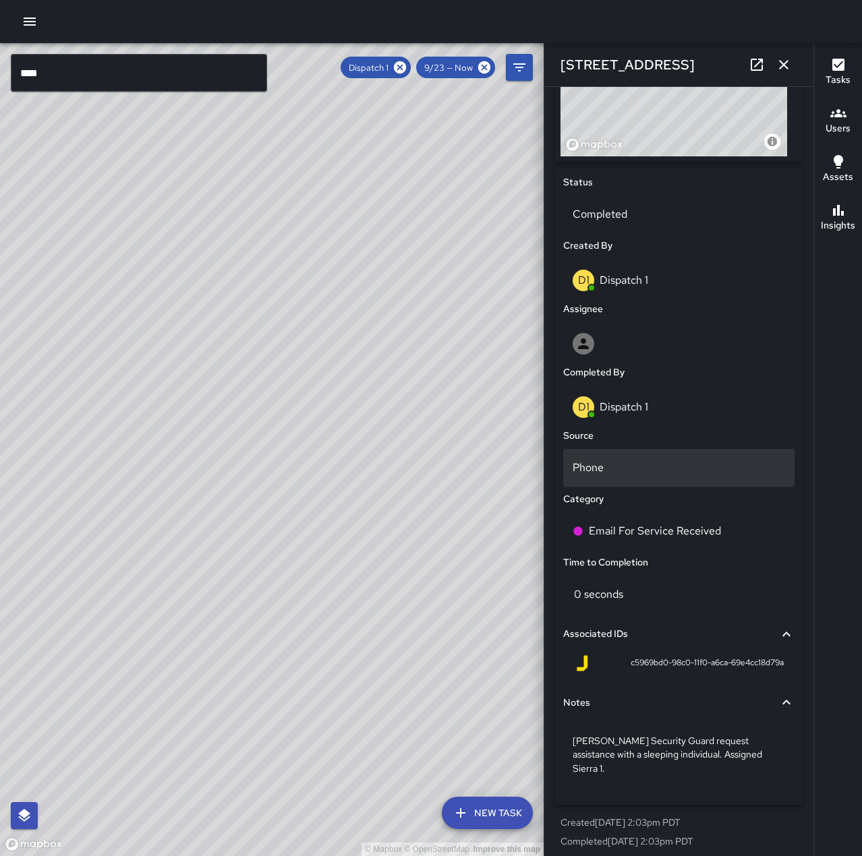
click at [612, 469] on p "Phone" at bounding box center [679, 468] width 212 height 16
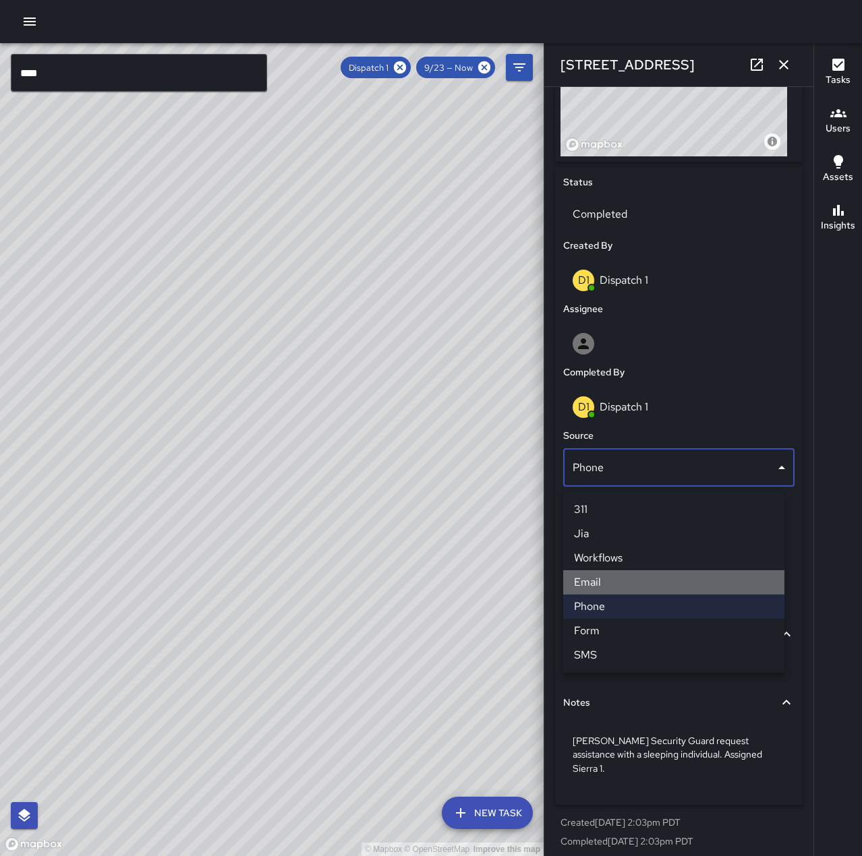
click at [616, 579] on li "Email" at bounding box center [673, 583] width 221 height 24
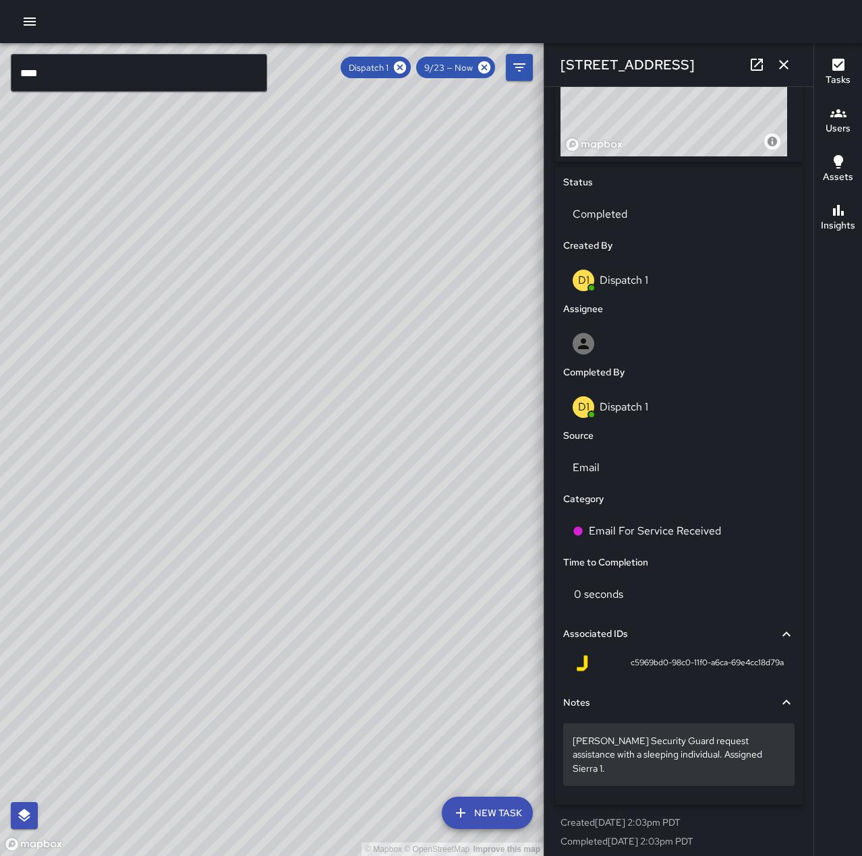
click at [571, 749] on div "[PERSON_NAME] Security Guard request assistance with a sleeping individual. Ass…" at bounding box center [678, 755] width 231 height 62
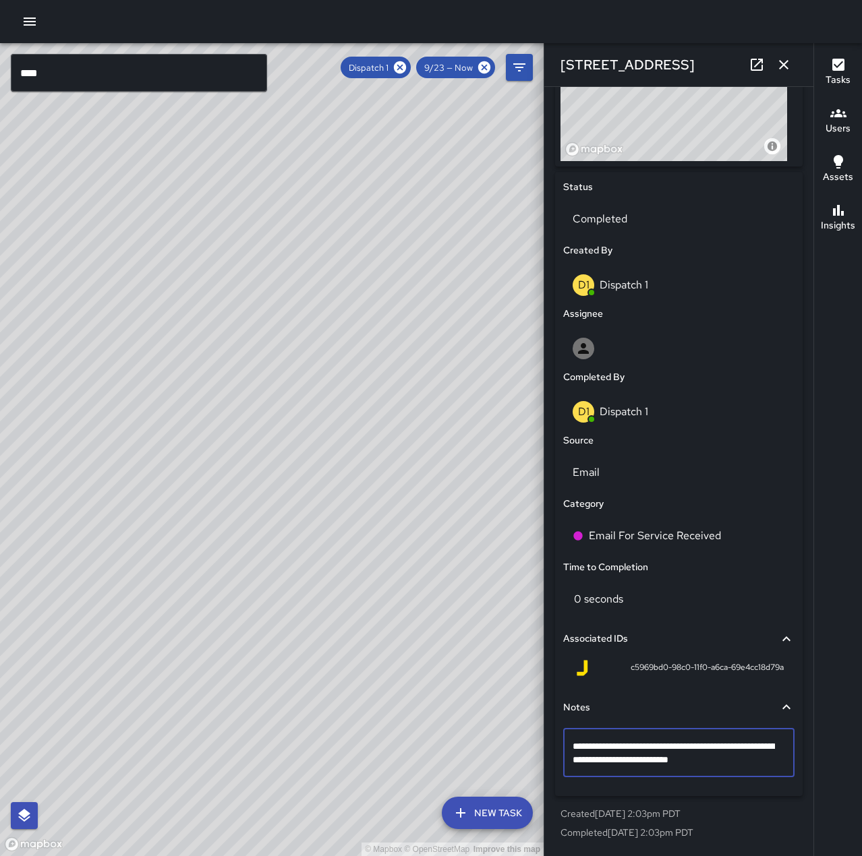
drag, startPoint x: 573, startPoint y: 745, endPoint x: 745, endPoint y: 762, distance: 172.8
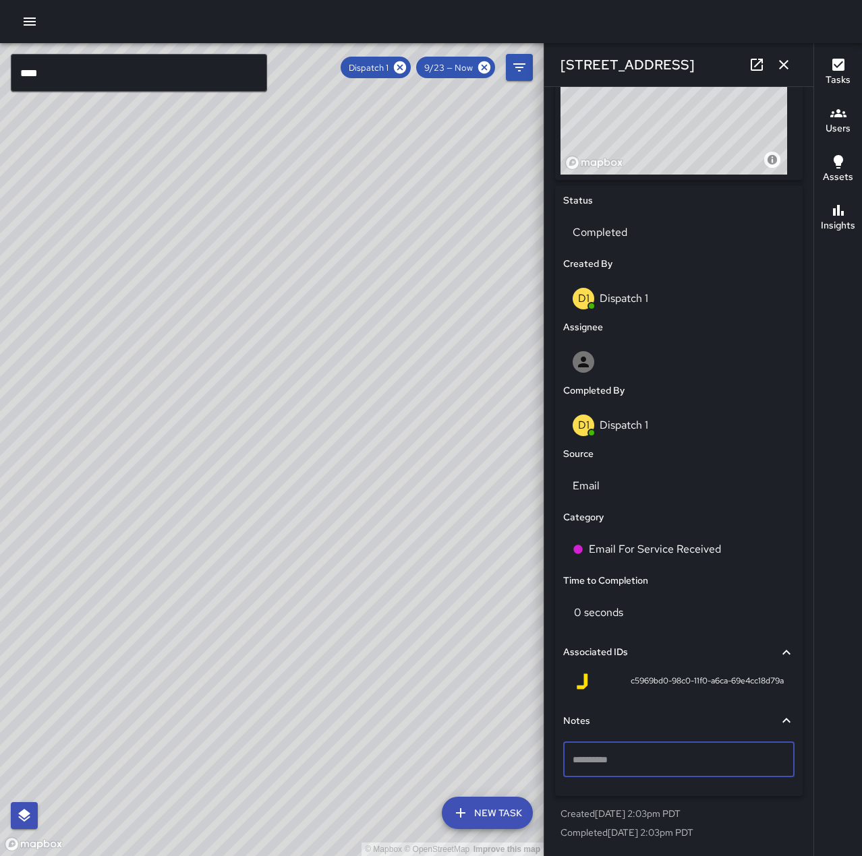
scroll to position [538, 0]
click at [649, 759] on p "Add a note" at bounding box center [679, 759] width 212 height 13
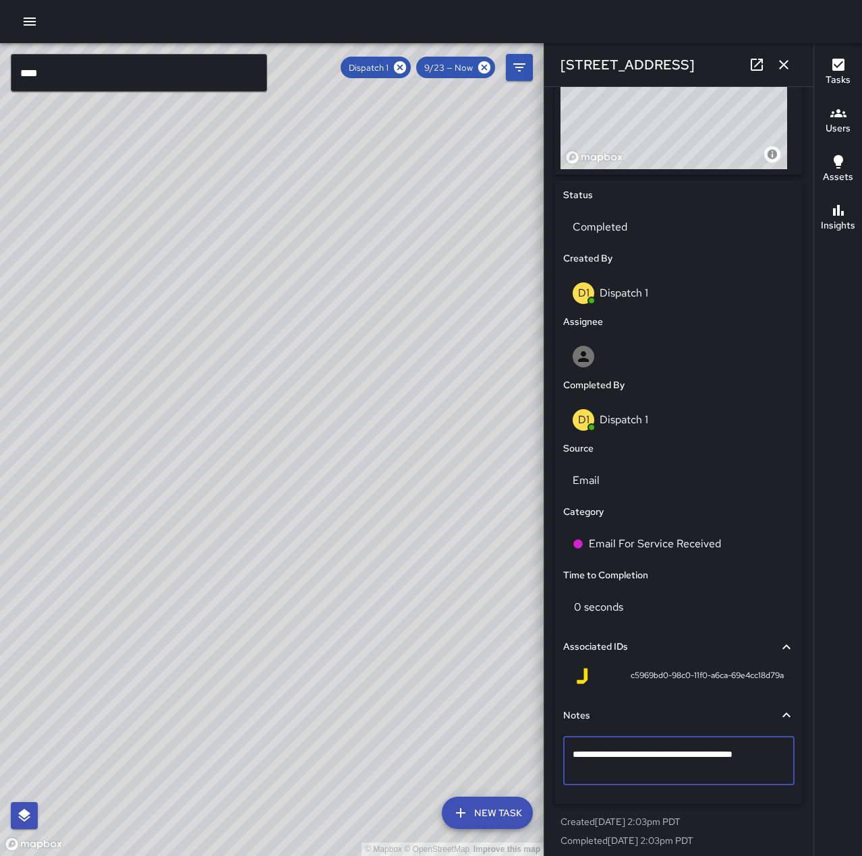
scroll to position [552, 0]
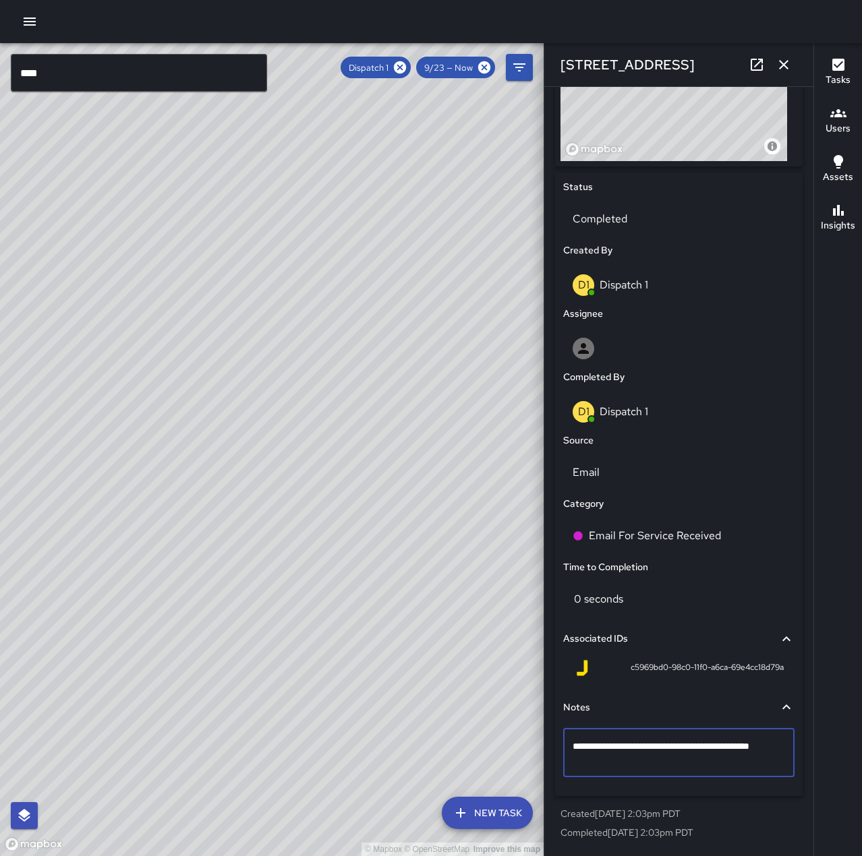
type textarea "**********"
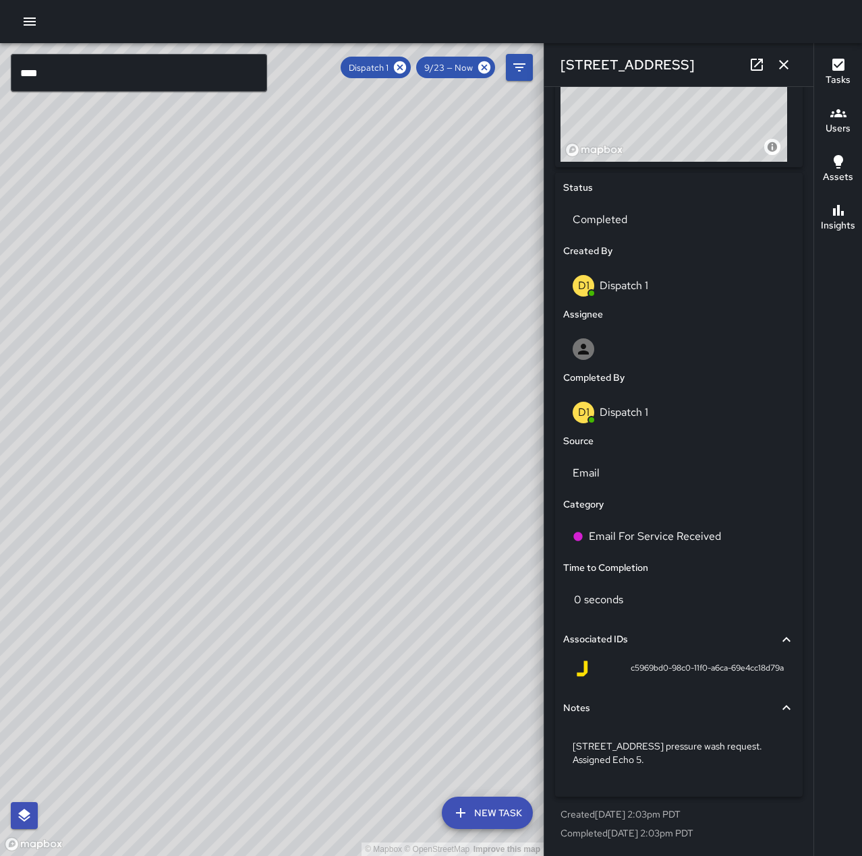
click at [778, 66] on icon "button" at bounding box center [784, 65] width 16 height 16
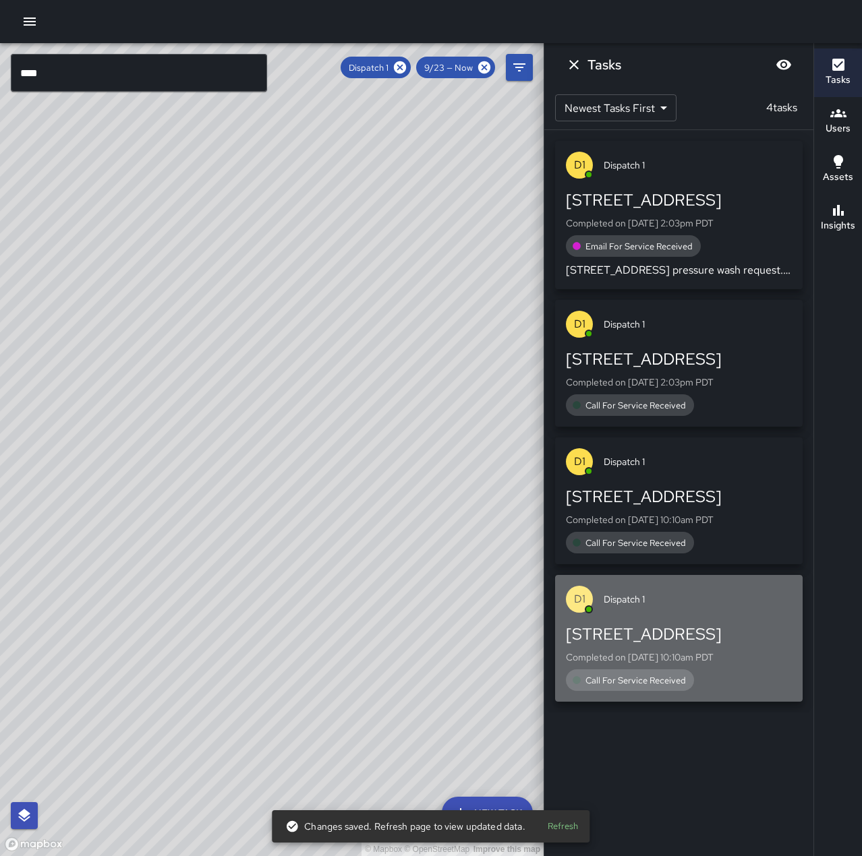
click at [731, 654] on p "Completed on [DATE] 10:10am PDT" at bounding box center [679, 657] width 226 height 13
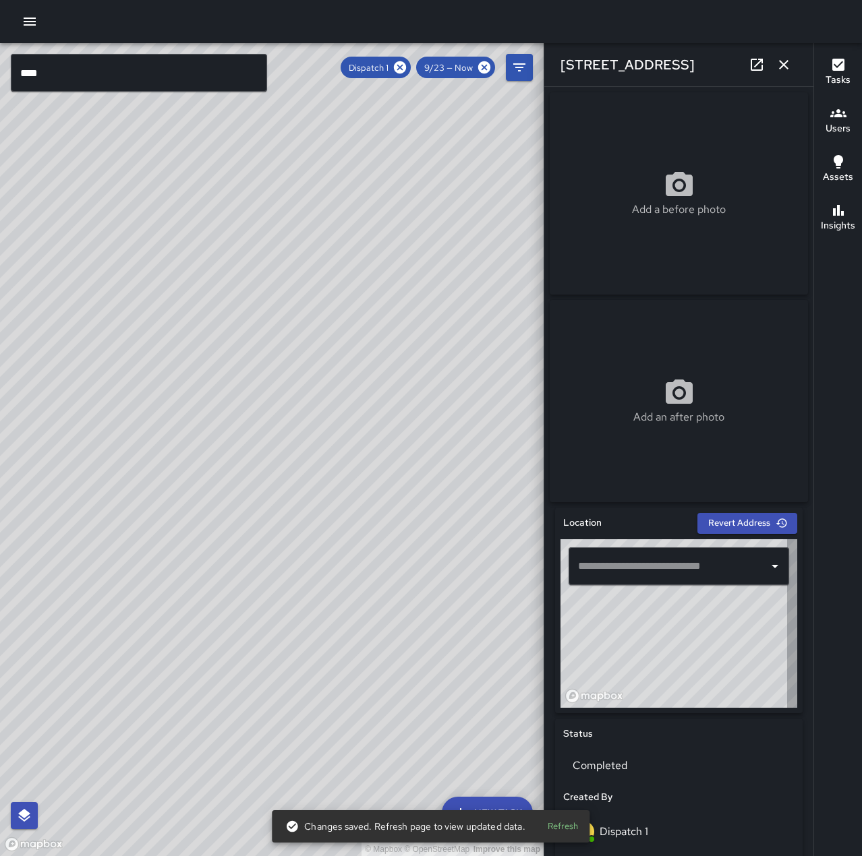
type input "**********"
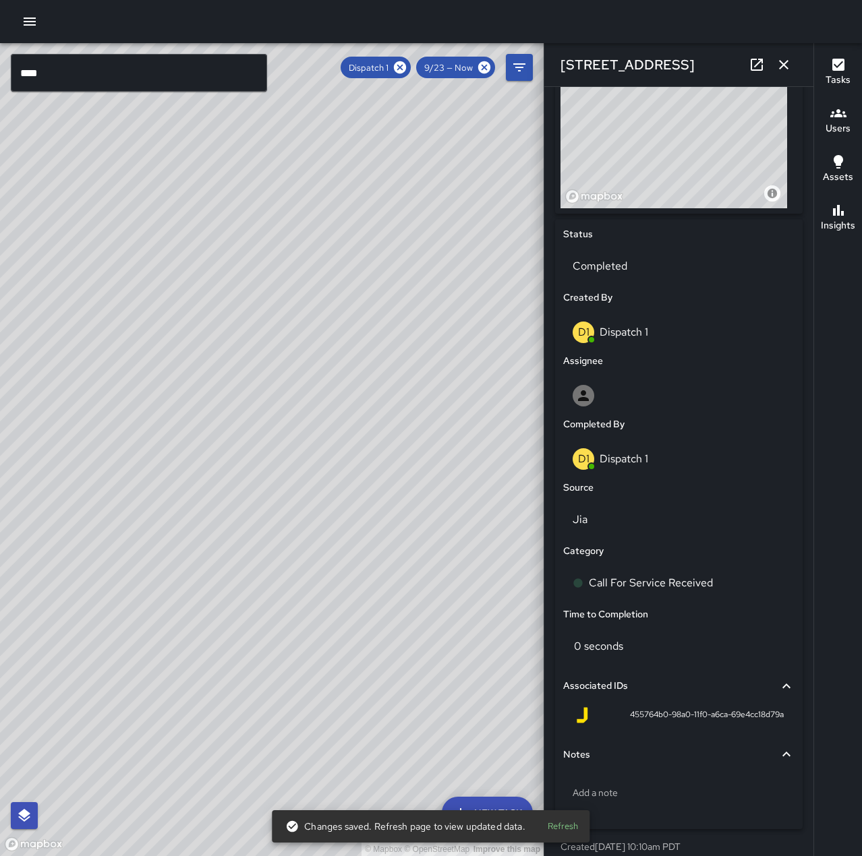
scroll to position [538, 0]
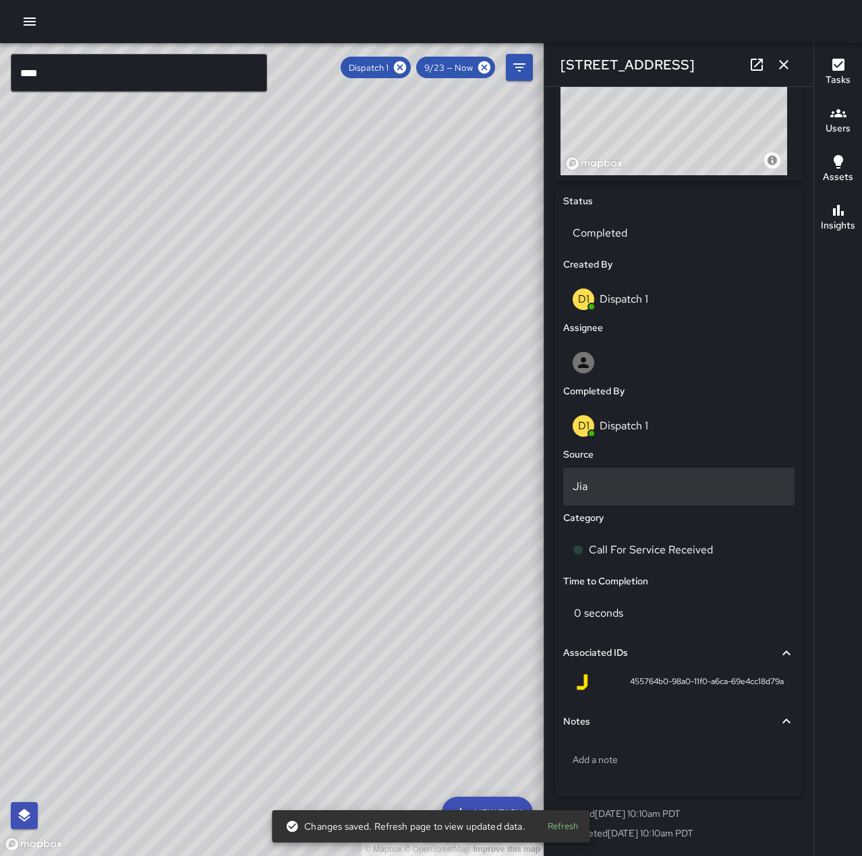
click at [614, 484] on p "Jia" at bounding box center [679, 487] width 212 height 16
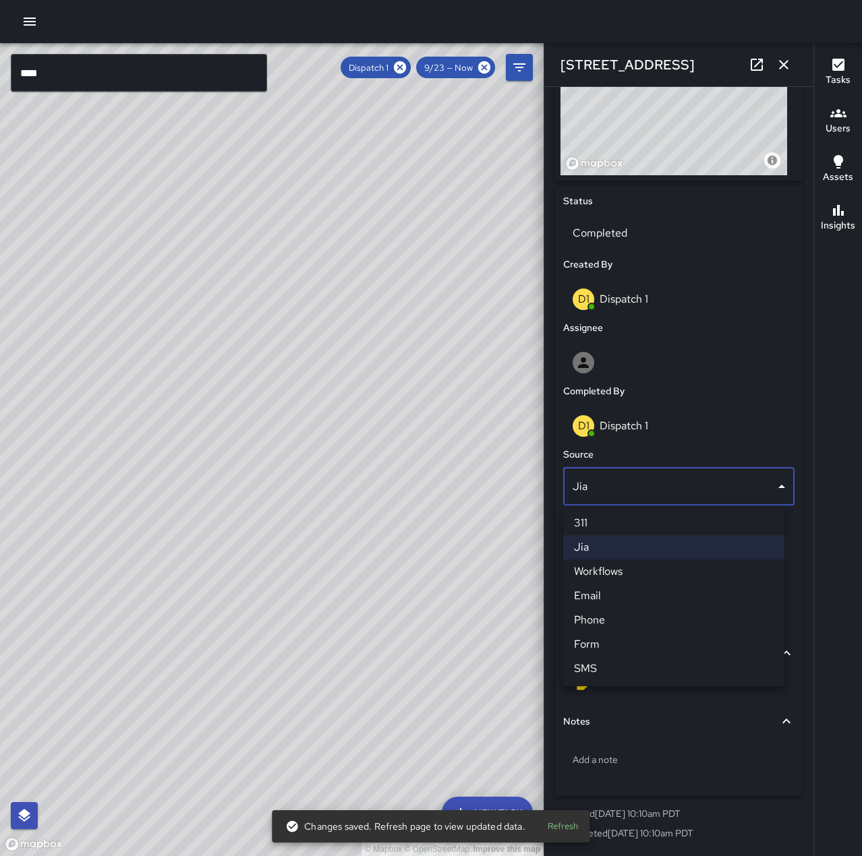
click at [625, 616] on li "Phone" at bounding box center [673, 620] width 221 height 24
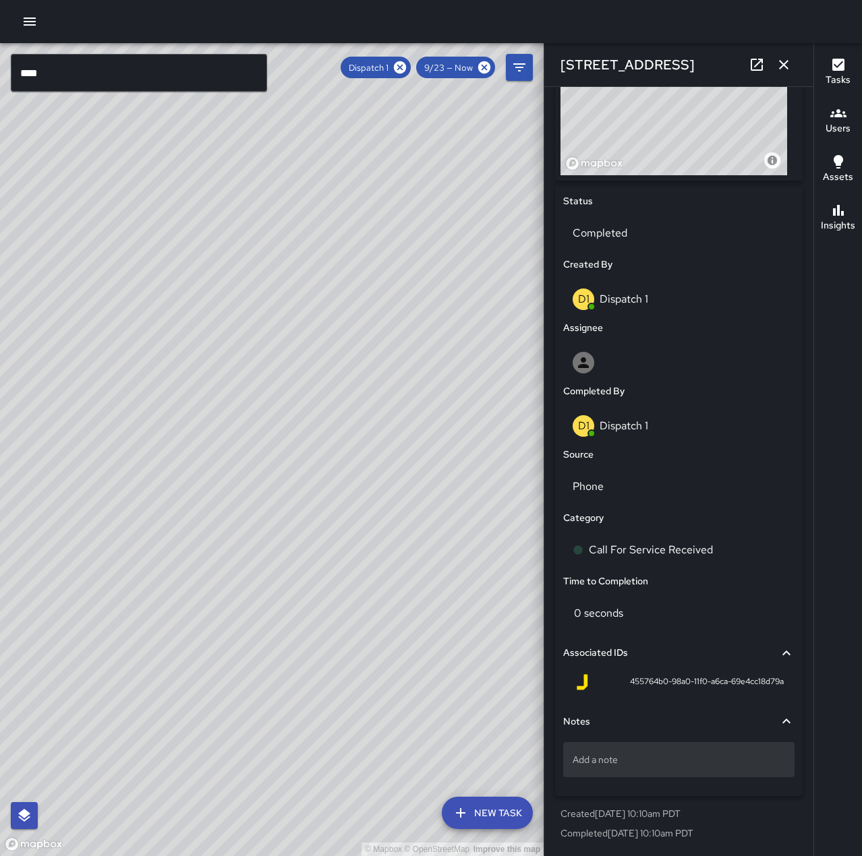
click at [689, 760] on p "Add a note" at bounding box center [679, 759] width 212 height 13
type textarea "**********"
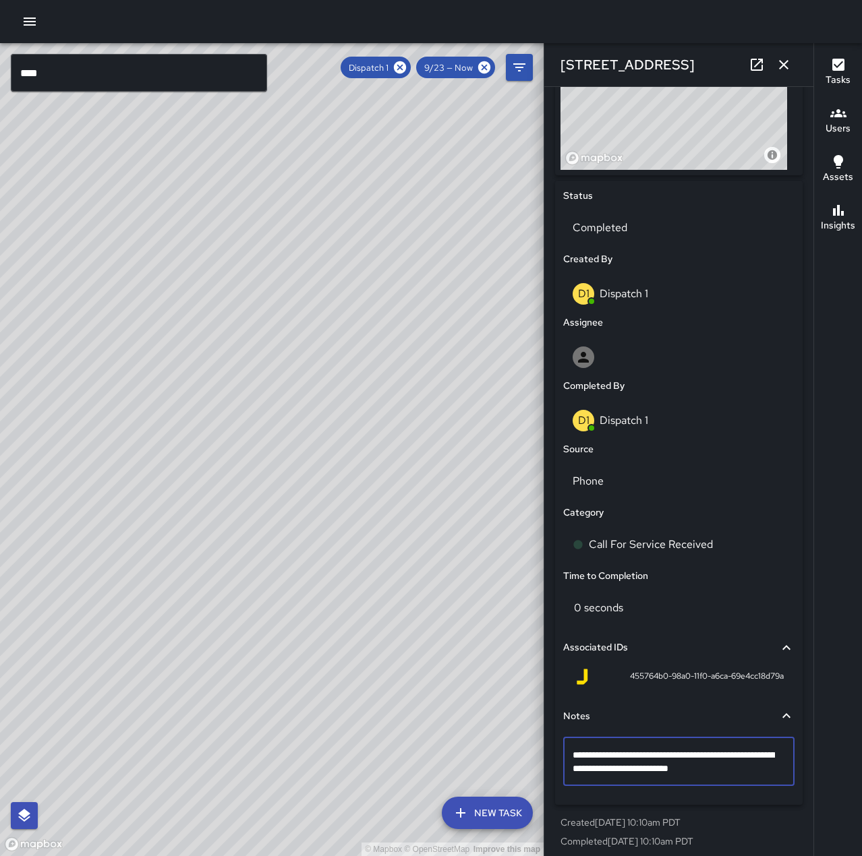
click at [782, 65] on icon "button" at bounding box center [784, 65] width 16 height 16
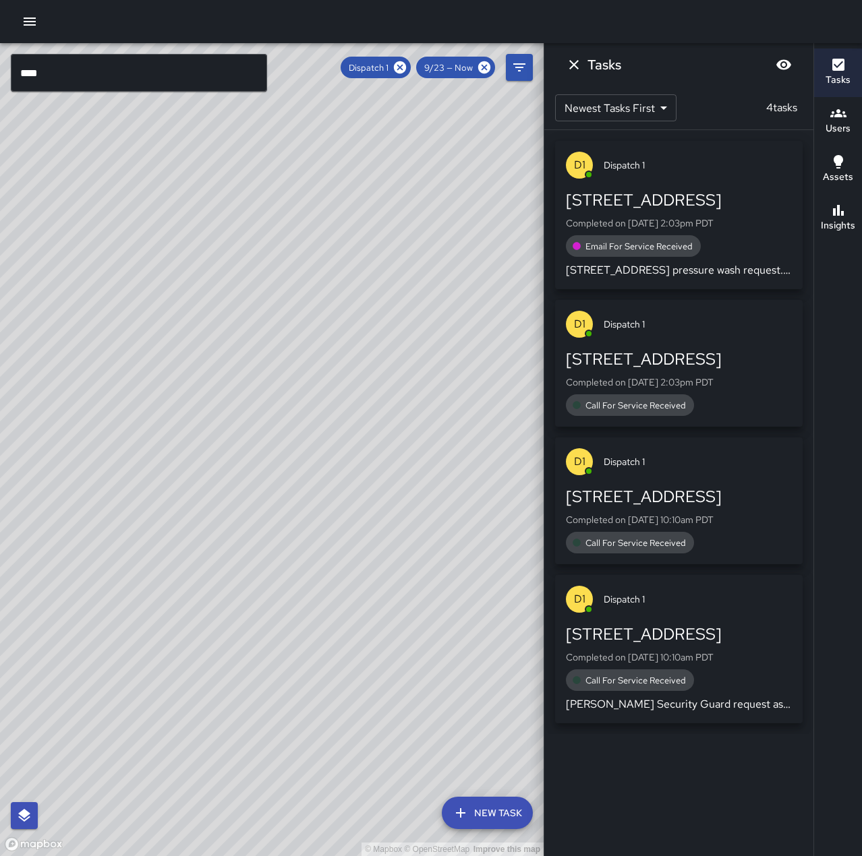
click at [730, 505] on div "[STREET_ADDRESS]" at bounding box center [679, 497] width 226 height 22
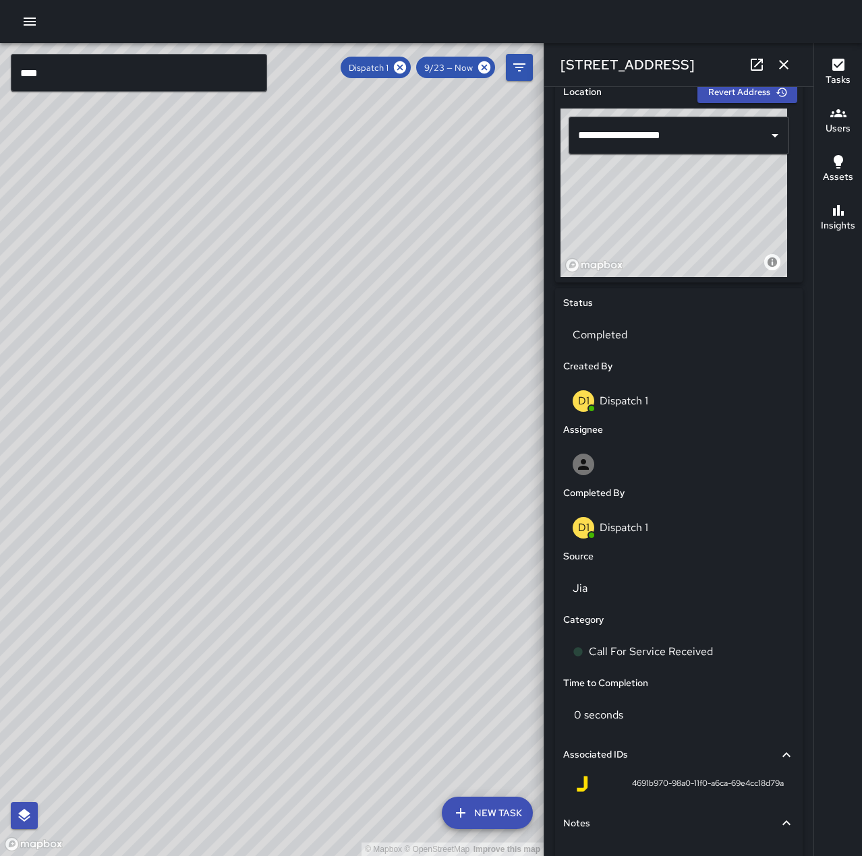
scroll to position [472, 0]
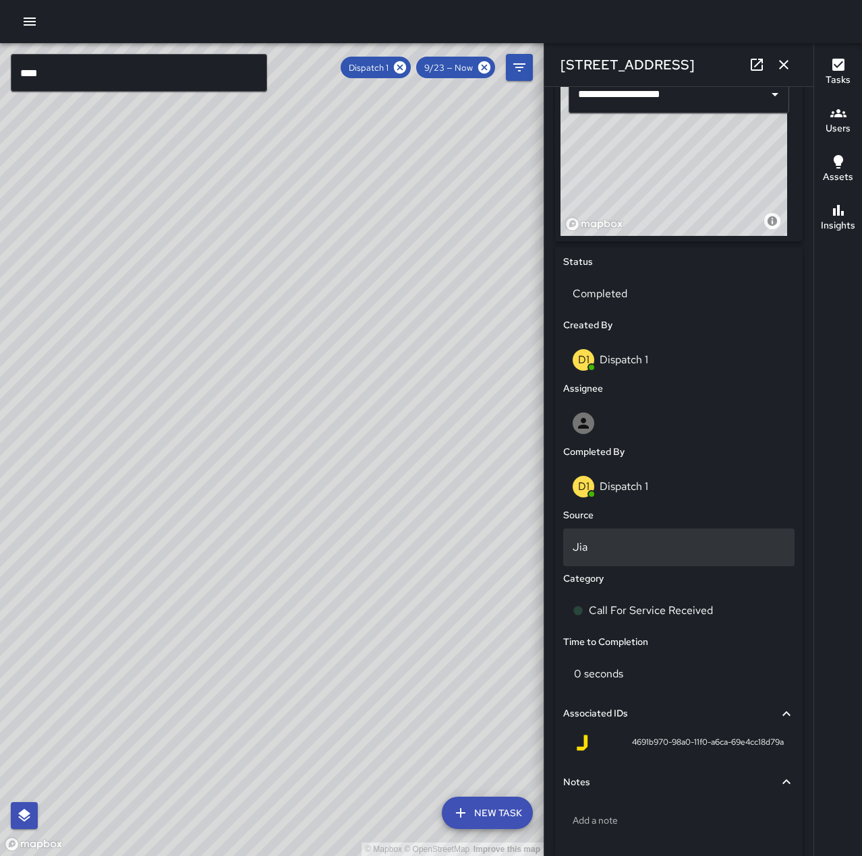
click at [629, 552] on p "Jia" at bounding box center [679, 547] width 212 height 16
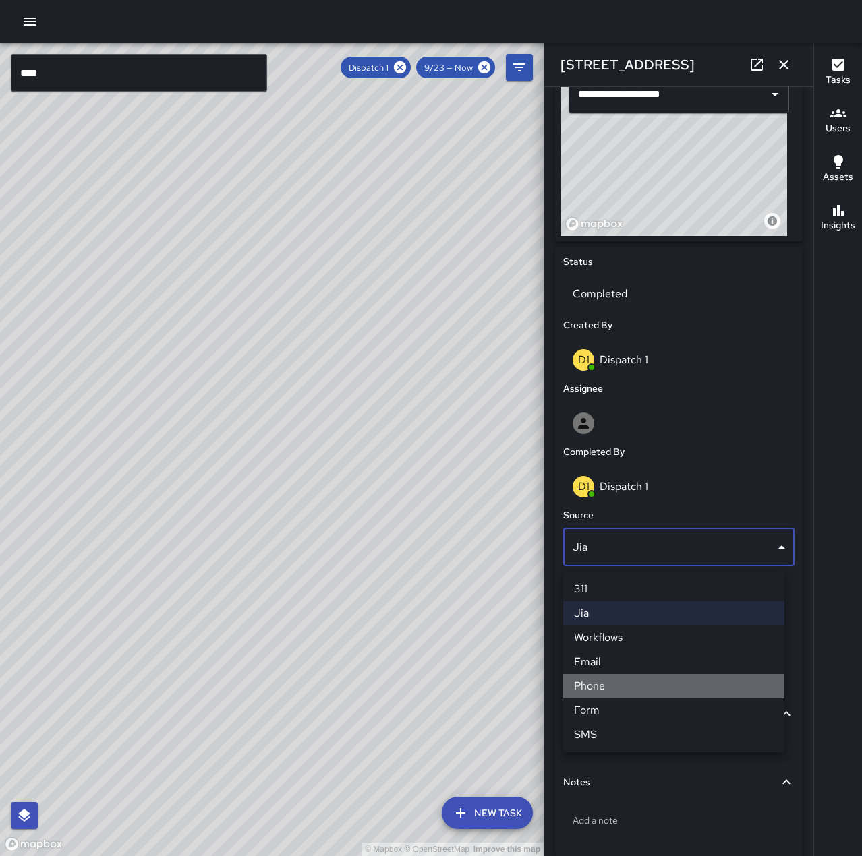
click at [653, 680] on li "Phone" at bounding box center [673, 686] width 221 height 24
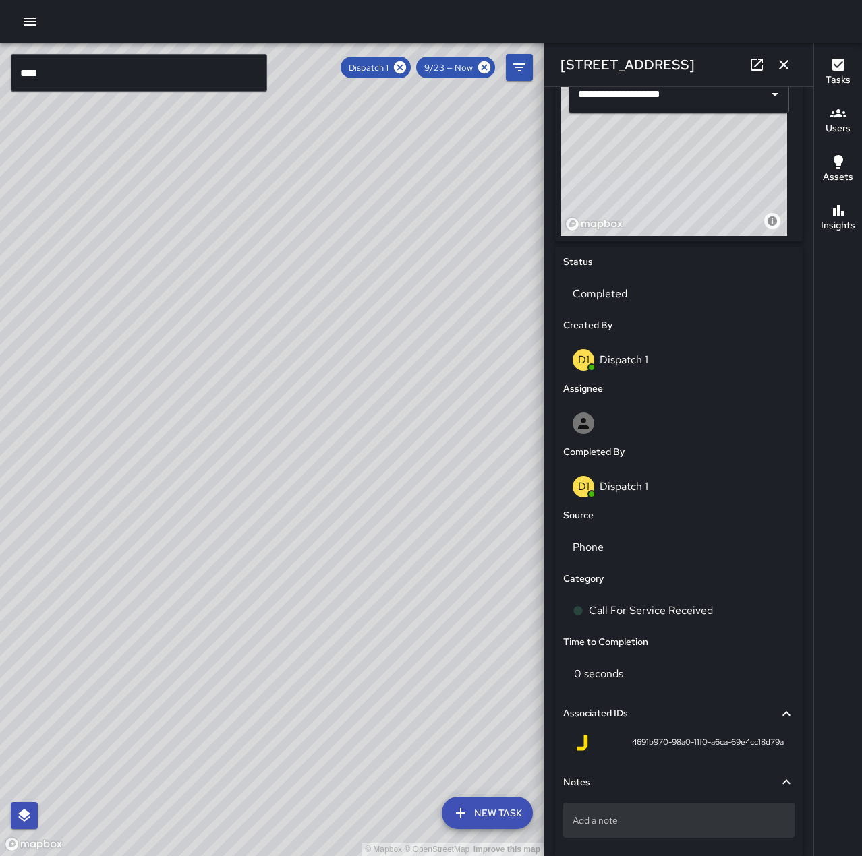
click at [657, 815] on div "Add a note" at bounding box center [678, 820] width 231 height 35
type textarea "**********"
click at [790, 66] on icon "button" at bounding box center [784, 65] width 16 height 16
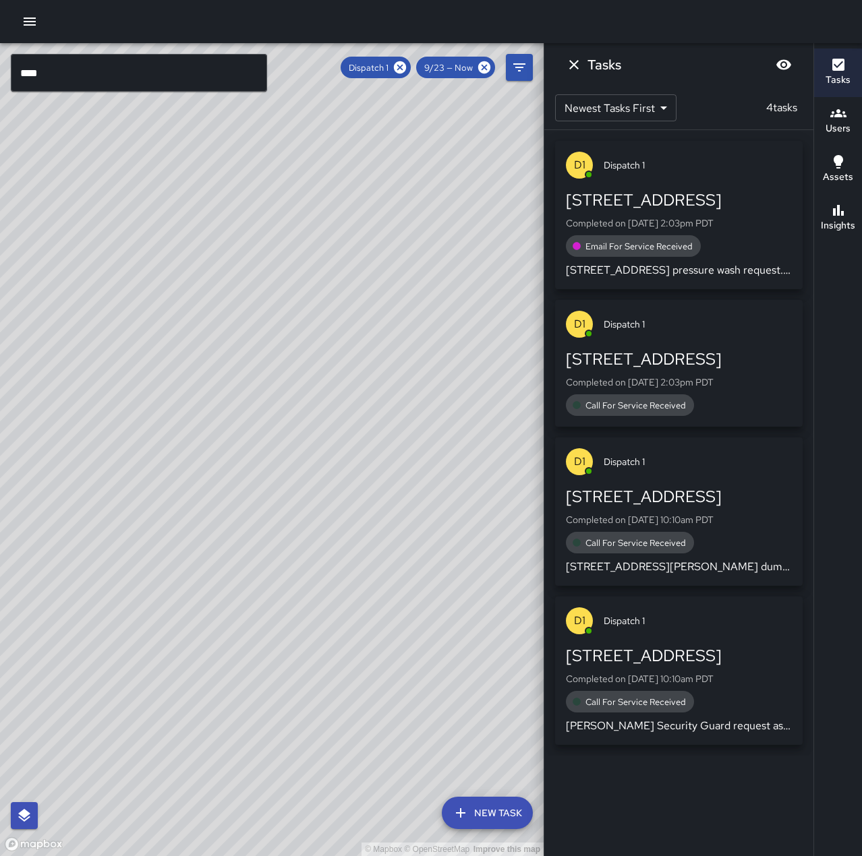
click at [695, 370] on div "[STREET_ADDRESS]" at bounding box center [679, 360] width 226 height 22
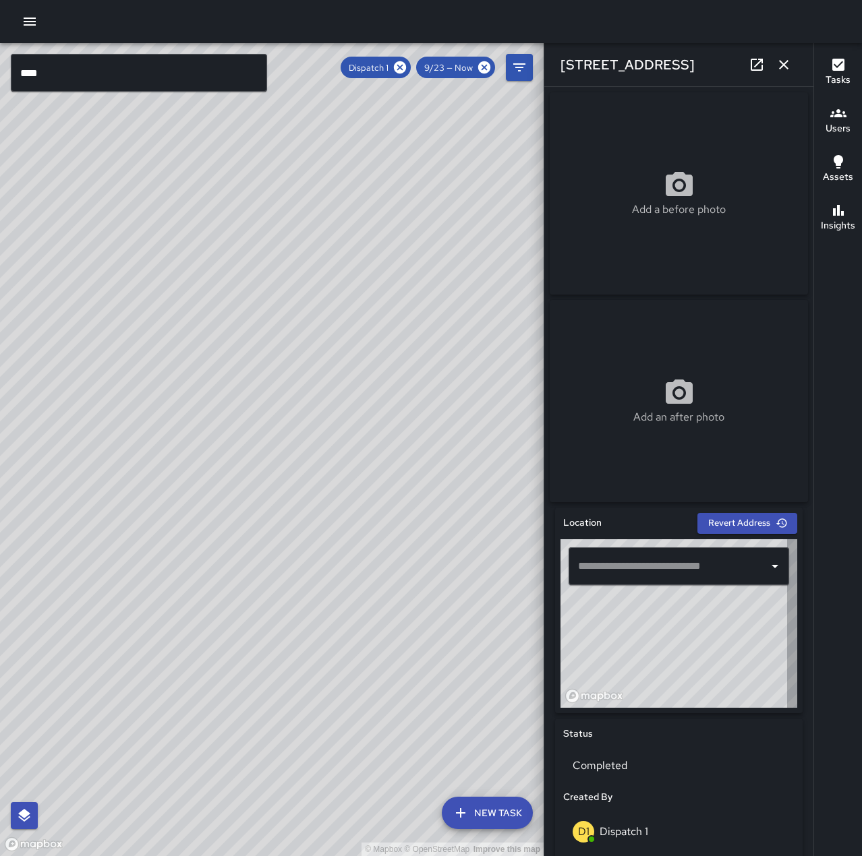
type input "**********"
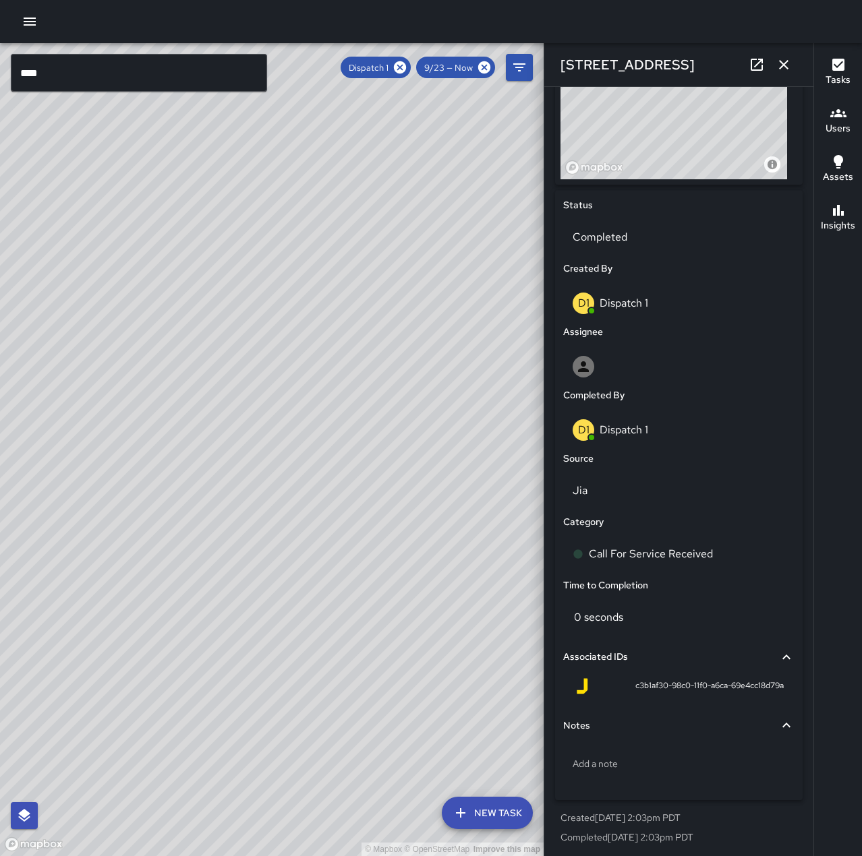
scroll to position [538, 0]
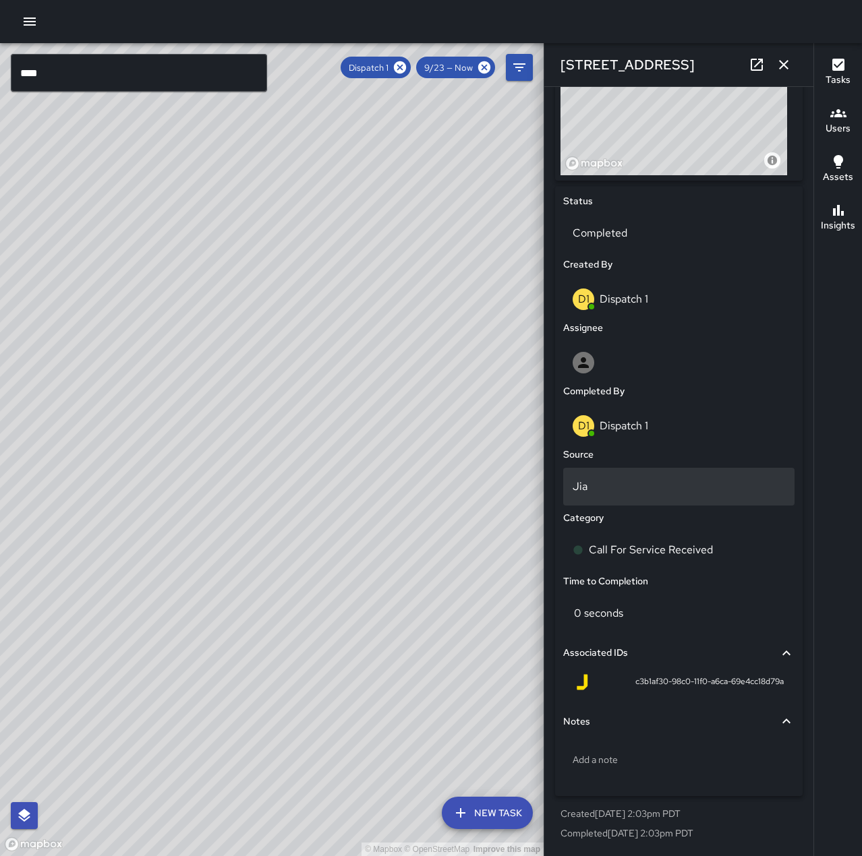
click at [643, 490] on p "Jia" at bounding box center [679, 487] width 212 height 16
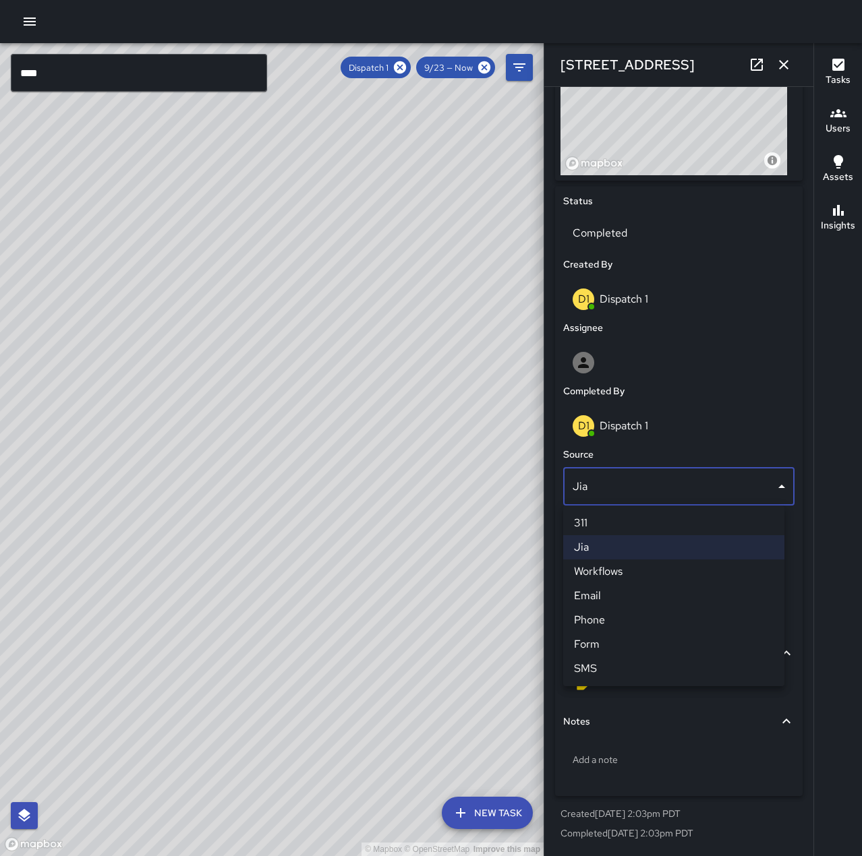
click at [645, 617] on li "Phone" at bounding box center [673, 620] width 221 height 24
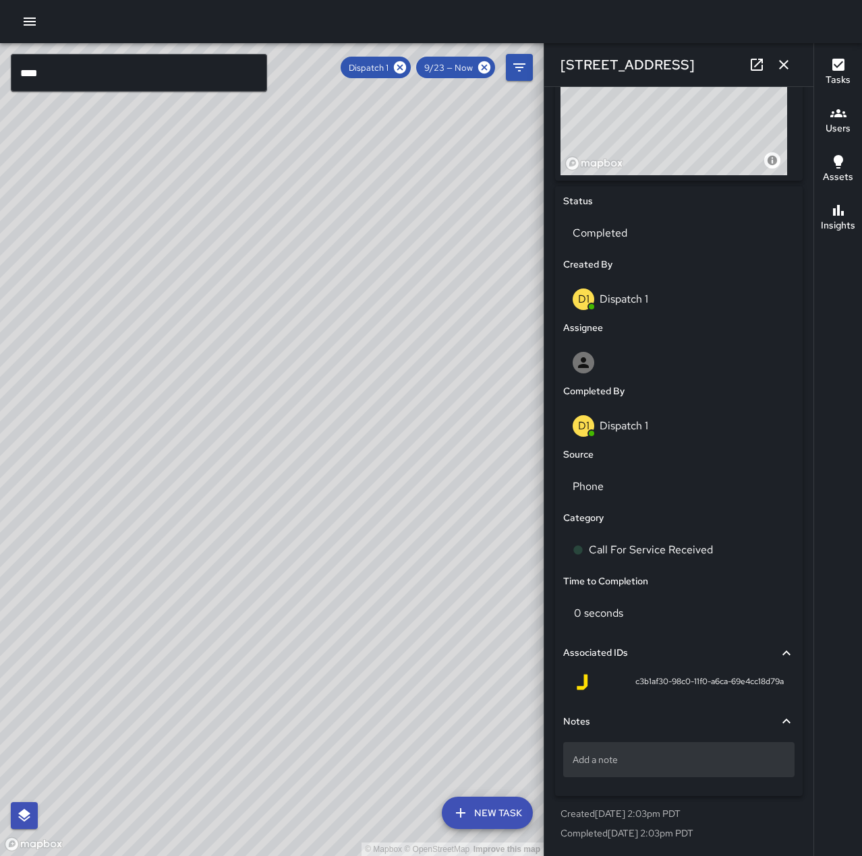
click at [670, 747] on div "Add a note" at bounding box center [678, 759] width 231 height 35
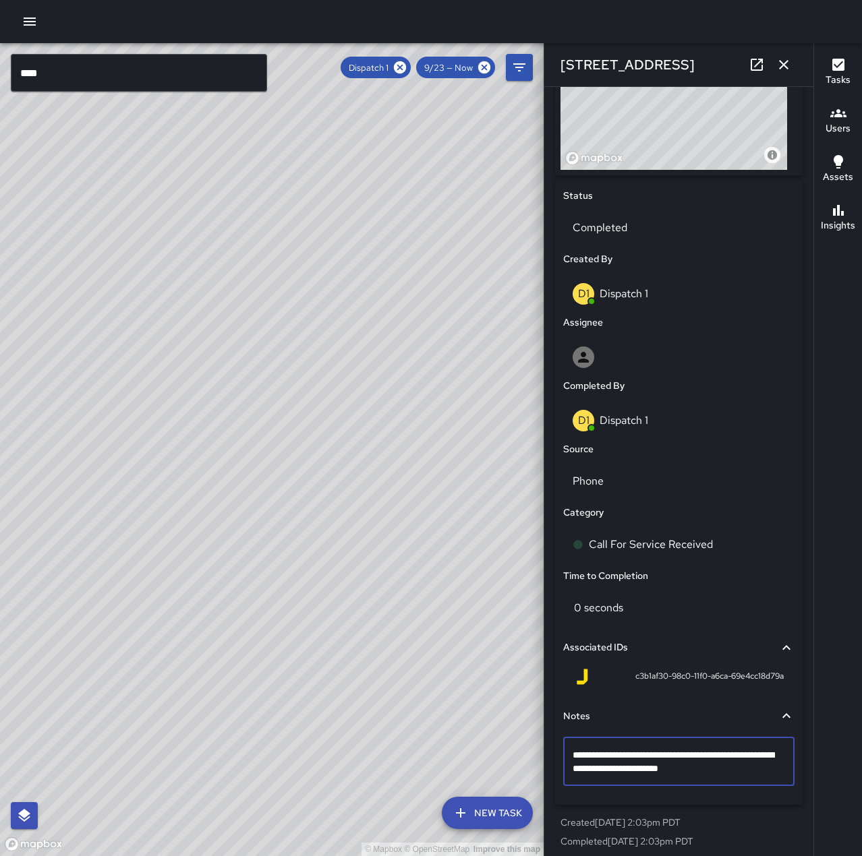
type textarea "**********"
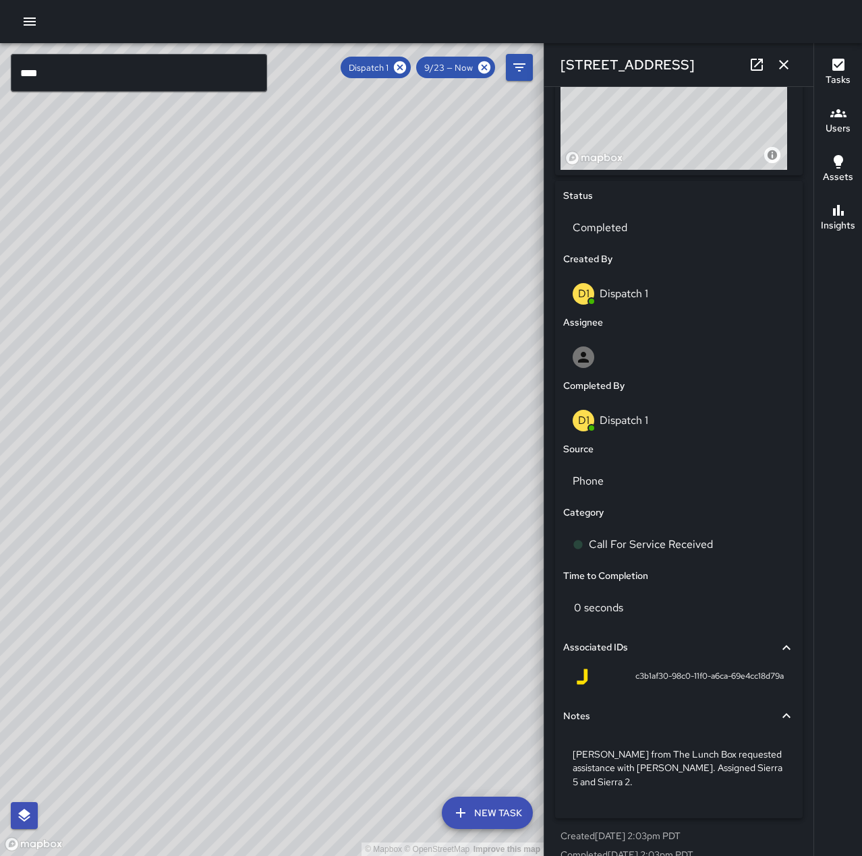
click at [790, 62] on icon "button" at bounding box center [784, 65] width 16 height 16
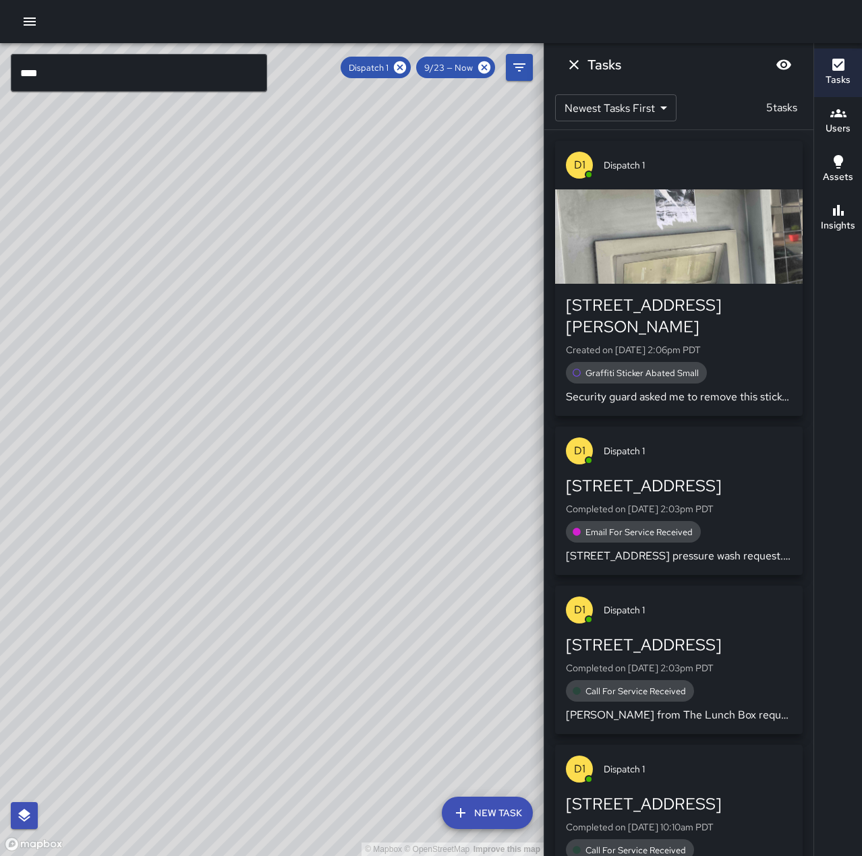
click at [30, 24] on icon "button" at bounding box center [30, 22] width 12 height 8
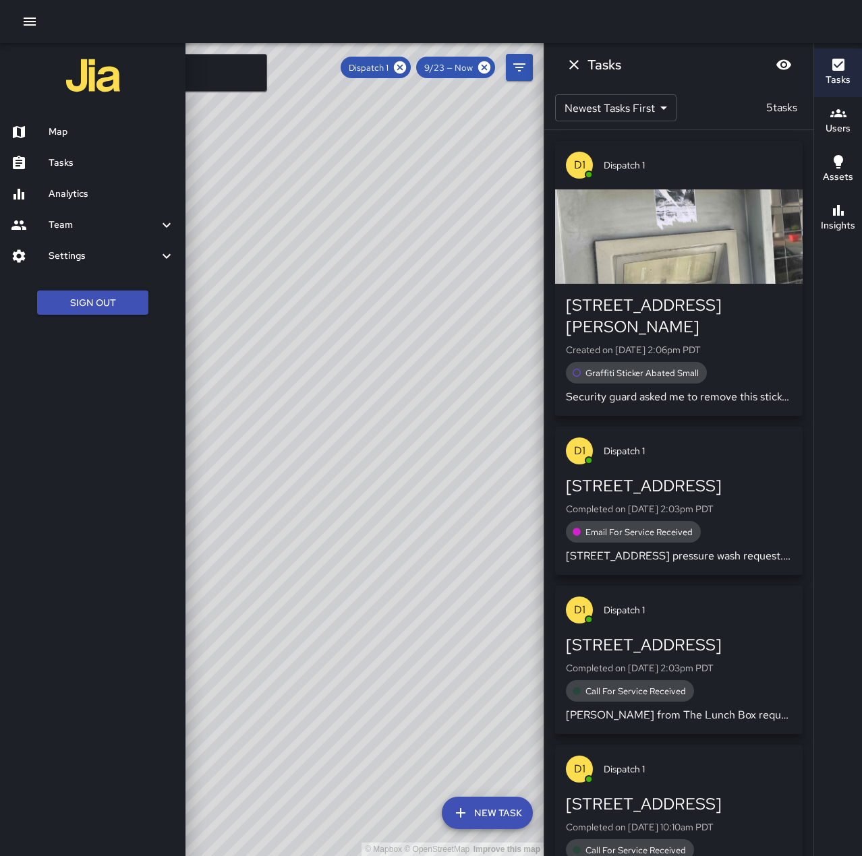
click at [73, 162] on h6 "Tasks" at bounding box center [112, 163] width 126 height 15
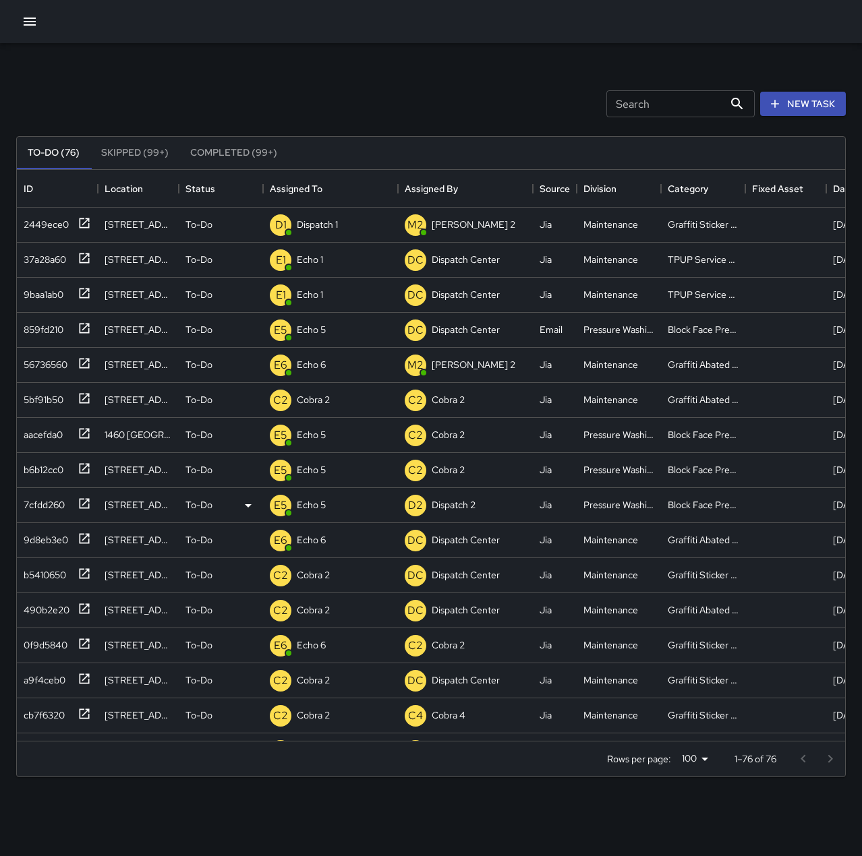
scroll to position [561, 818]
click at [63, 223] on div "2449ece0" at bounding box center [43, 221] width 51 height 19
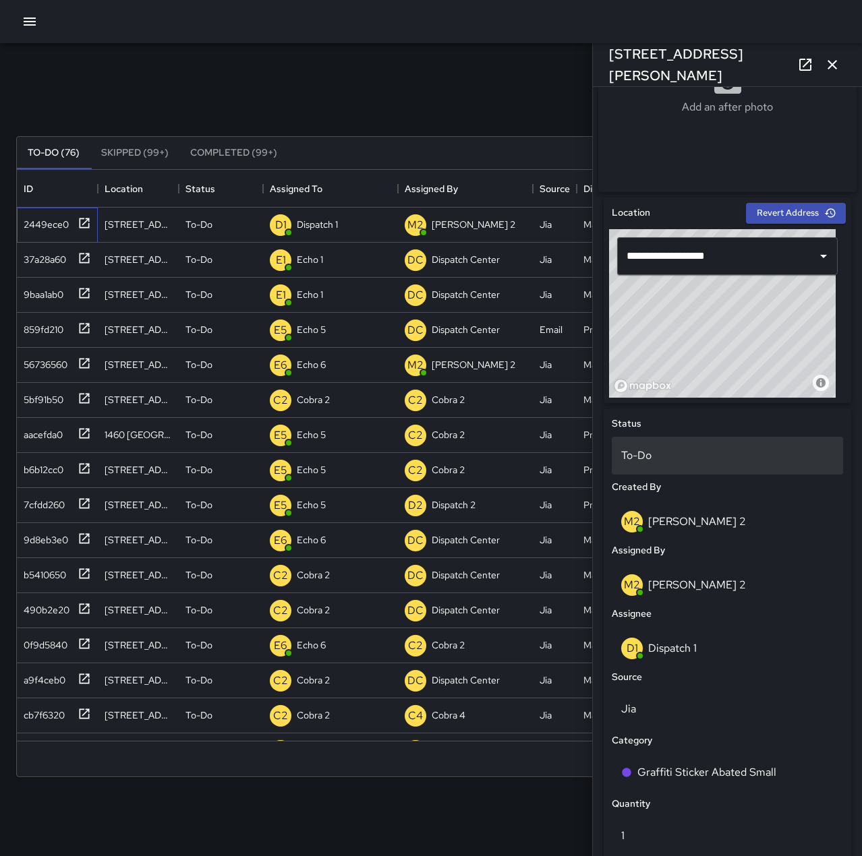
scroll to position [337, 0]
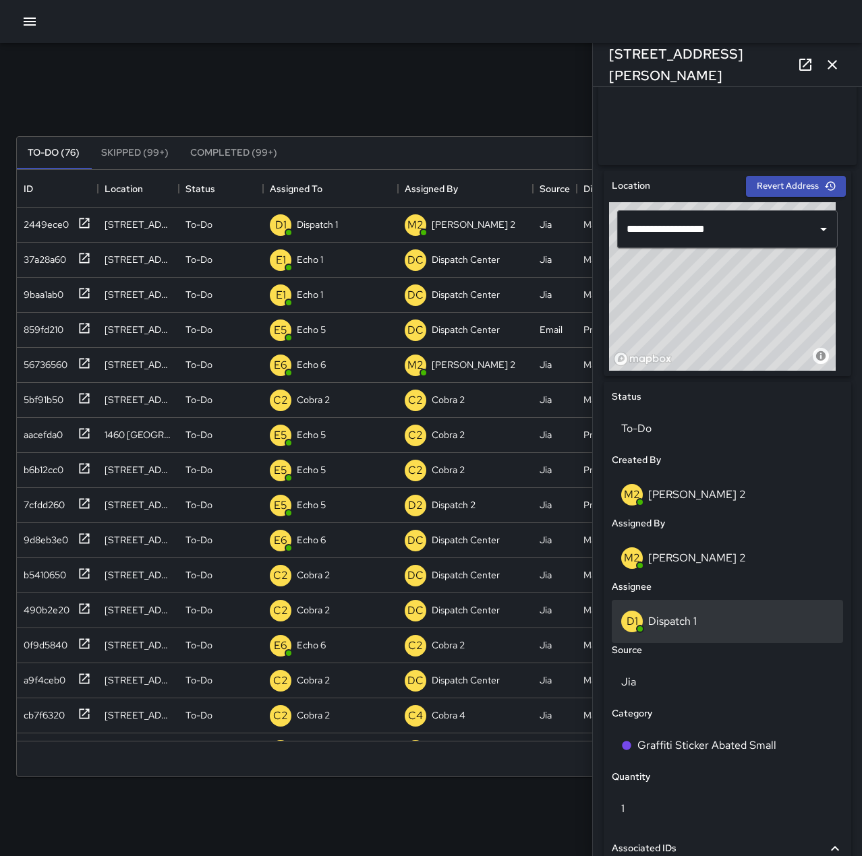
click at [706, 623] on div "D1 Dispatch 1" at bounding box center [727, 622] width 212 height 22
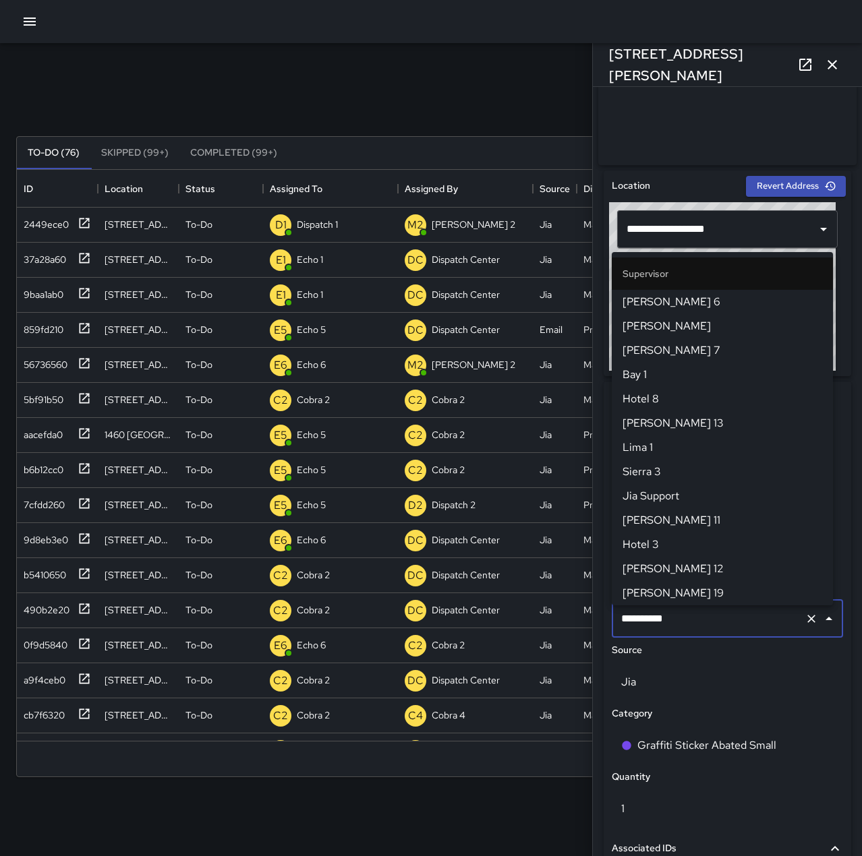
scroll to position [801, 0]
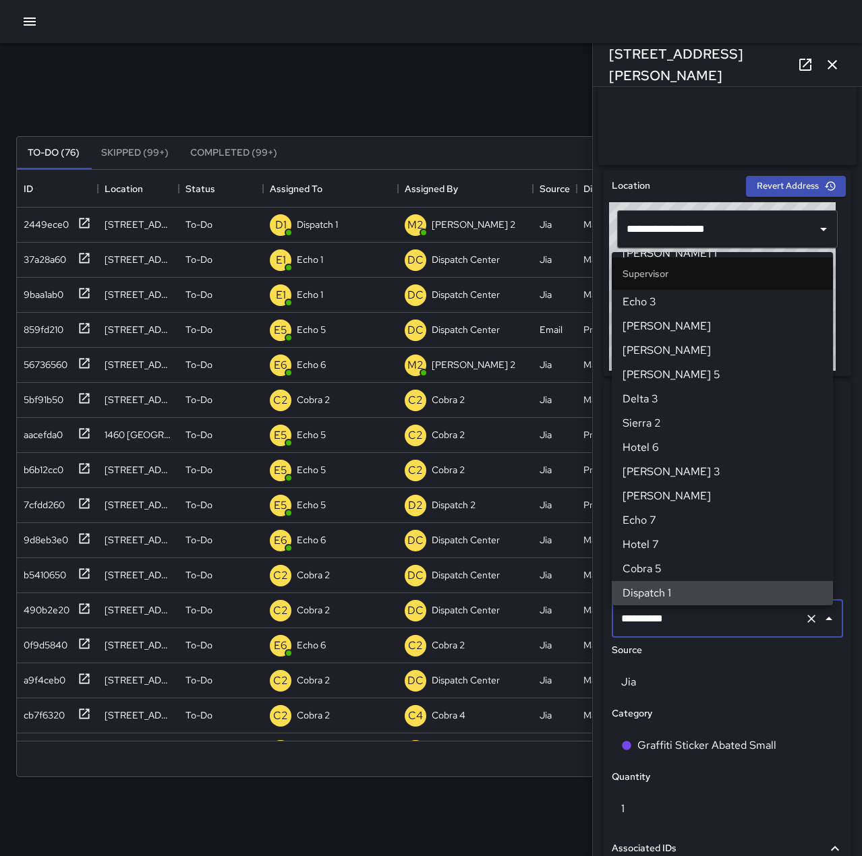
click at [807, 624] on icon "Clear" at bounding box center [811, 618] width 13 height 13
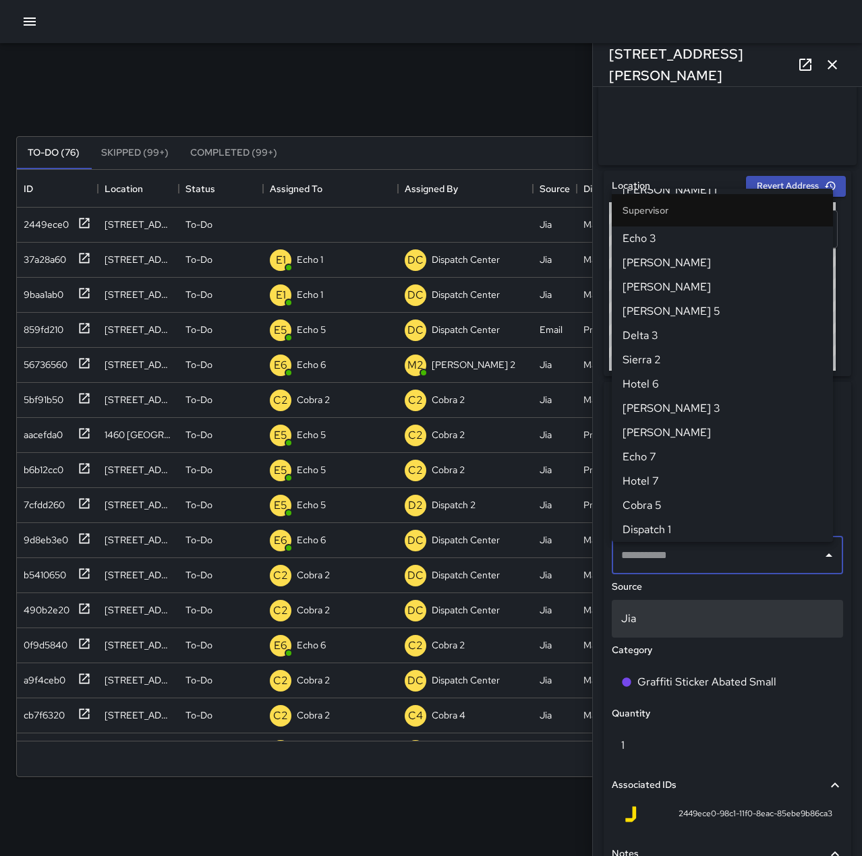
scroll to position [0, 0]
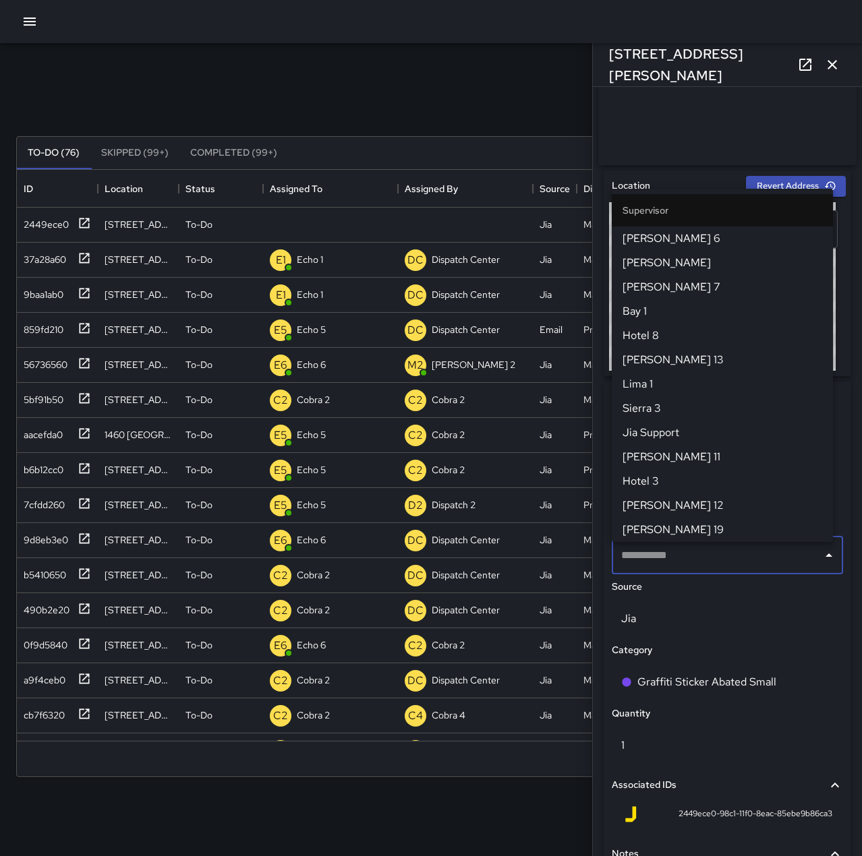
click at [484, 106] on div "Search Search New Task" at bounding box center [430, 104] width 835 height 70
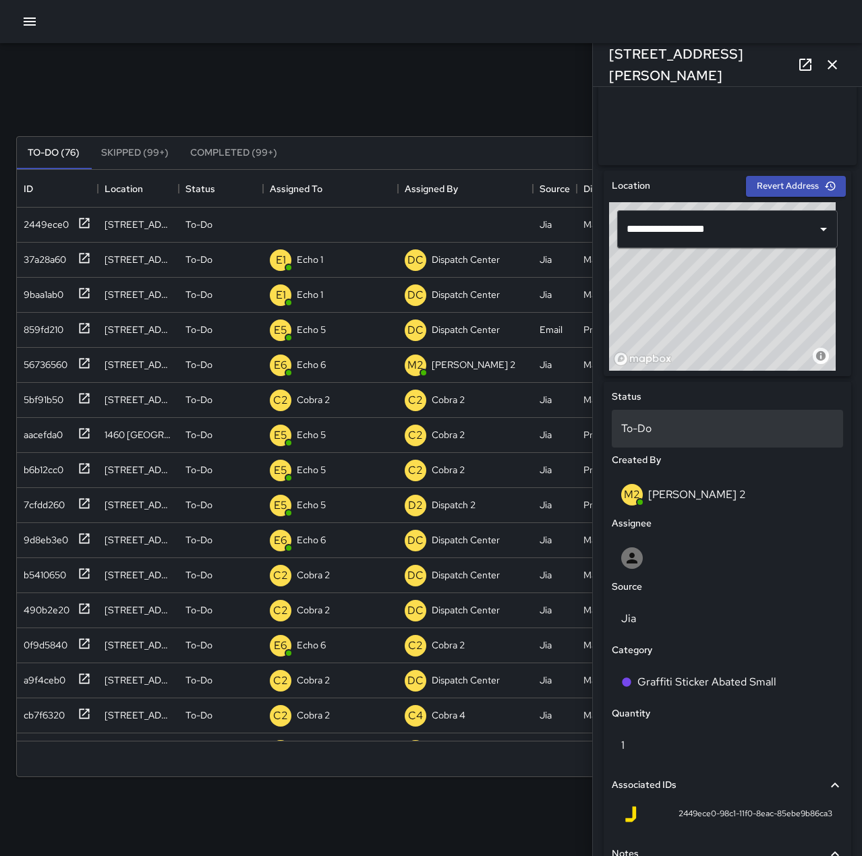
click at [666, 436] on p "To-Do" at bounding box center [727, 429] width 212 height 16
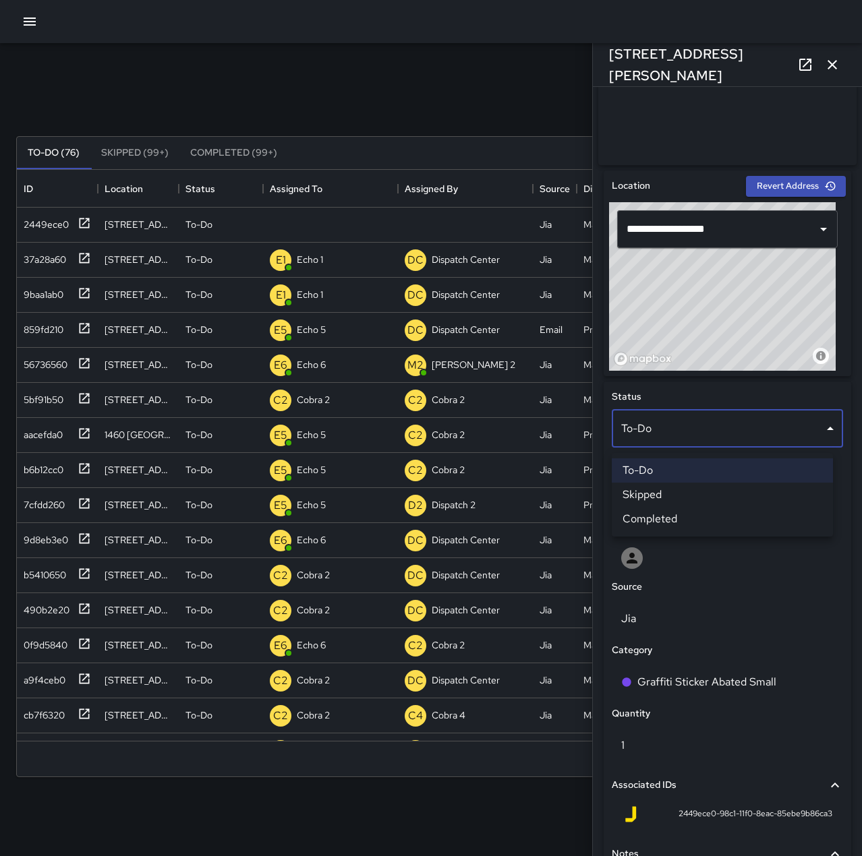
click at [682, 499] on li "Skipped" at bounding box center [722, 495] width 221 height 24
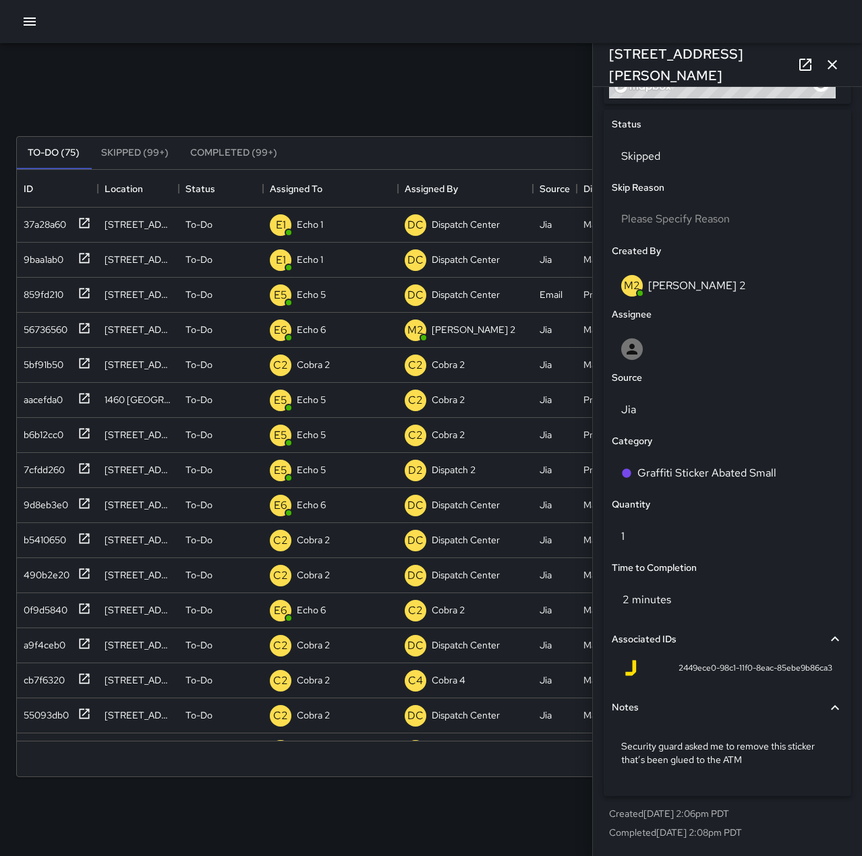
scroll to position [615, 0]
click at [763, 765] on p "Security guard asked me to remove this sticker that’s been glued to the ATM" at bounding box center [727, 753] width 212 height 27
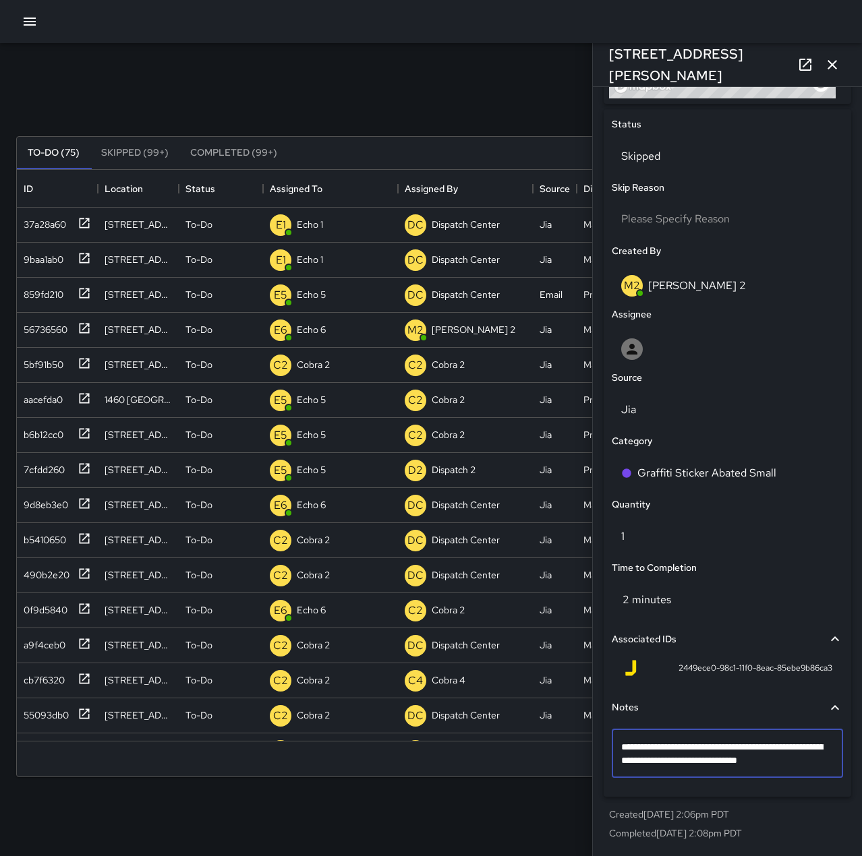
type textarea "**********"
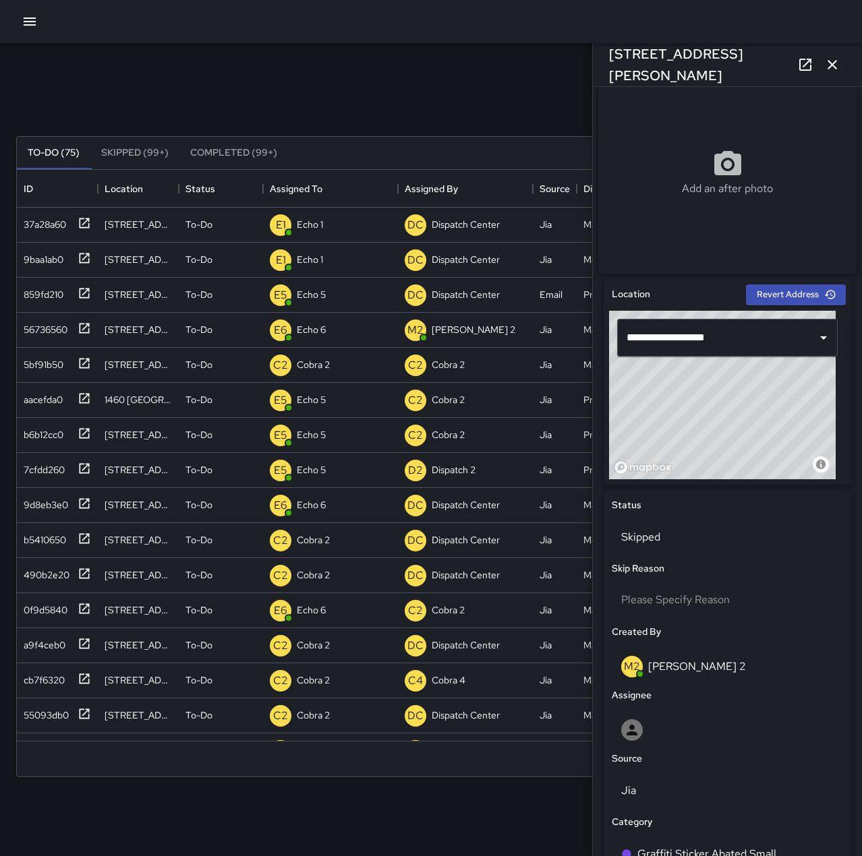
scroll to position [143, 0]
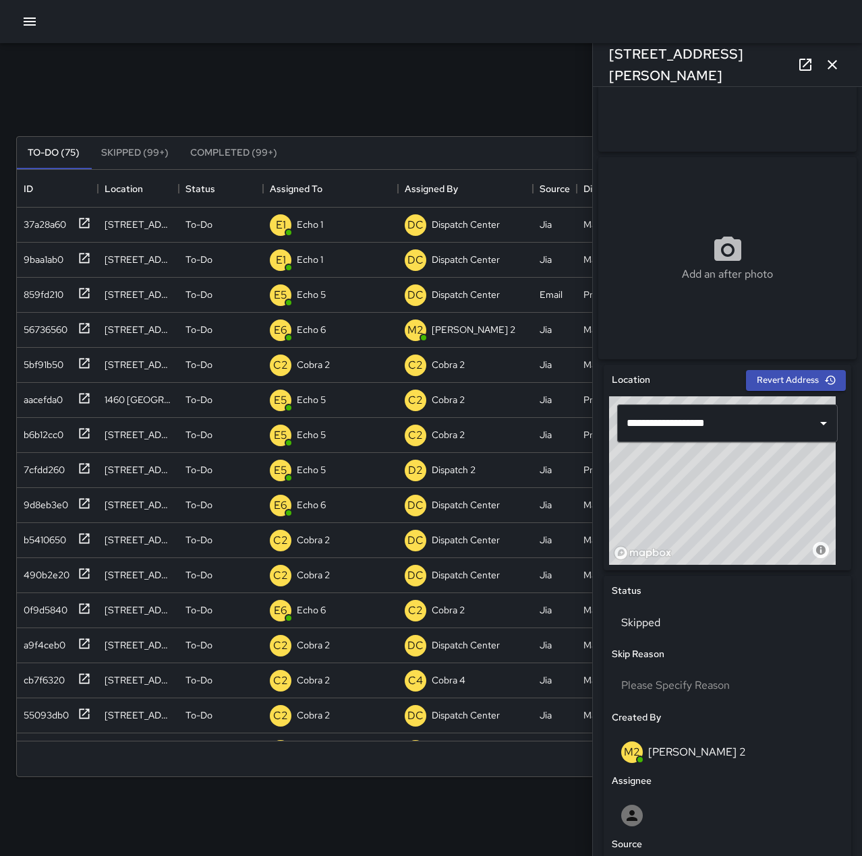
click at [837, 58] on icon "button" at bounding box center [832, 65] width 16 height 16
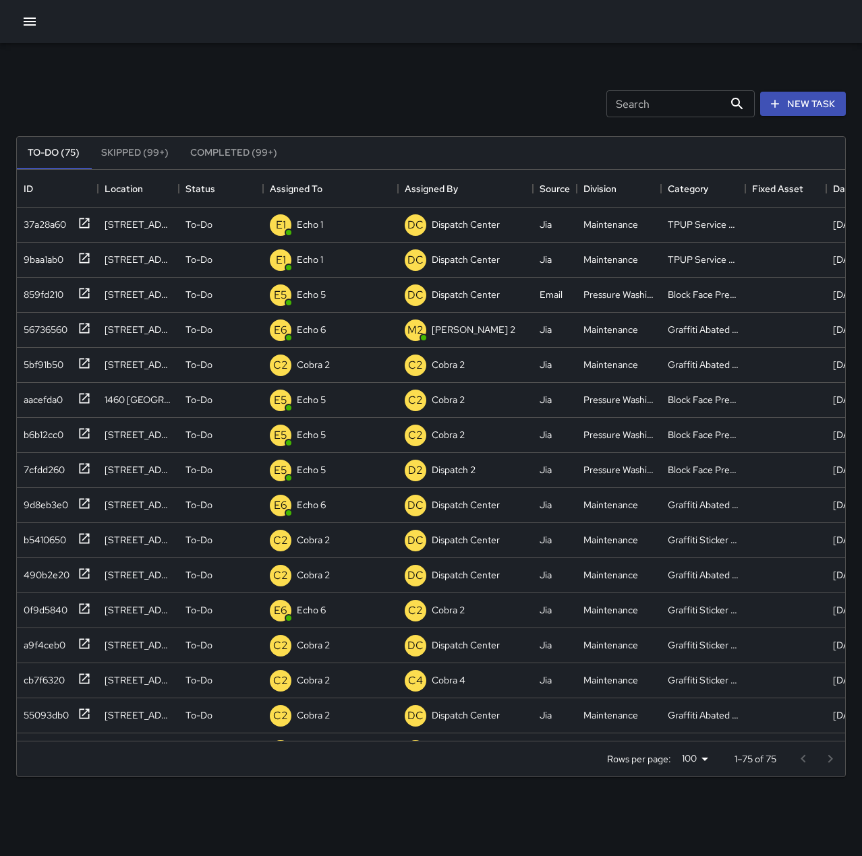
click at [331, 78] on div "Search Search New Task" at bounding box center [430, 104] width 835 height 70
click at [318, 224] on p "Echo 1" at bounding box center [310, 224] width 26 height 13
type input "******"
click at [333, 258] on div "E1 Echo 1" at bounding box center [330, 260] width 135 height 35
type input "******"
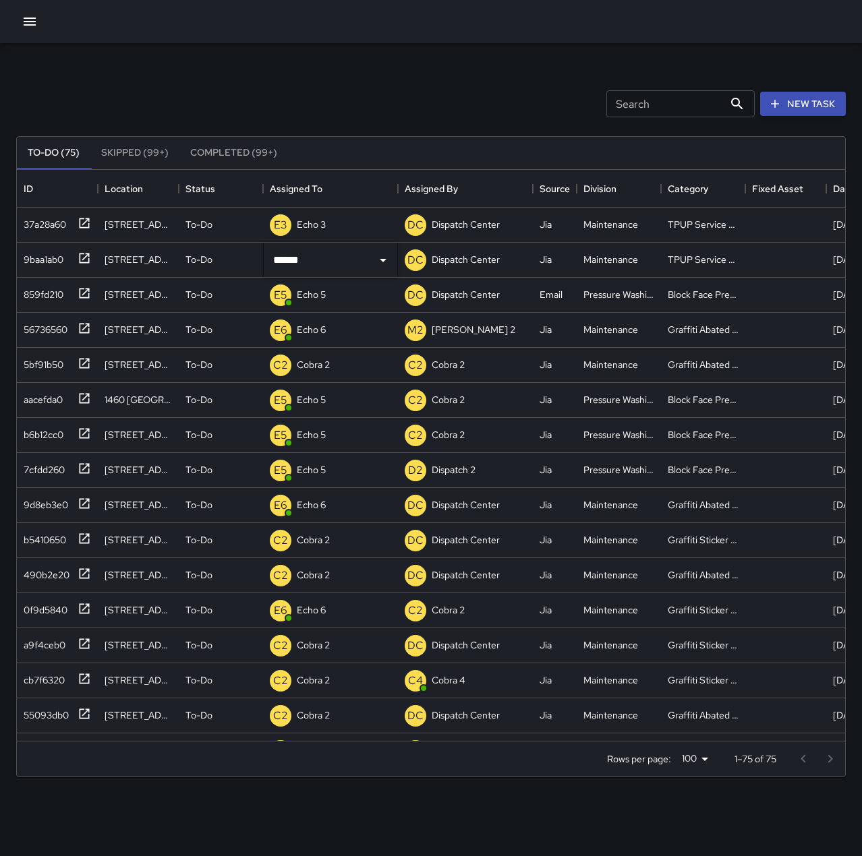
click at [356, 84] on div "Search Search New Task" at bounding box center [430, 104] width 835 height 70
